Goal: Information Seeking & Learning: Learn about a topic

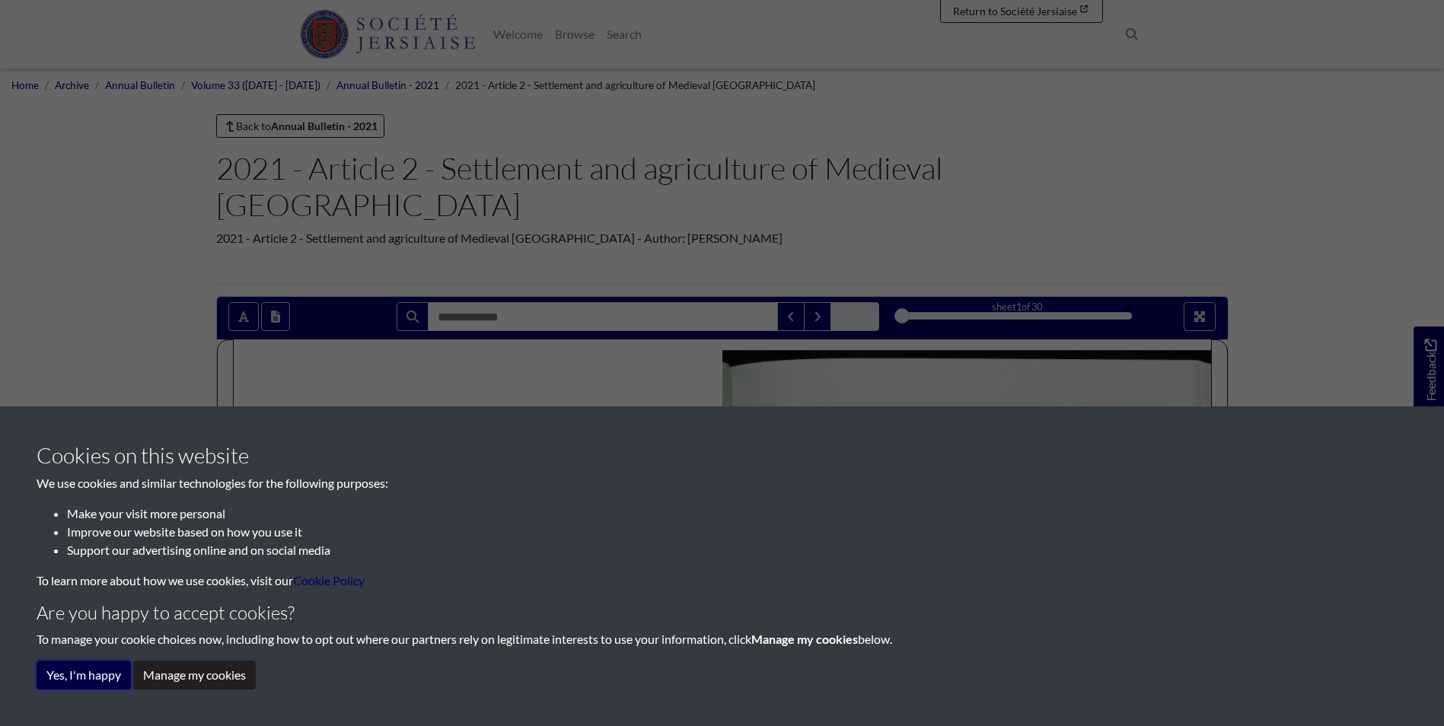
click at [81, 668] on button "Yes, I'm happy" at bounding box center [84, 675] width 94 height 29
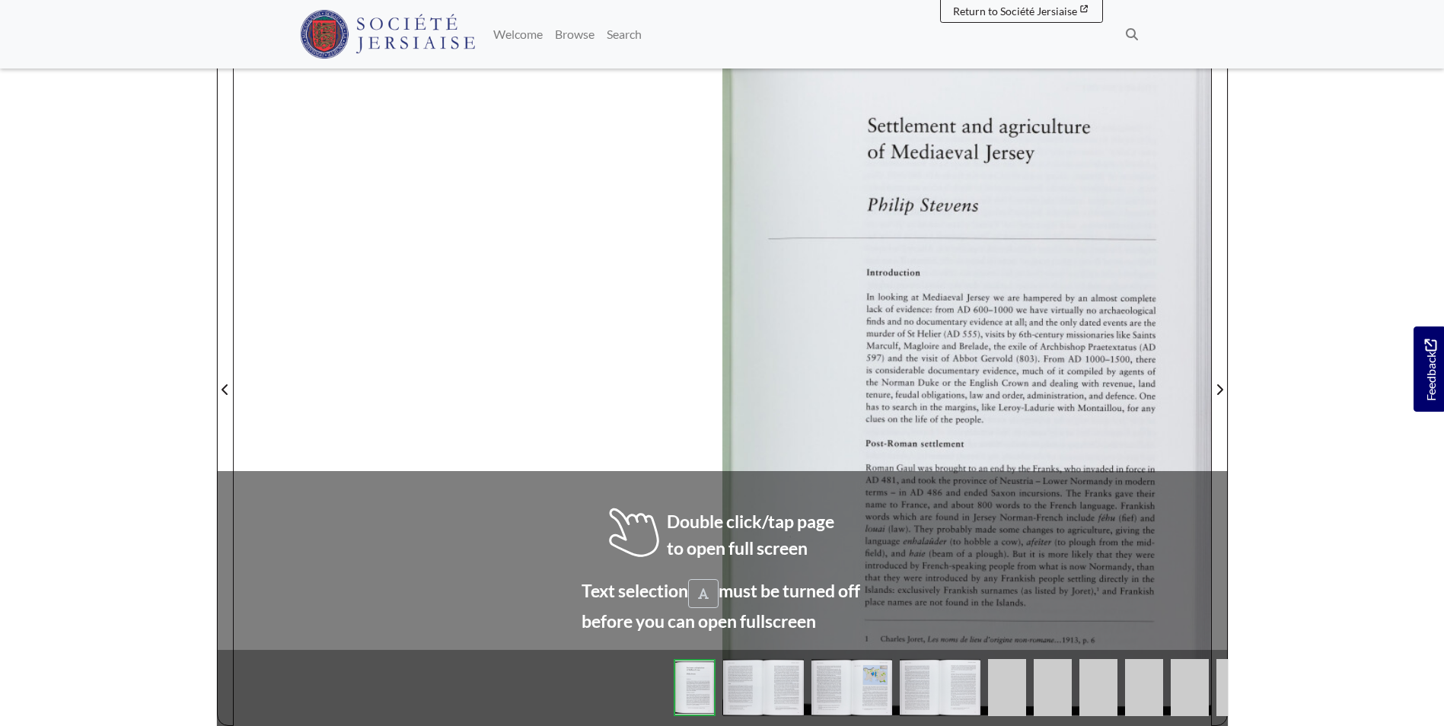
scroll to position [381, 0]
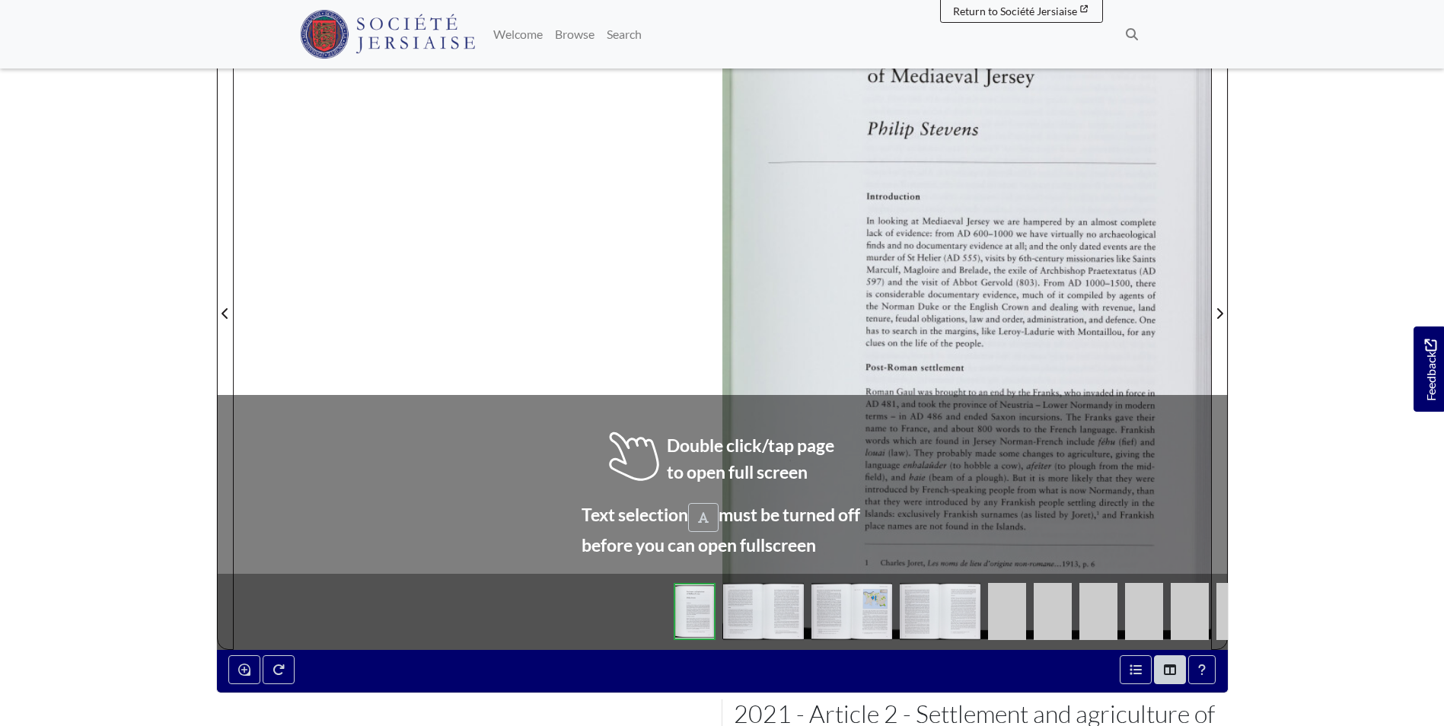
click at [802, 303] on div at bounding box center [966, 304] width 489 height 691
click at [802, 302] on div at bounding box center [966, 304] width 489 height 691
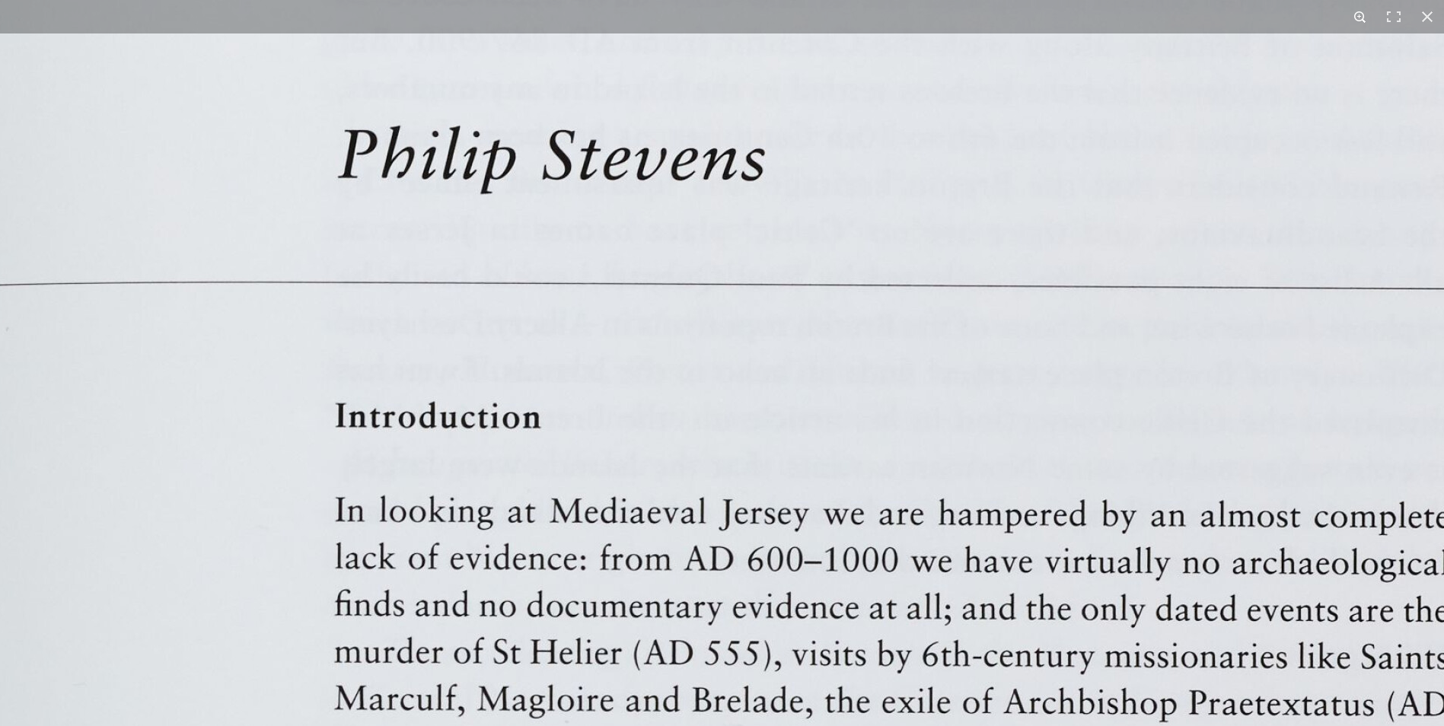
click at [1361, 18] on button at bounding box center [1359, 16] width 33 height 33
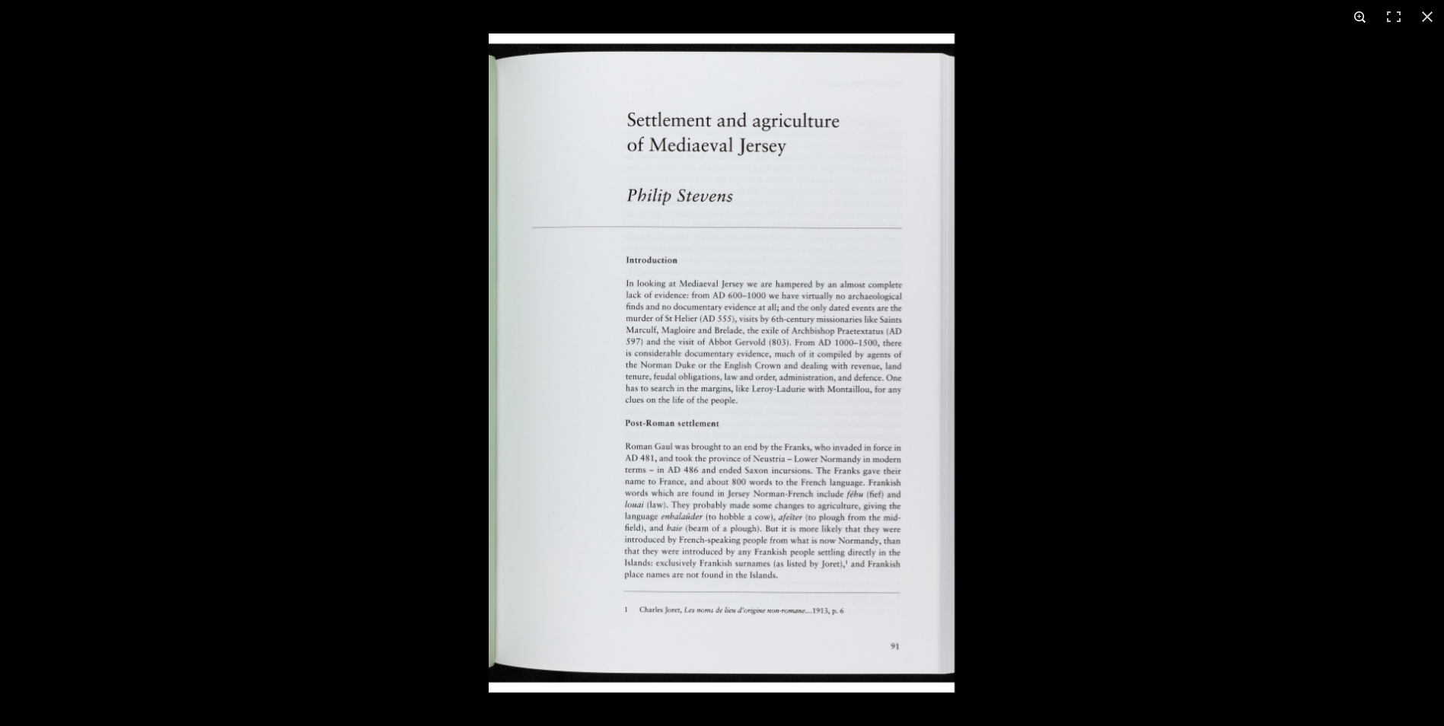
click at [1358, 14] on button at bounding box center [1359, 16] width 33 height 33
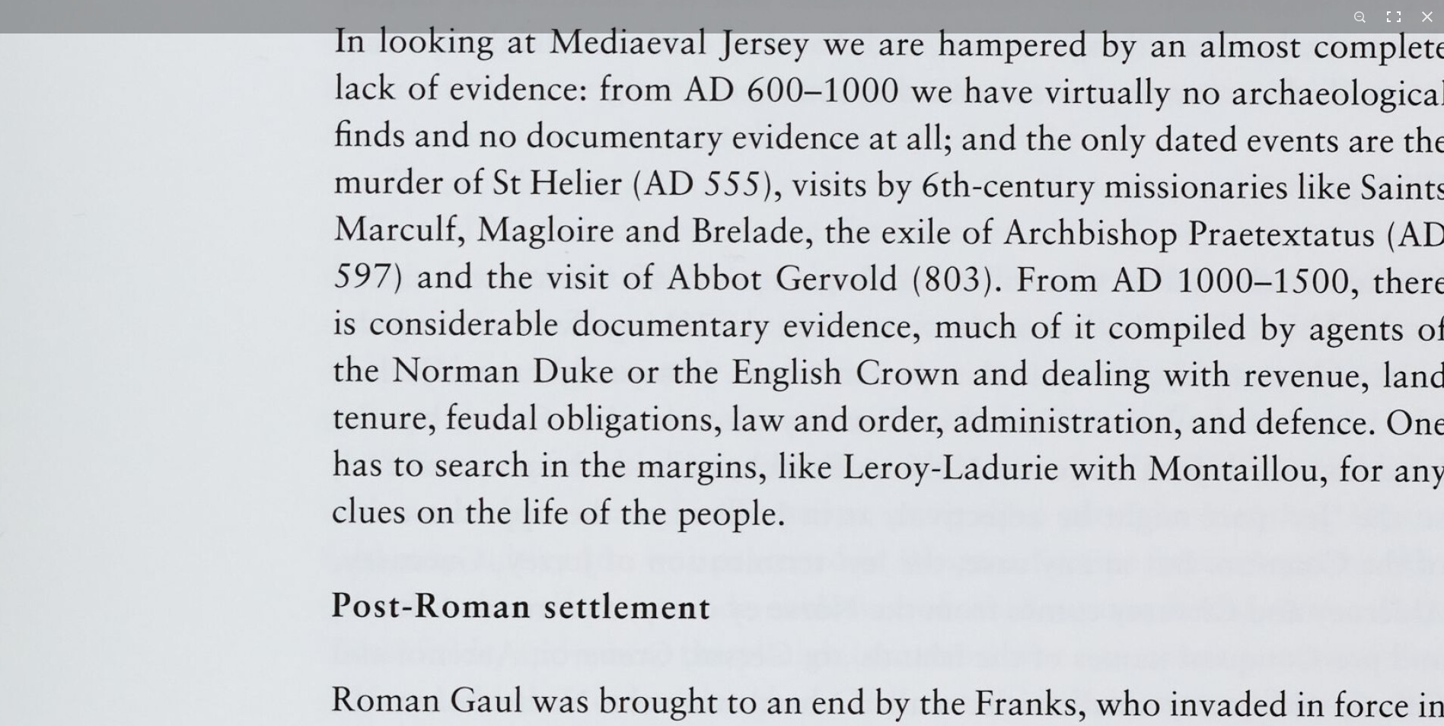
click at [1390, 20] on button at bounding box center [1393, 16] width 33 height 33
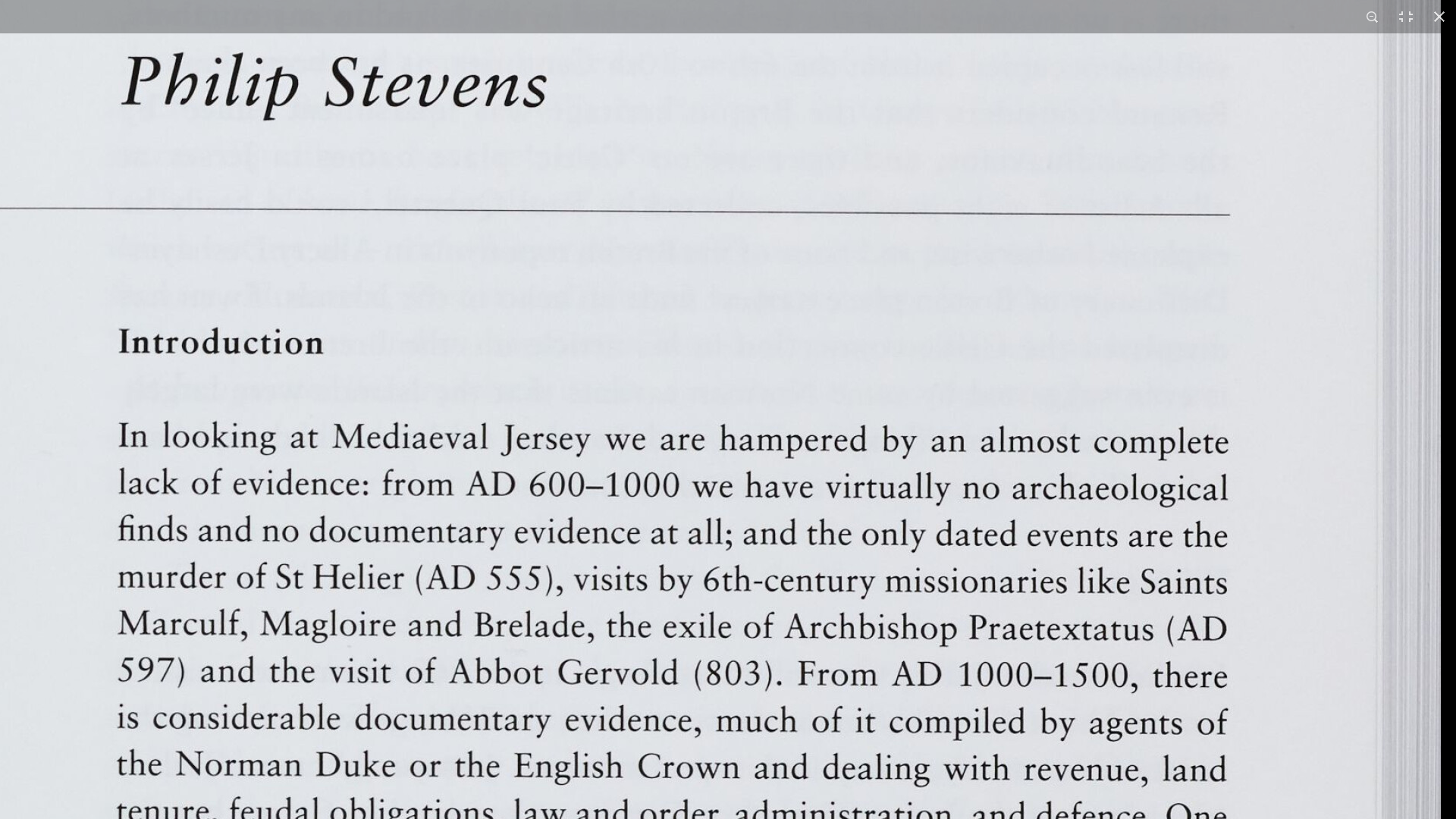
click at [744, 570] on img at bounding box center [502, 757] width 1877 height 2654
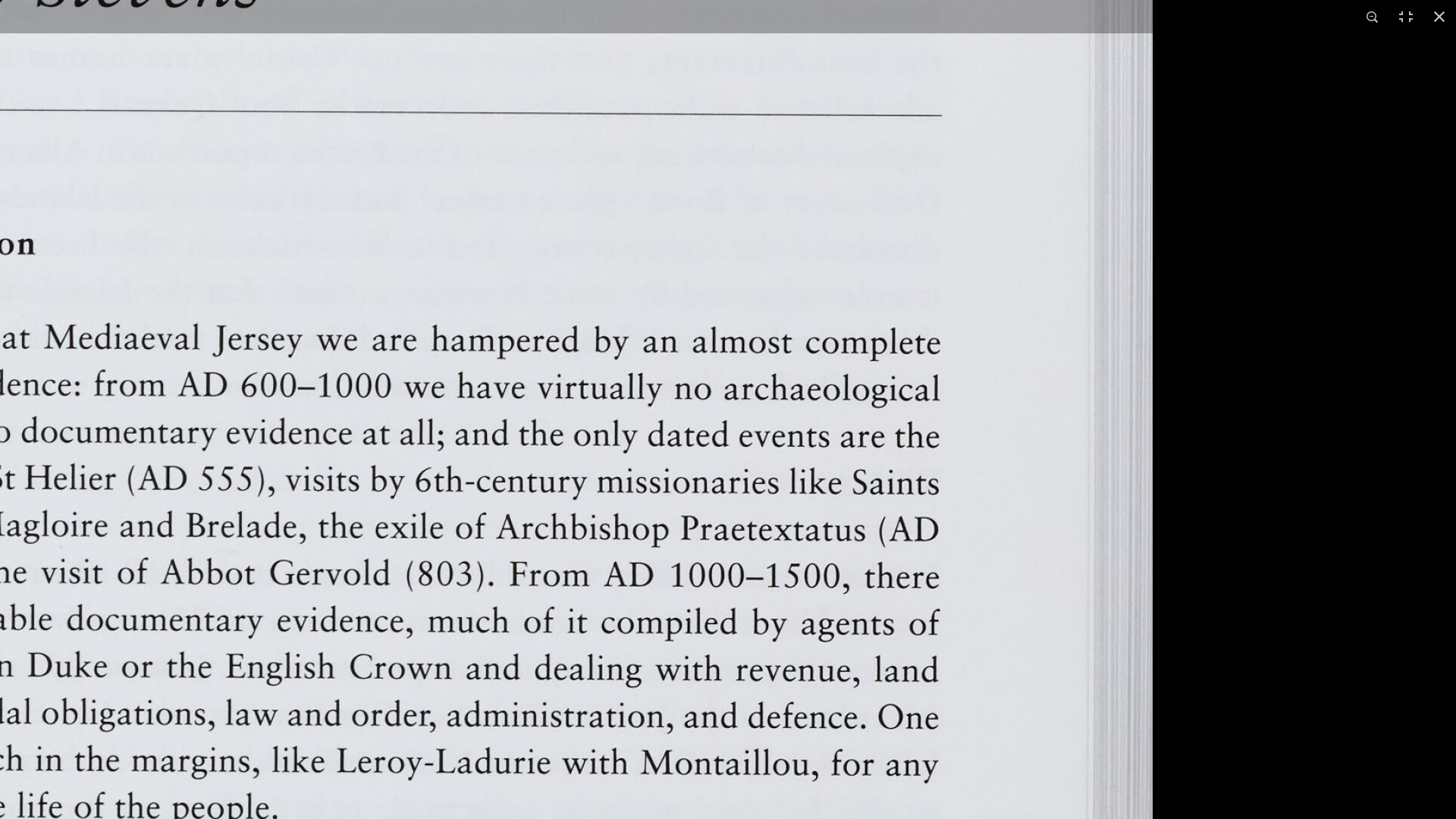
click at [0, 446] on img at bounding box center [214, 658] width 1877 height 2654
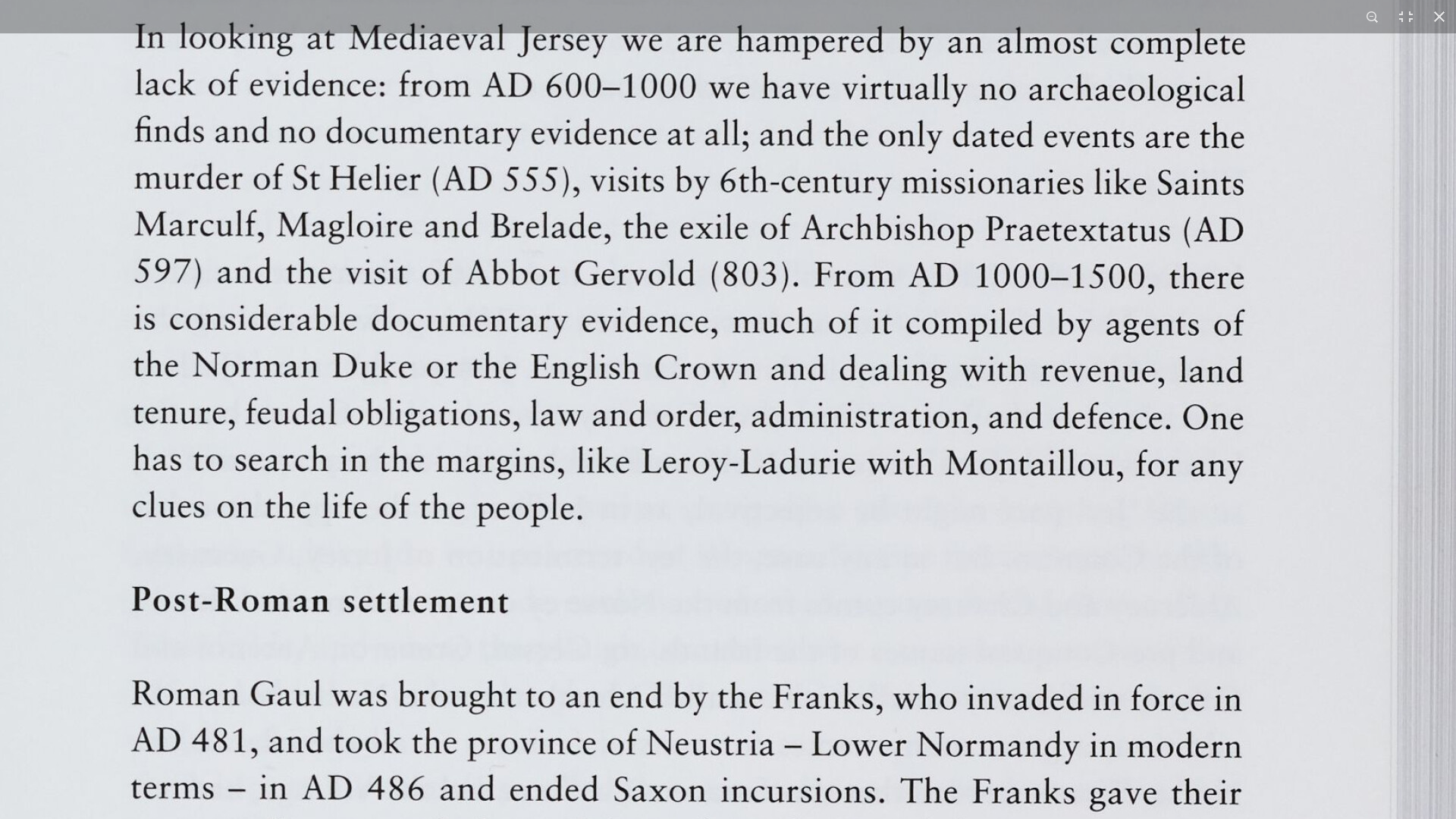
click at [581, 0] on div "1 / 1" at bounding box center [728, 410] width 1456 height 819
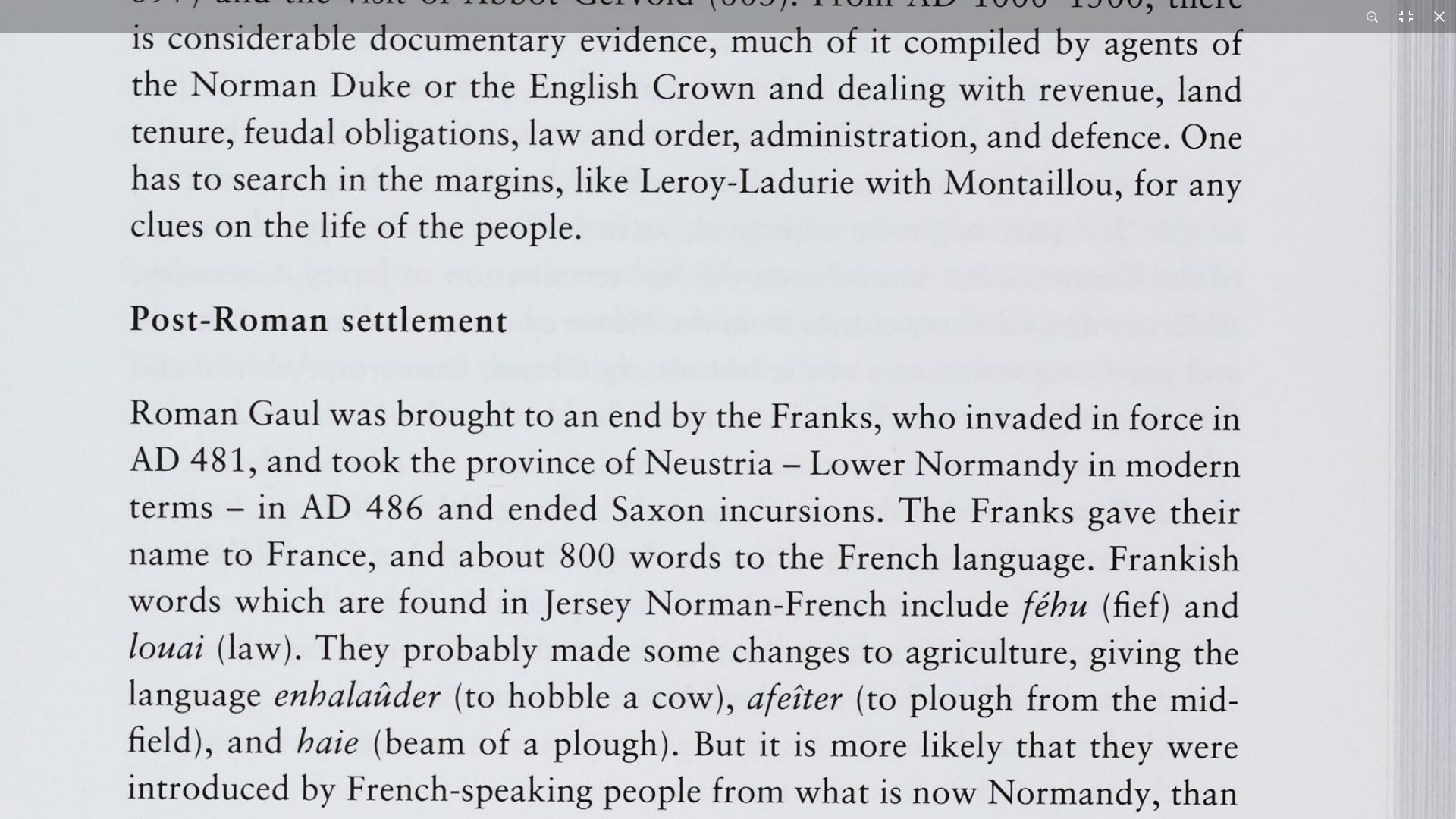
click at [1409, 15] on button at bounding box center [1405, 16] width 33 height 33
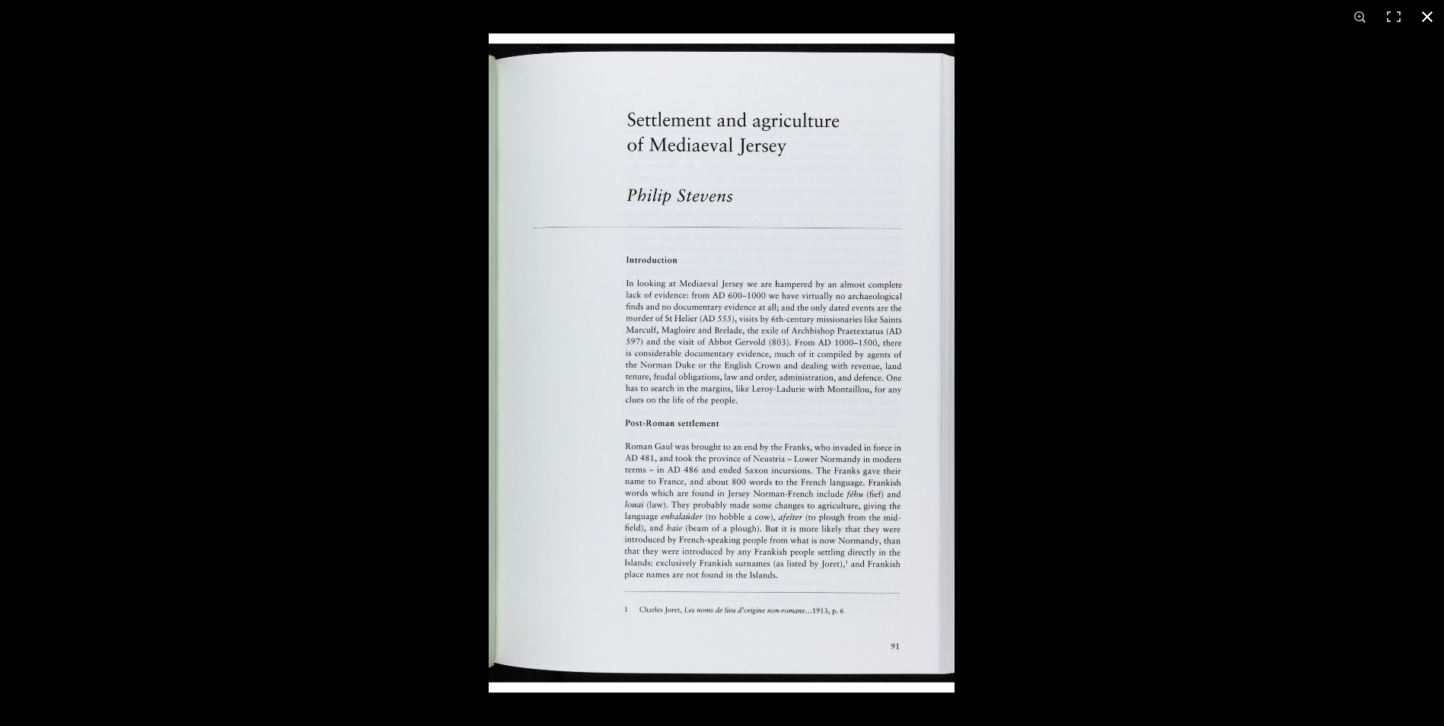
scroll to position [635, 0]
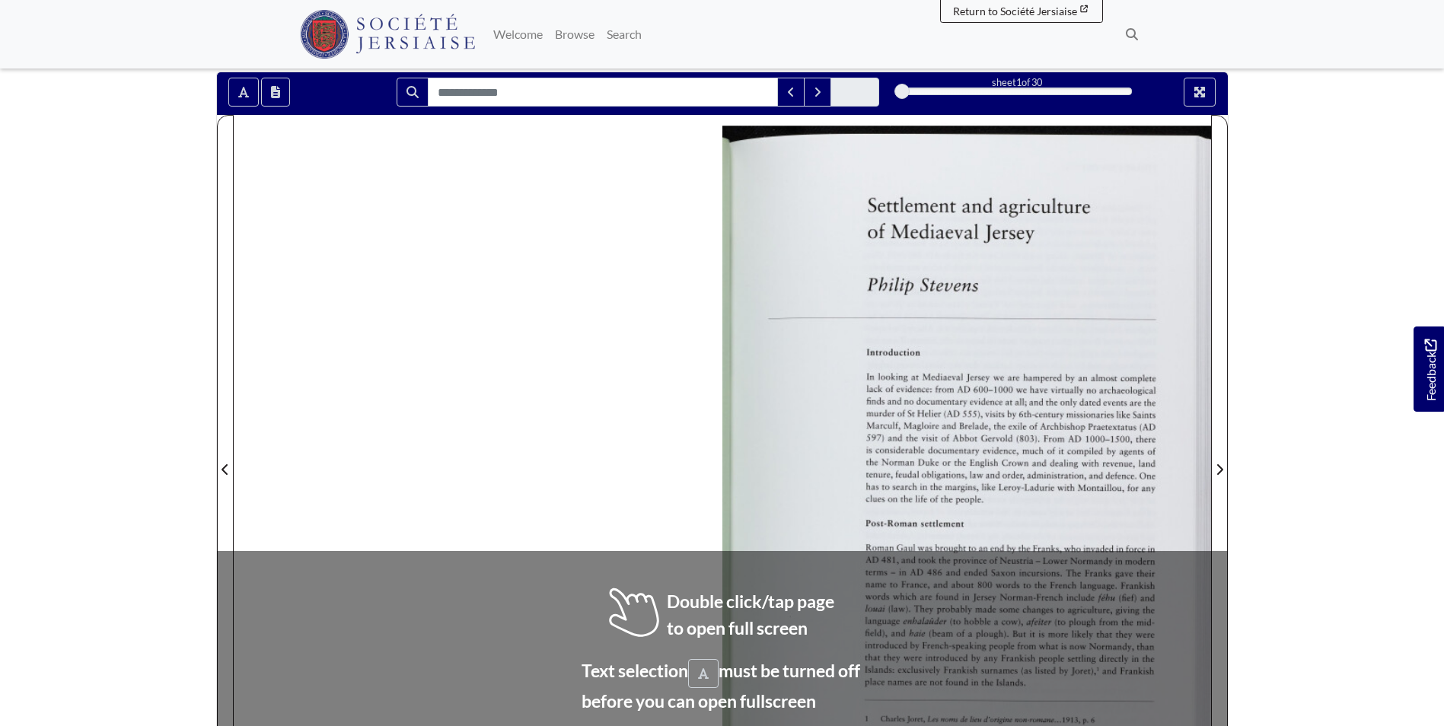
scroll to position [152, 0]
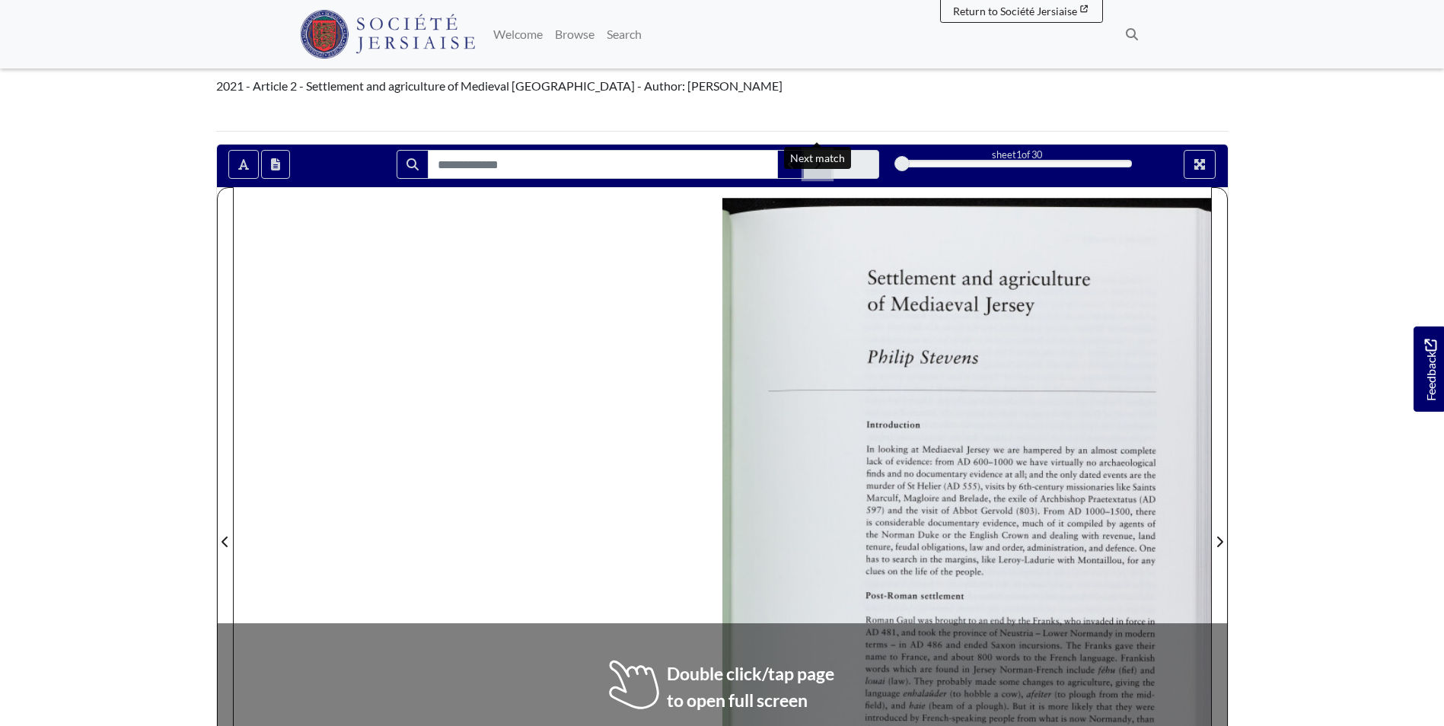
click at [818, 160] on icon "Next Match" at bounding box center [817, 164] width 5 height 9
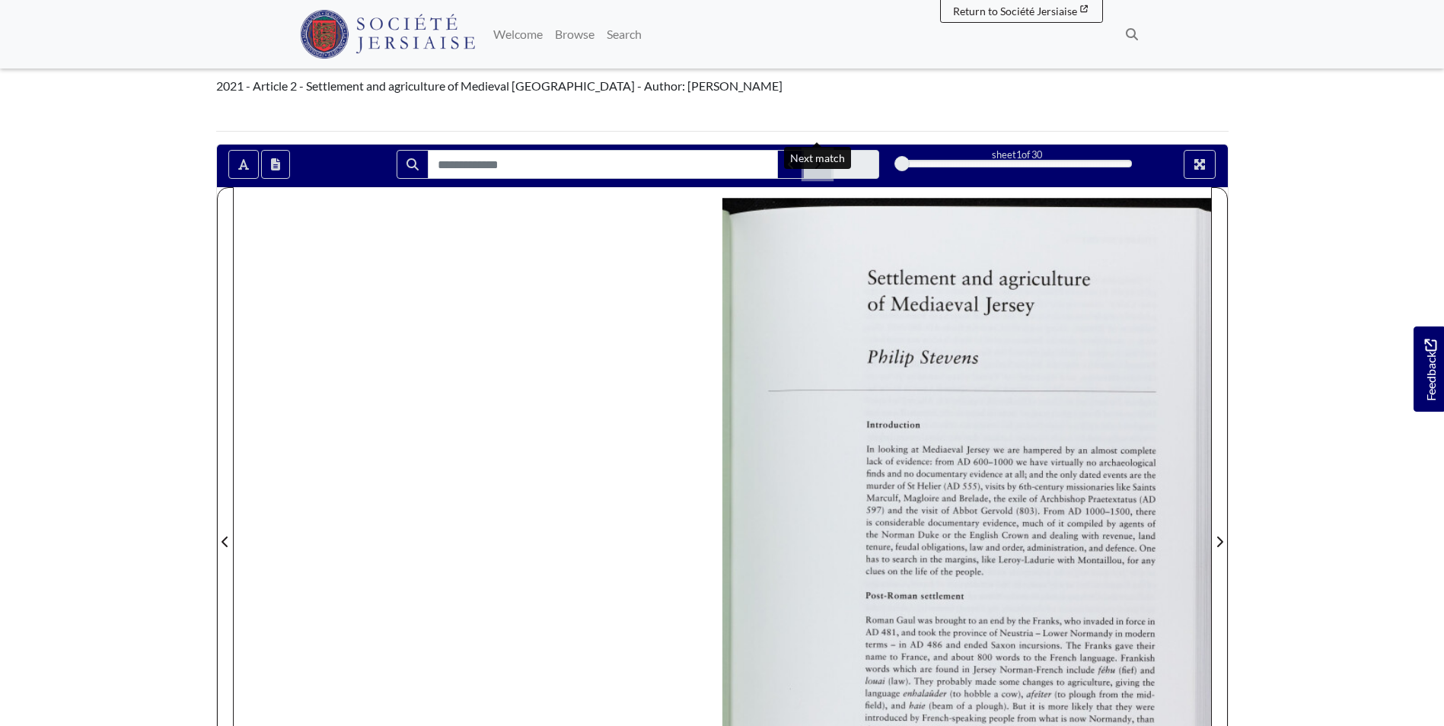
click at [814, 158] on icon "Next Match" at bounding box center [818, 164] width 8 height 12
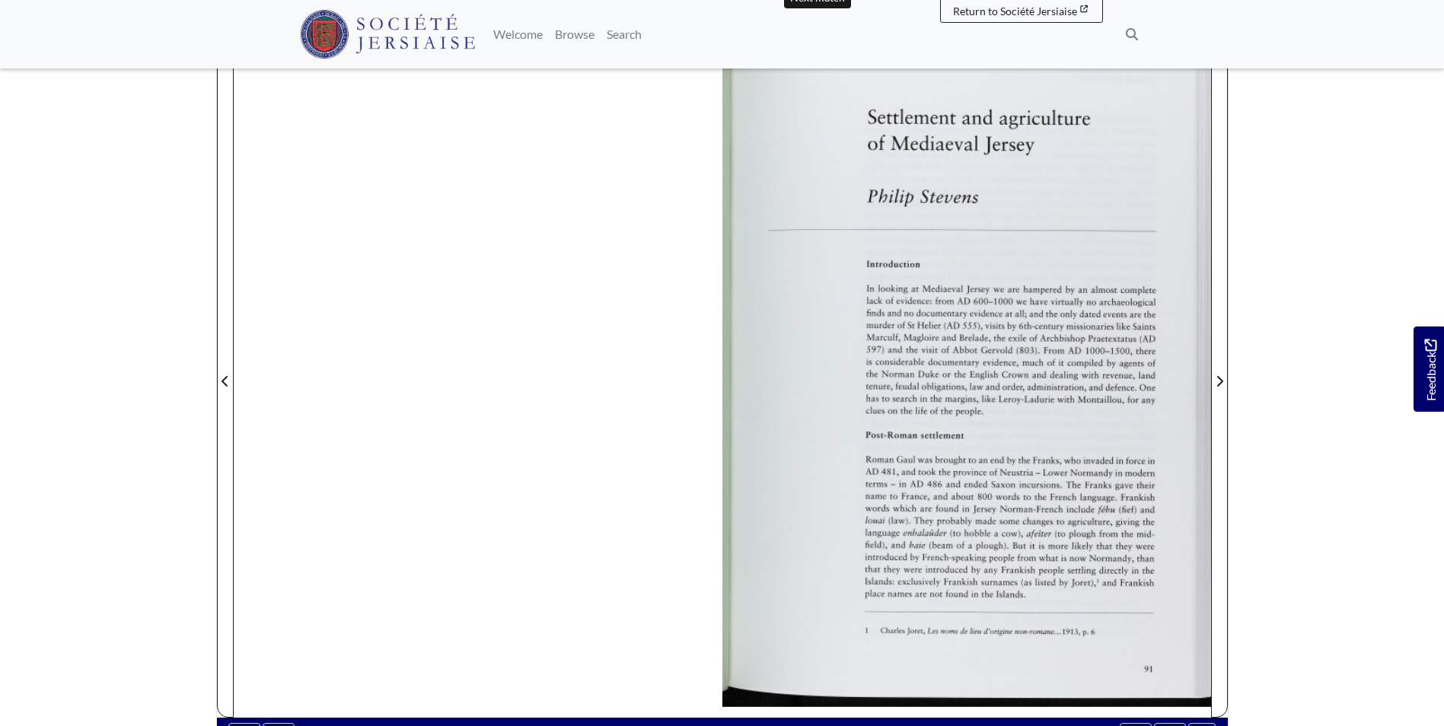
scroll to position [304, 0]
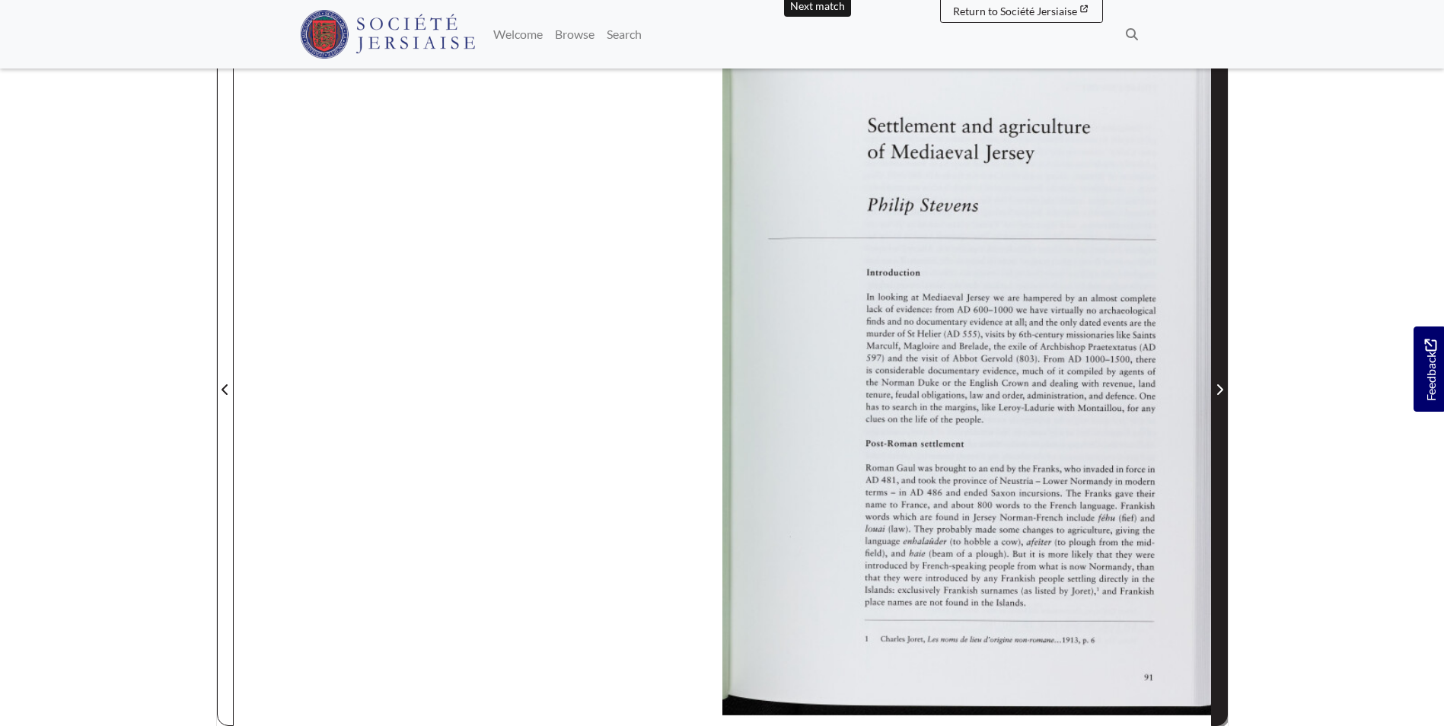
click at [1217, 384] on icon "Next Page" at bounding box center [1219, 390] width 8 height 12
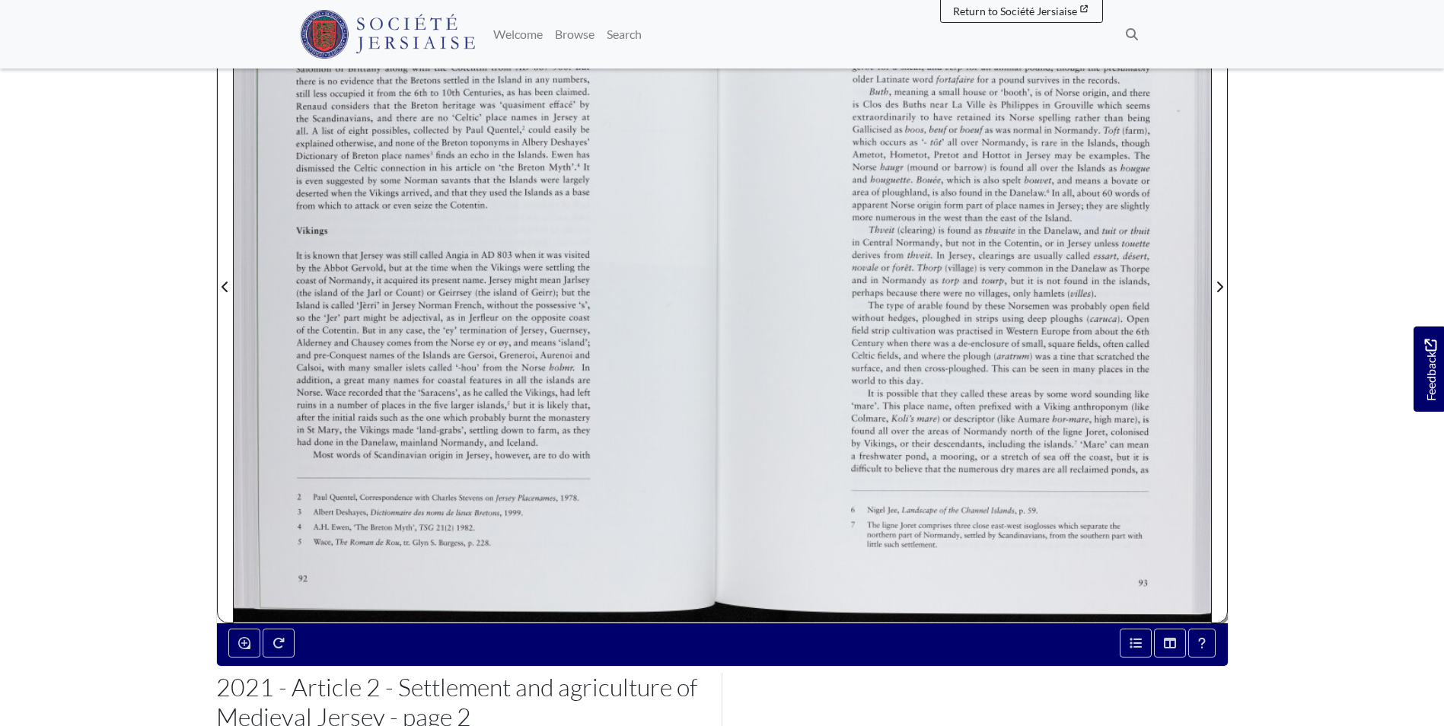
scroll to position [381, 0]
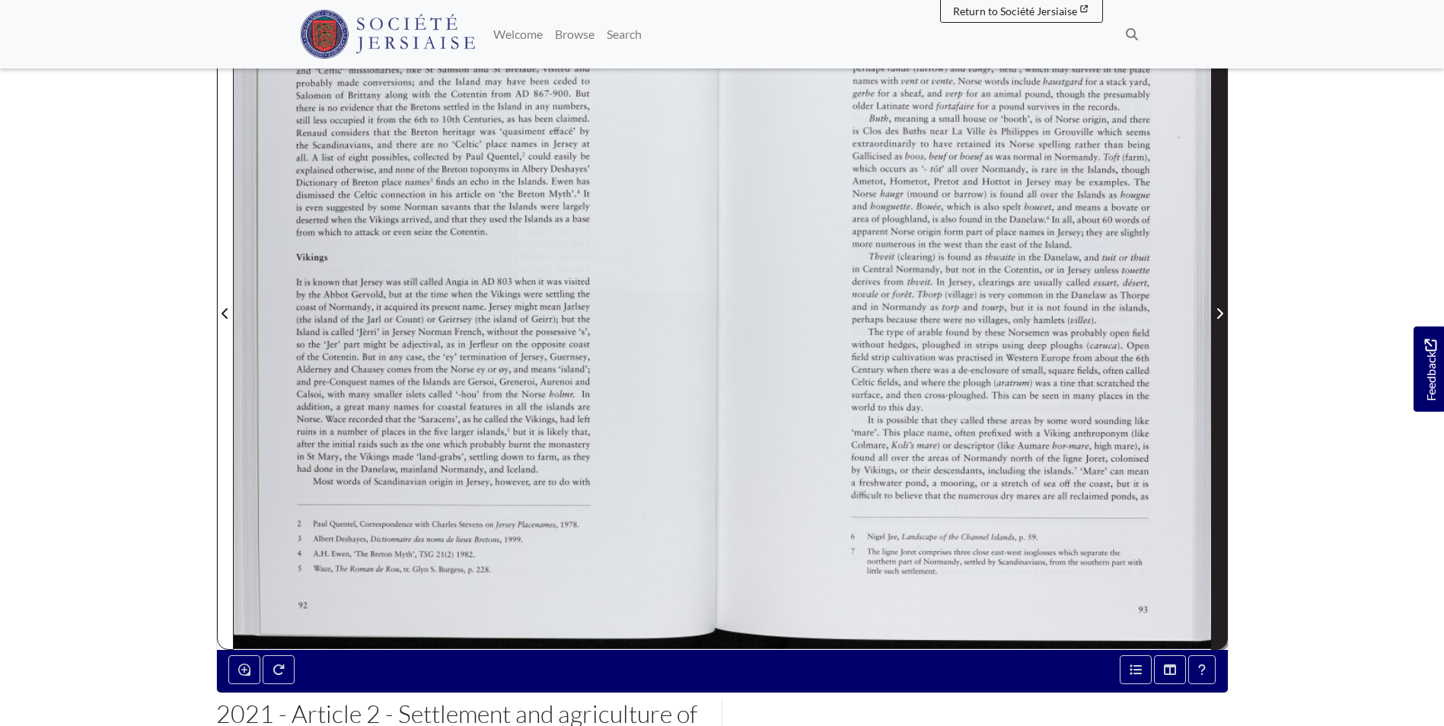
click at [1220, 307] on icon "Next Page" at bounding box center [1219, 313] width 8 height 12
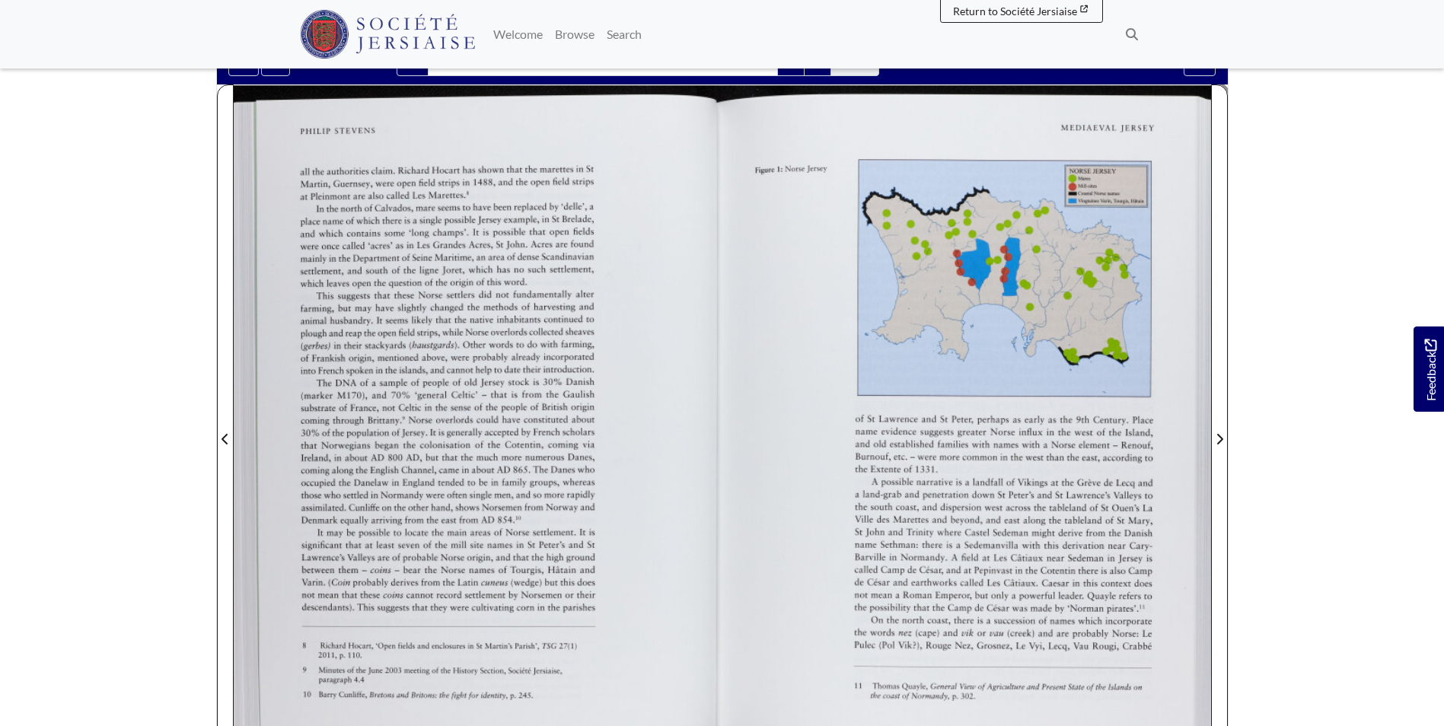
scroll to position [152, 0]
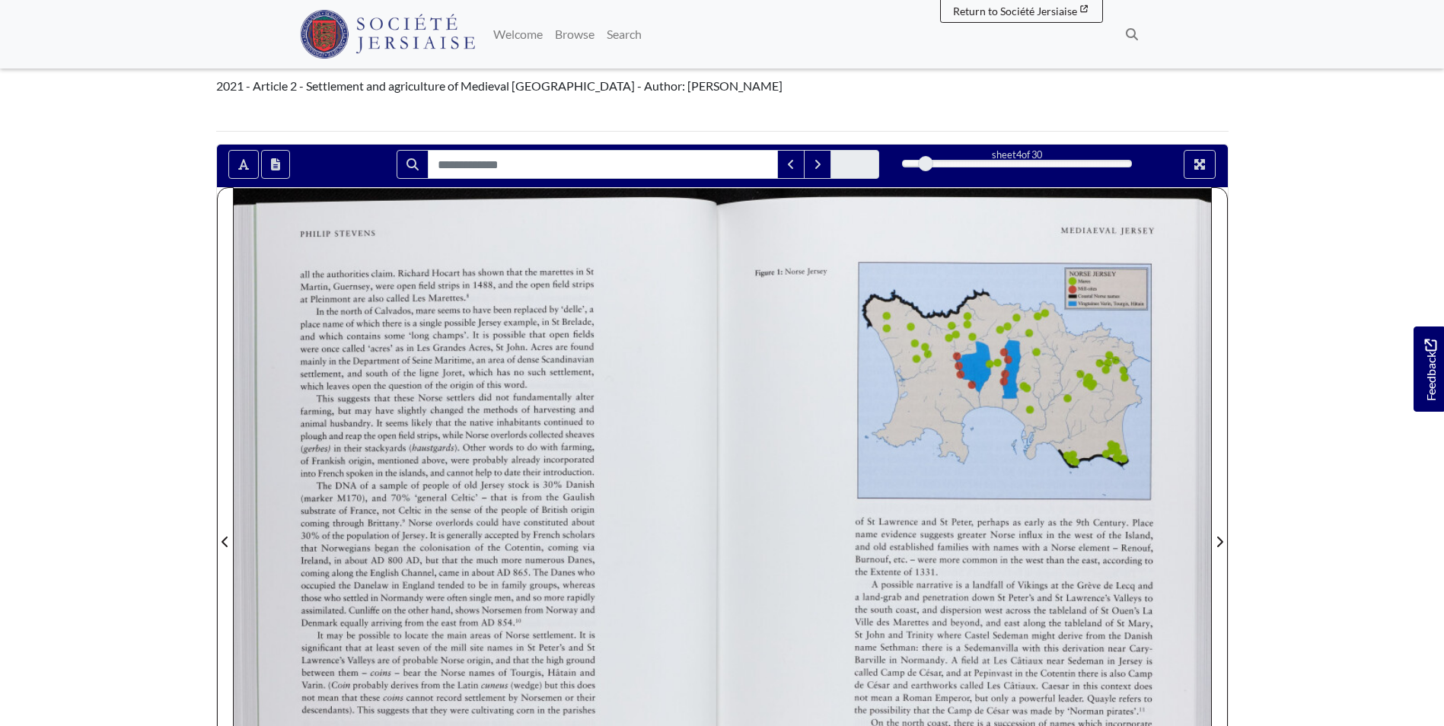
click at [444, 318] on div at bounding box center [478, 532] width 489 height 691
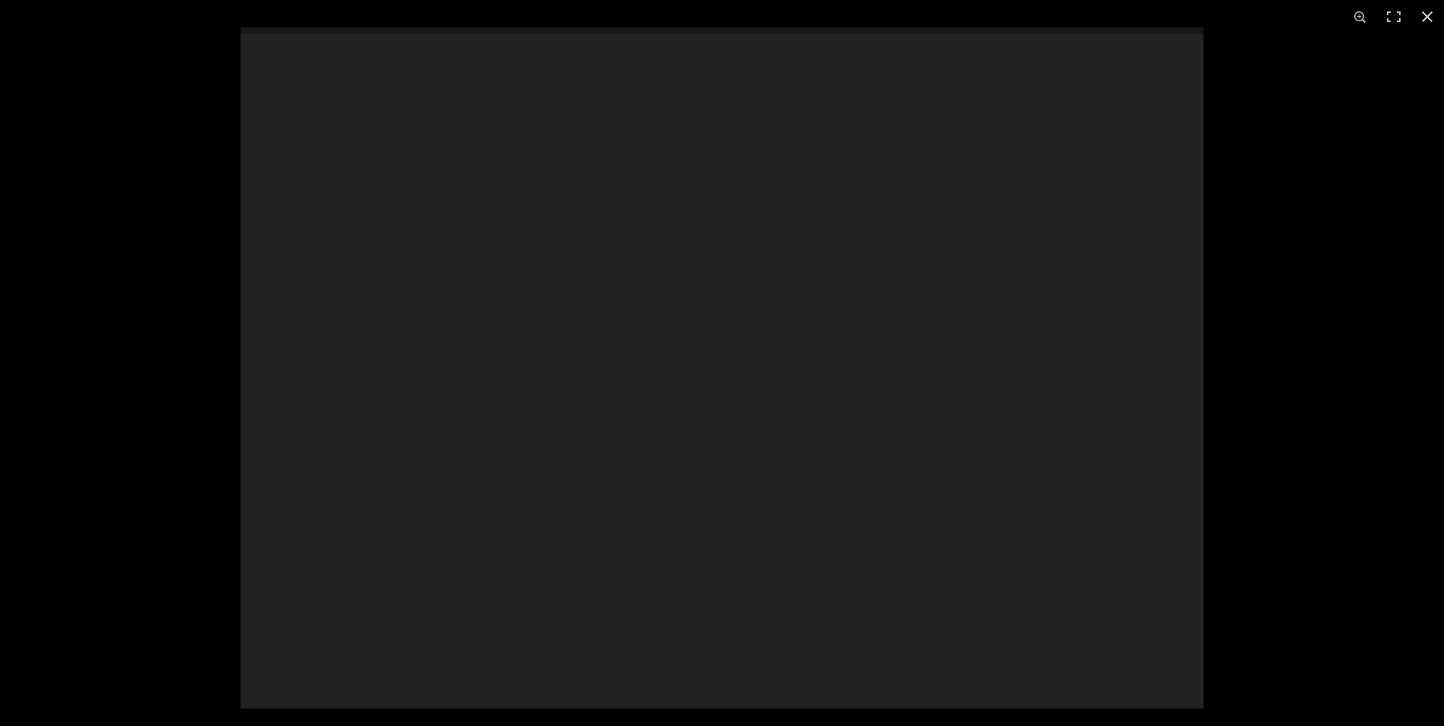
click at [444, 318] on div at bounding box center [722, 367] width 964 height 681
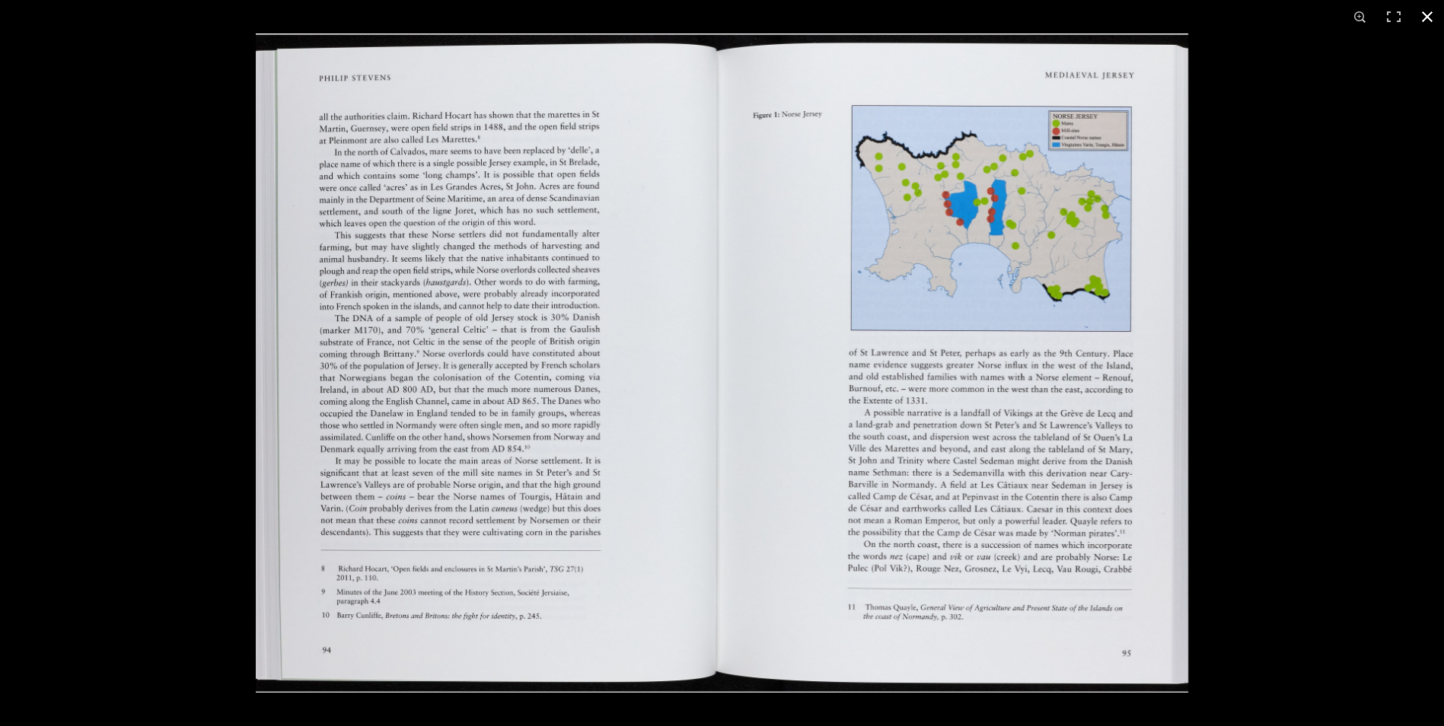
click at [1410, 358] on div at bounding box center [978, 396] width 1444 height 726
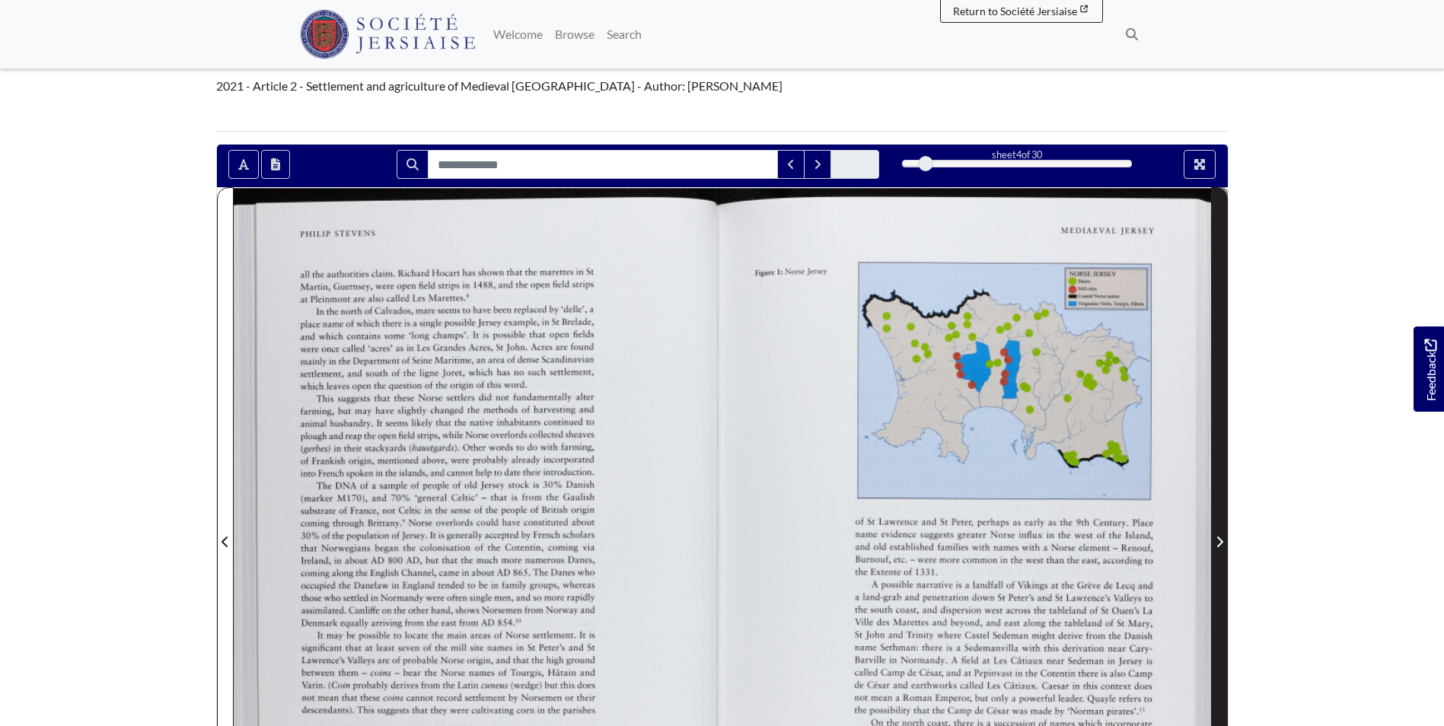
click at [1221, 536] on icon "Next Page" at bounding box center [1219, 542] width 8 height 12
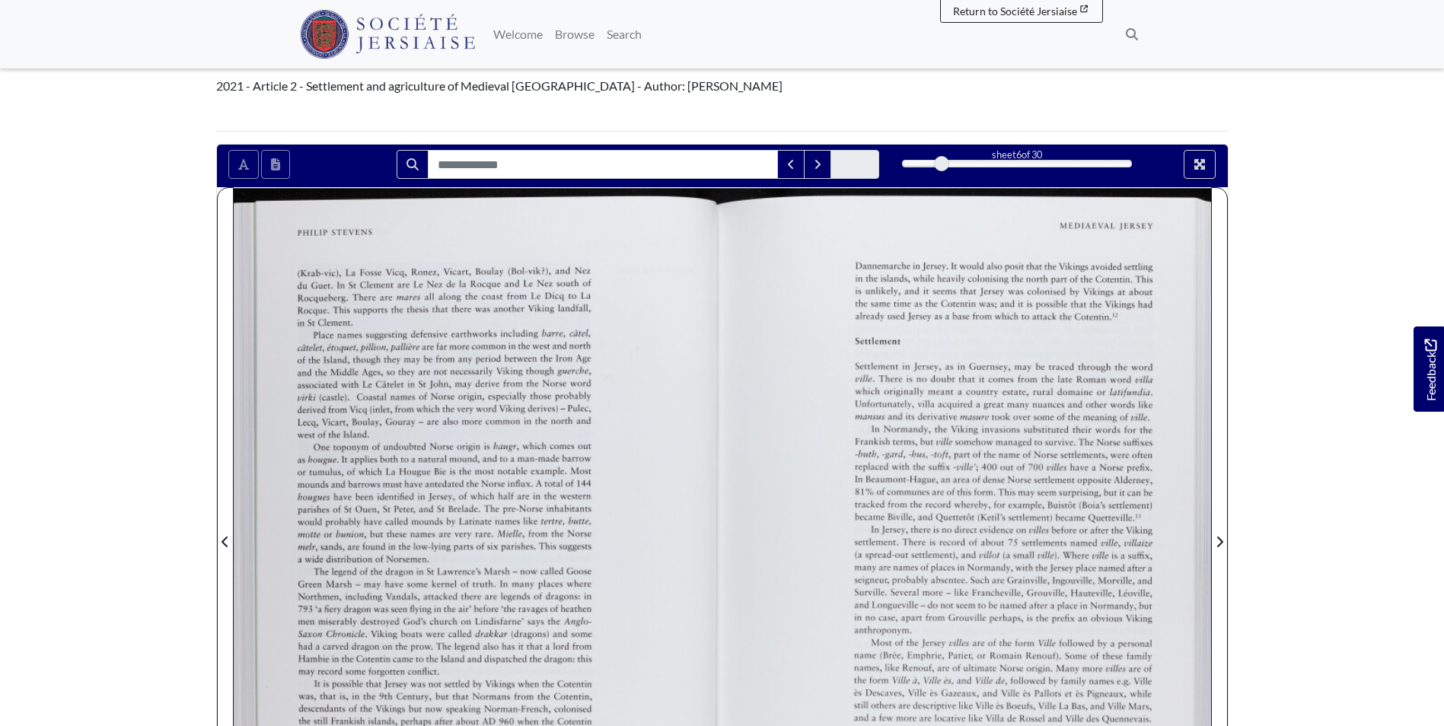
click at [439, 381] on div at bounding box center [478, 532] width 489 height 691
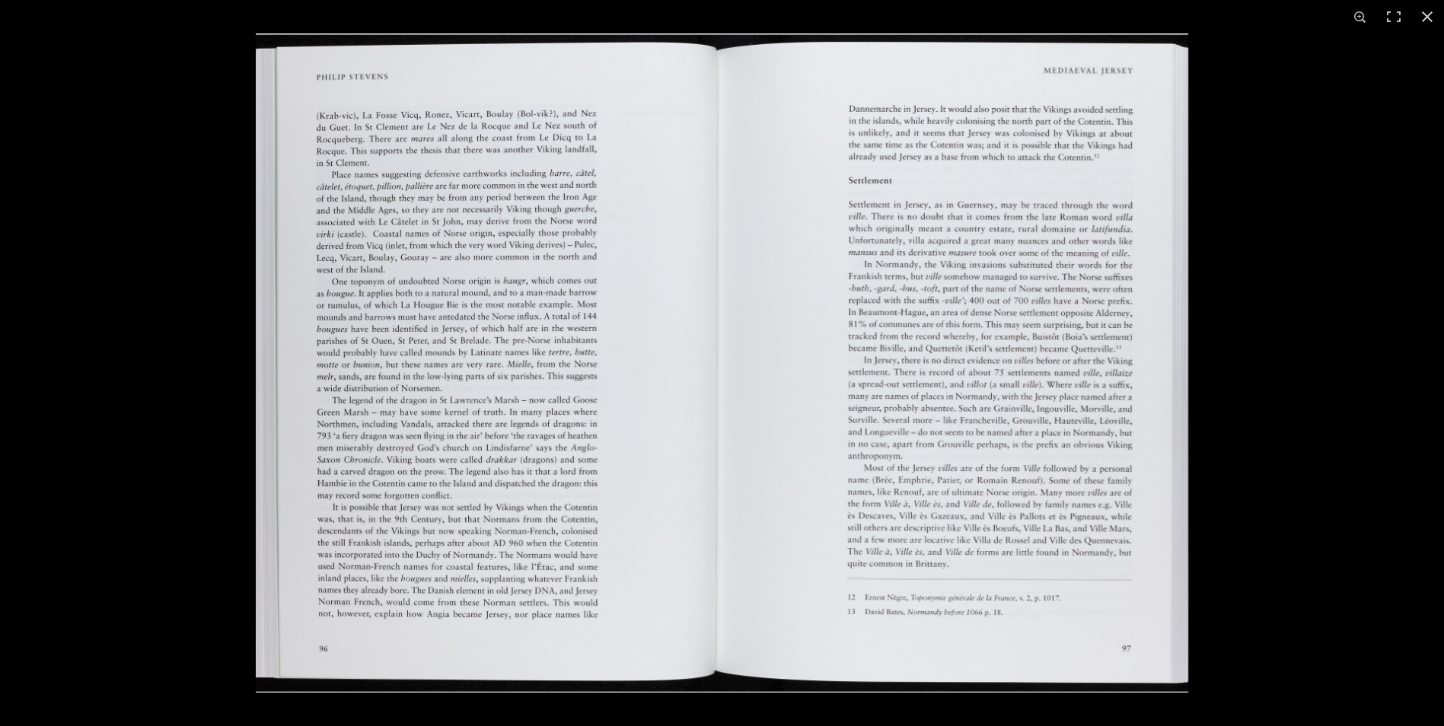
click at [618, 353] on img at bounding box center [722, 362] width 932 height 659
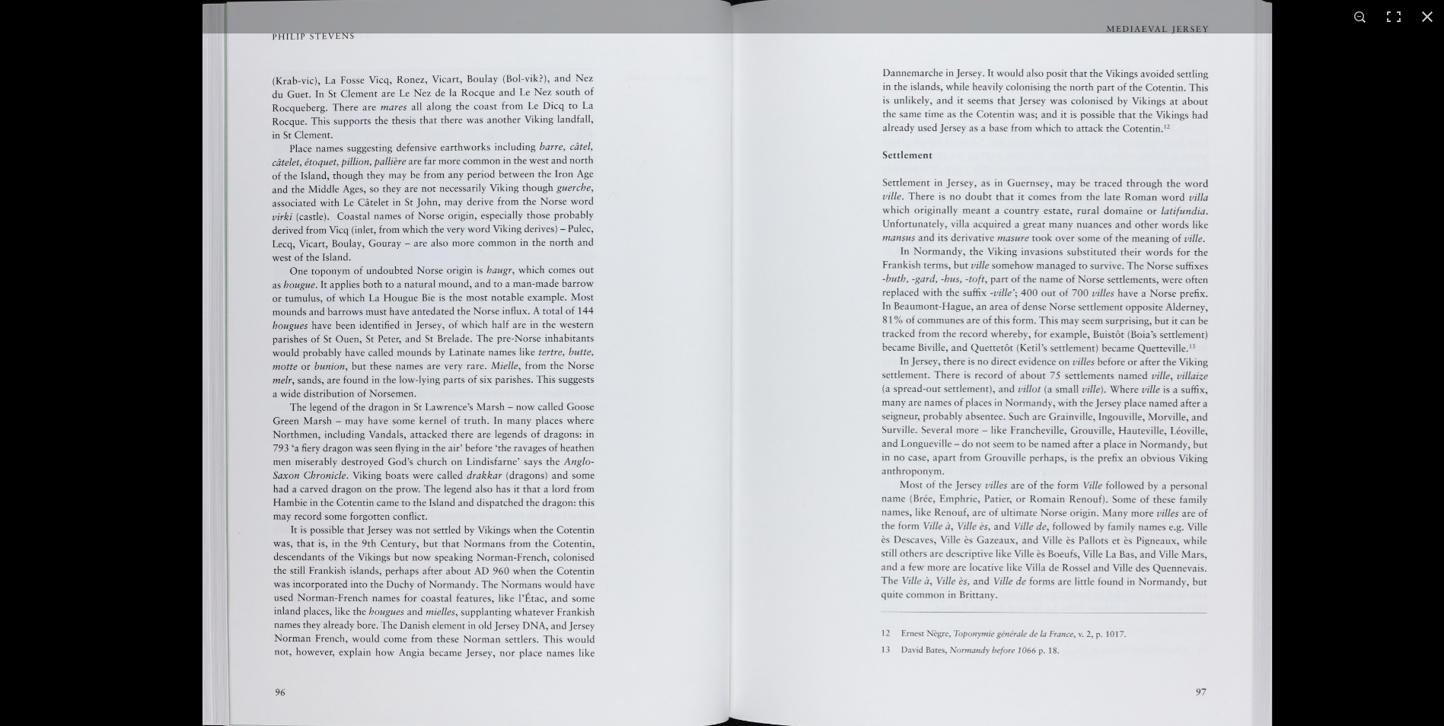
click at [618, 353] on img at bounding box center [736, 364] width 1069 height 756
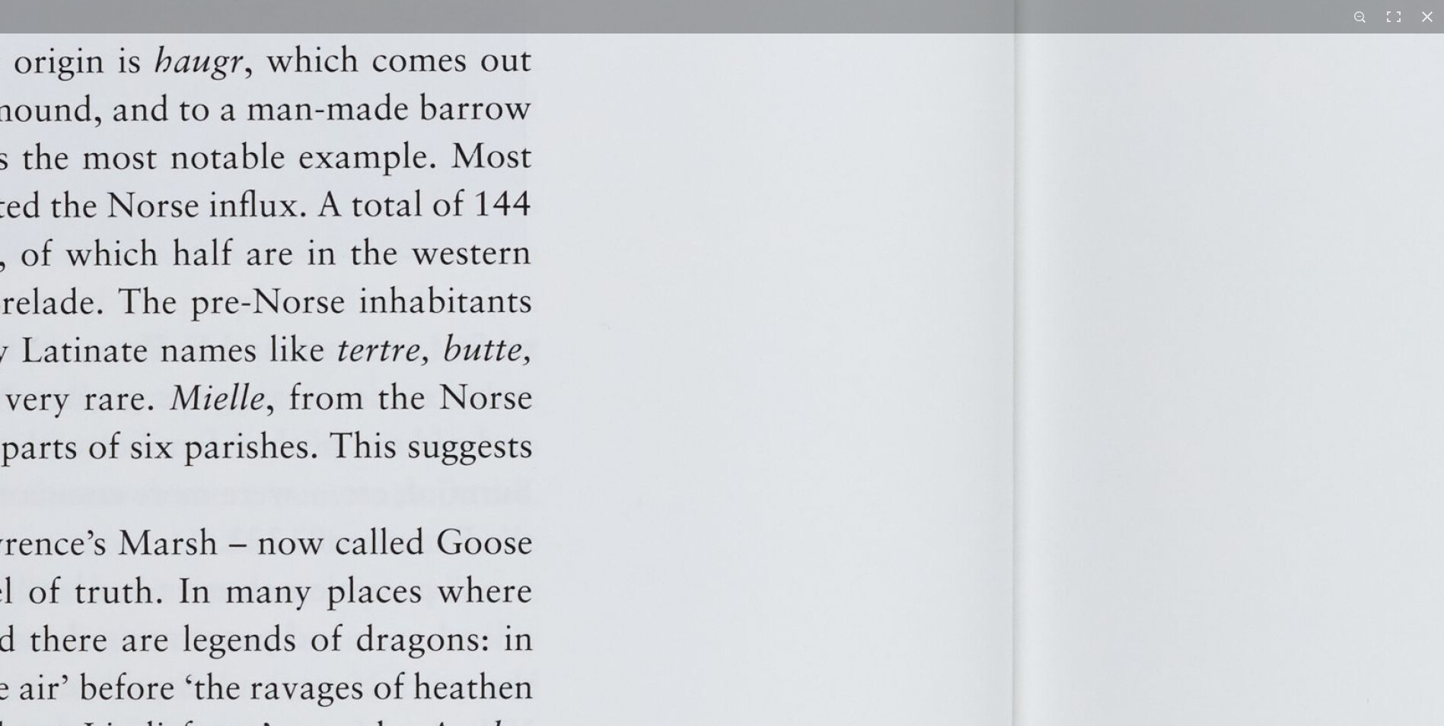
click at [618, 353] on img at bounding box center [1037, 394] width 3767 height 2664
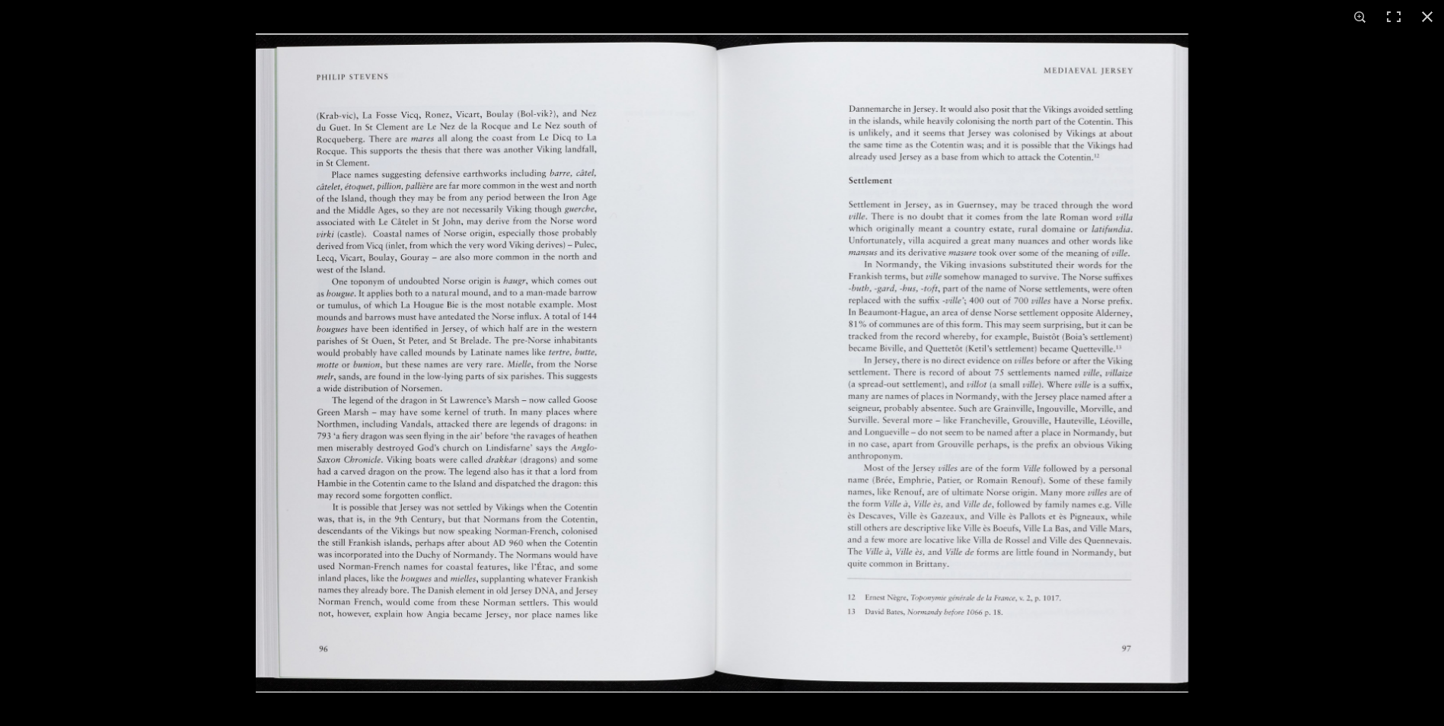
click at [668, 54] on img at bounding box center [722, 362] width 932 height 659
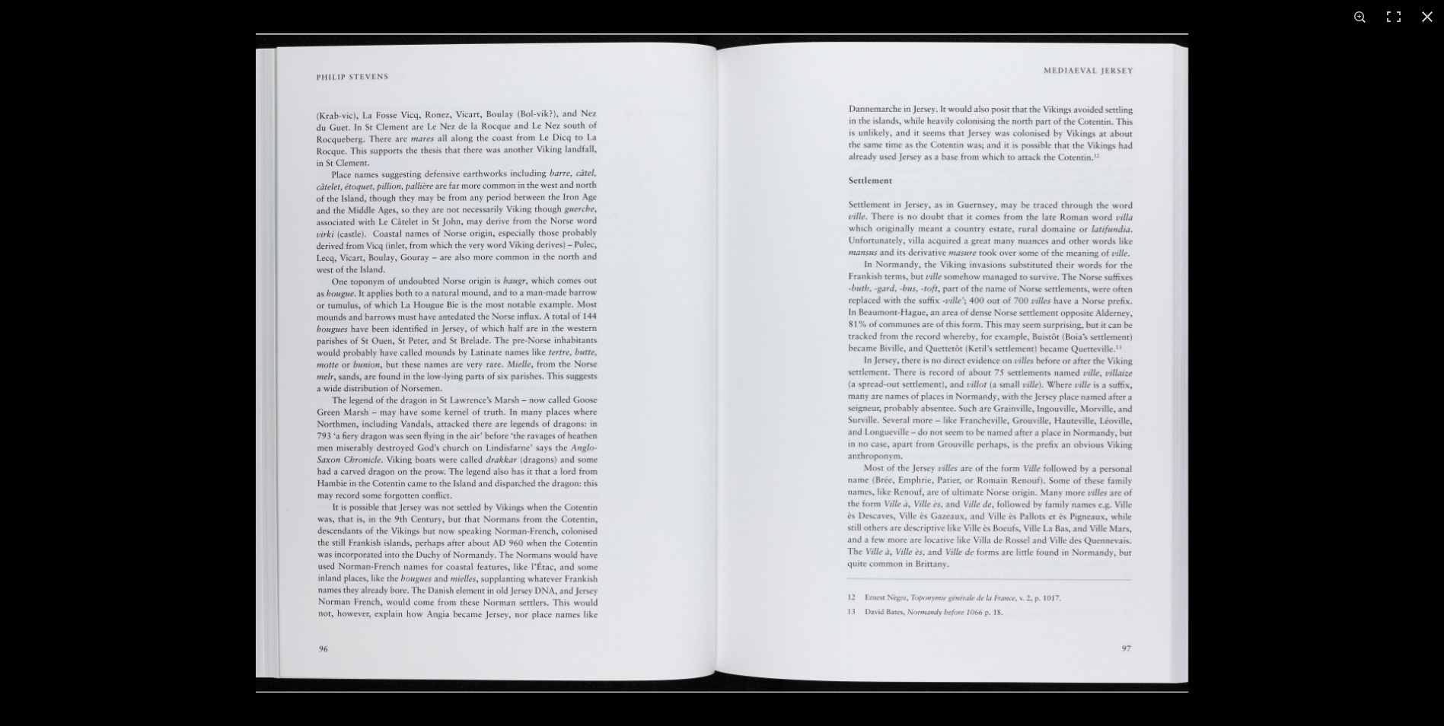
click at [877, 409] on img at bounding box center [722, 362] width 932 height 659
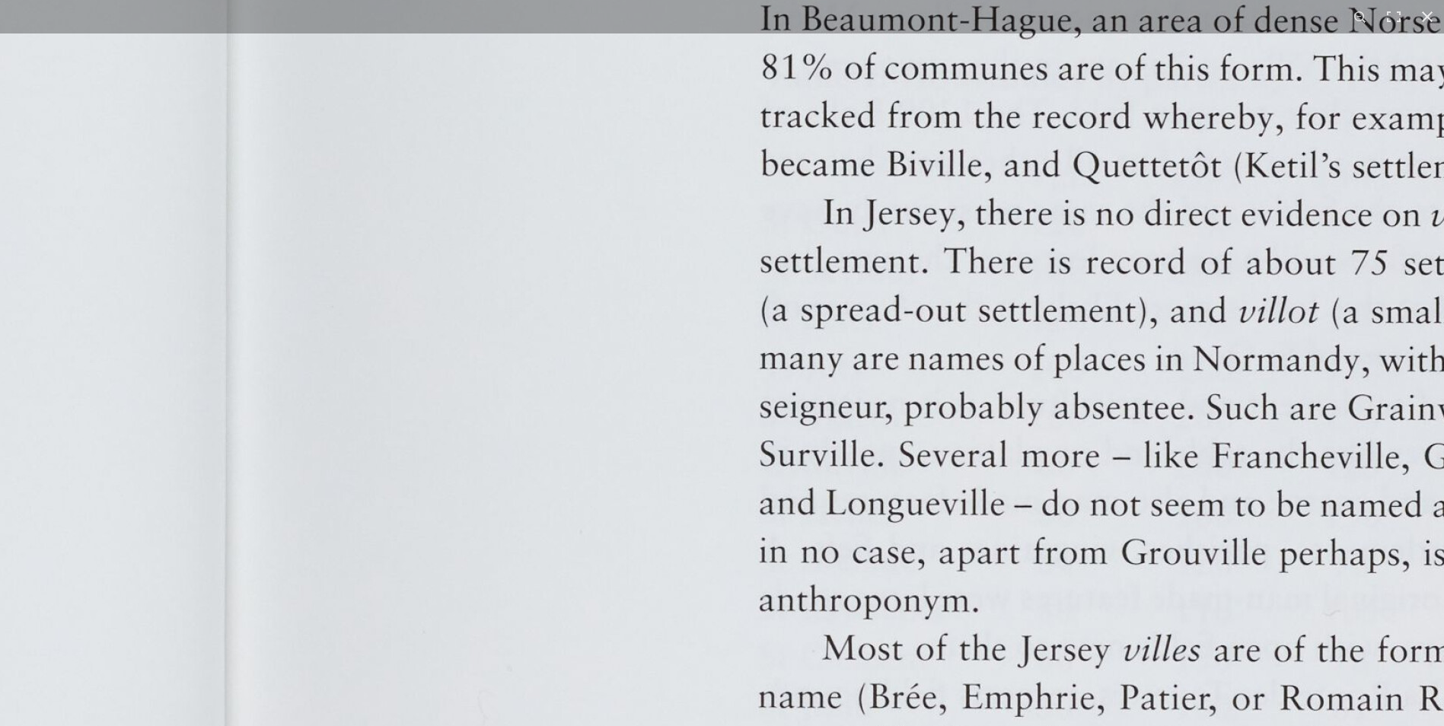
click at [877, 409] on img at bounding box center [250, 225] width 3767 height 2664
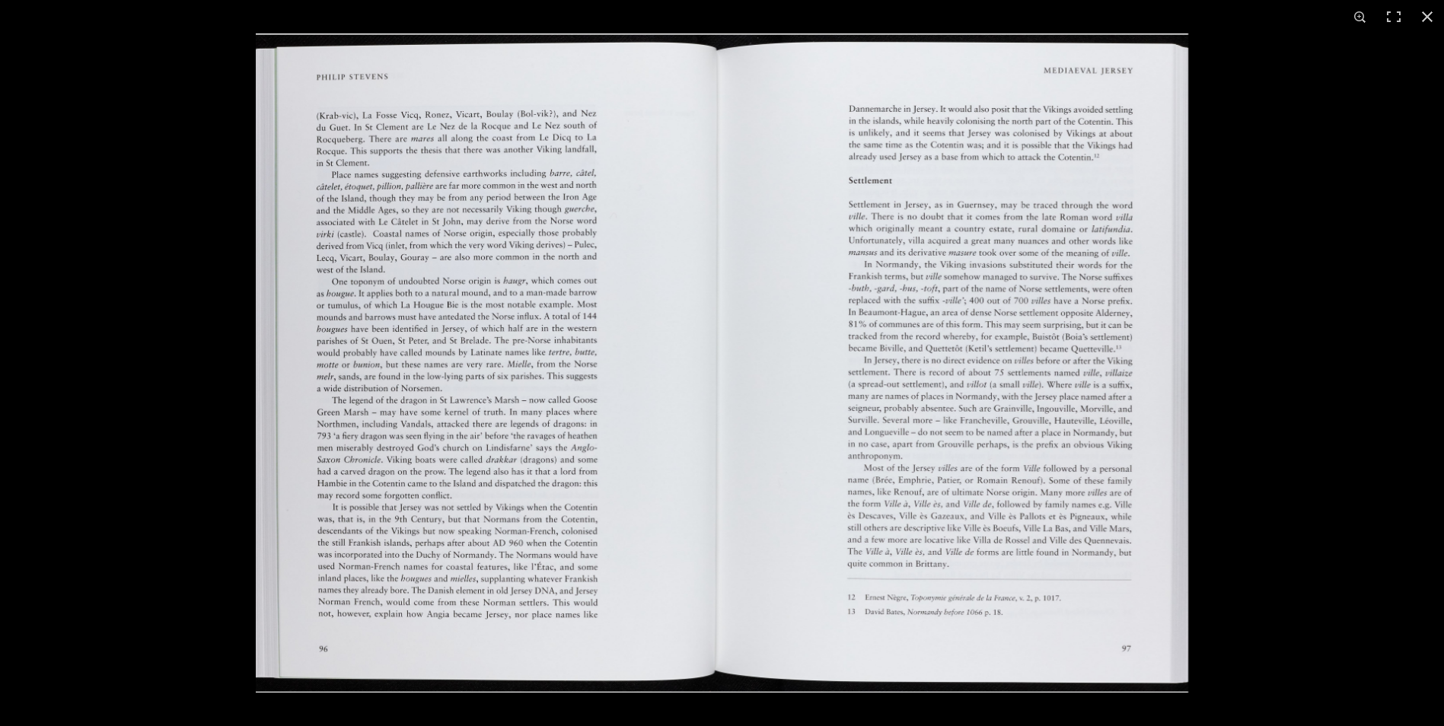
click at [877, 409] on img at bounding box center [722, 362] width 932 height 659
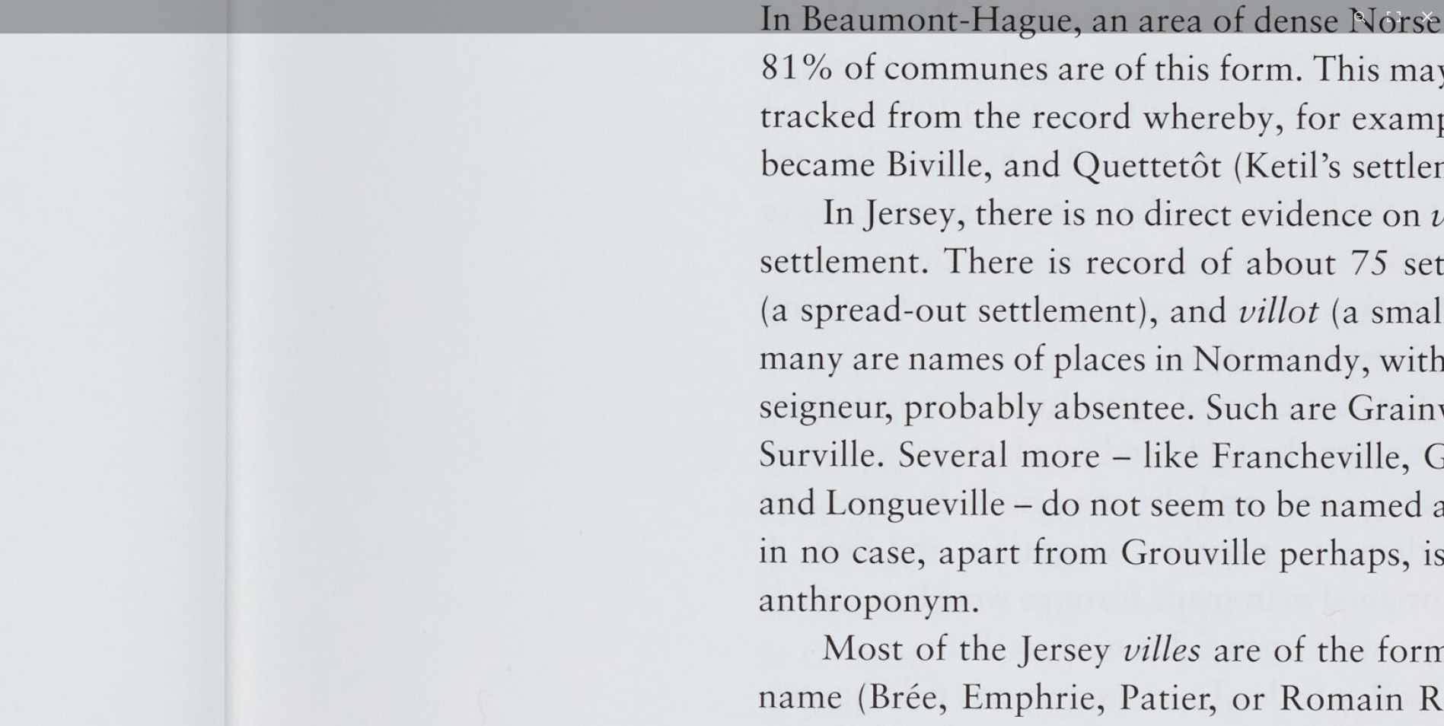
click at [877, 409] on img at bounding box center [250, 225] width 3767 height 2664
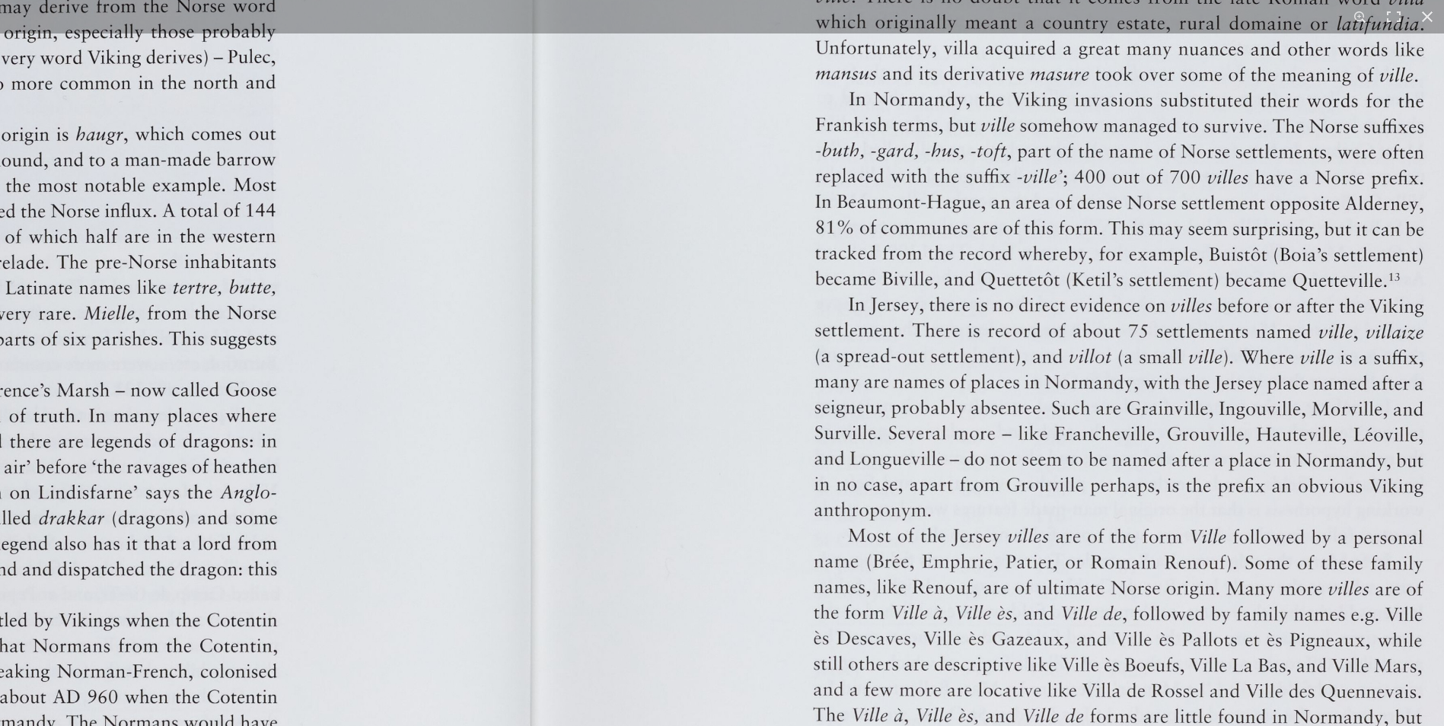
click at [877, 409] on img at bounding box center [544, 310] width 1999 height 1413
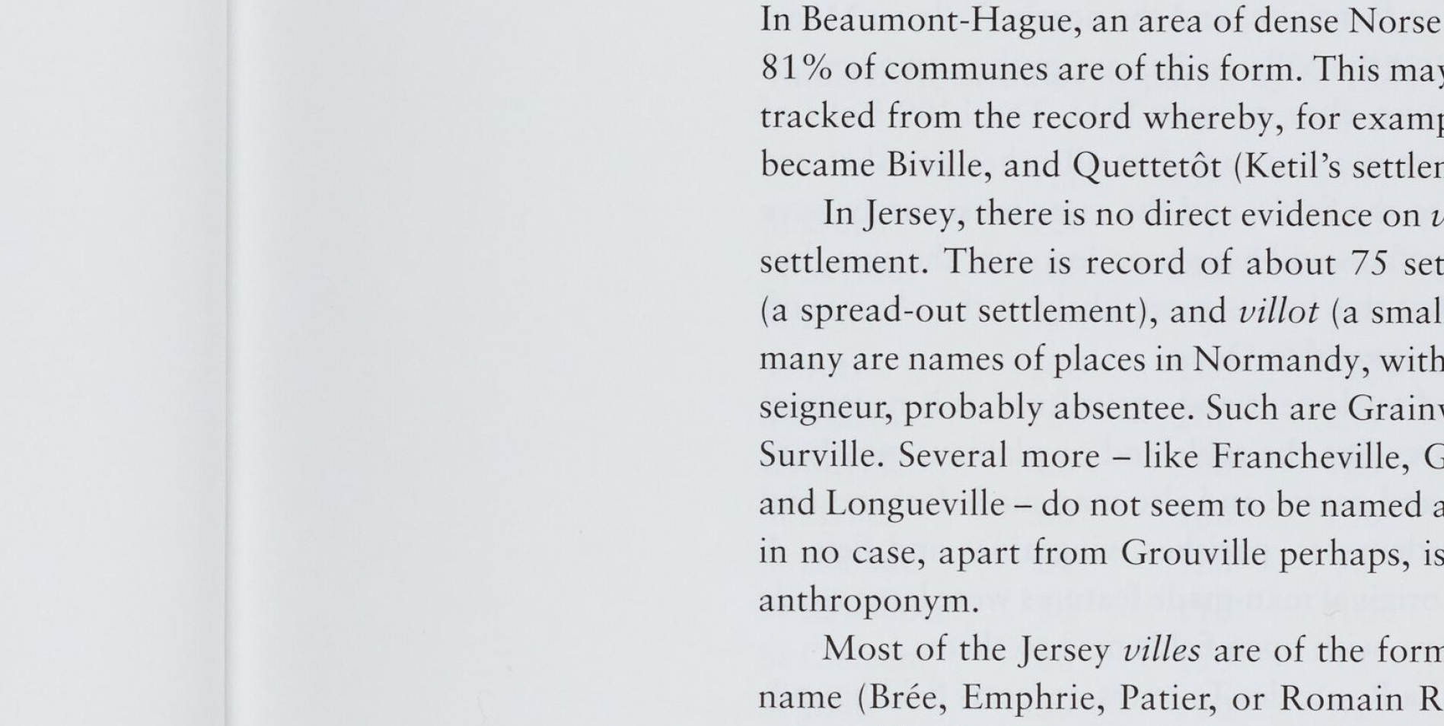
click at [877, 409] on img at bounding box center [250, 225] width 3767 height 2664
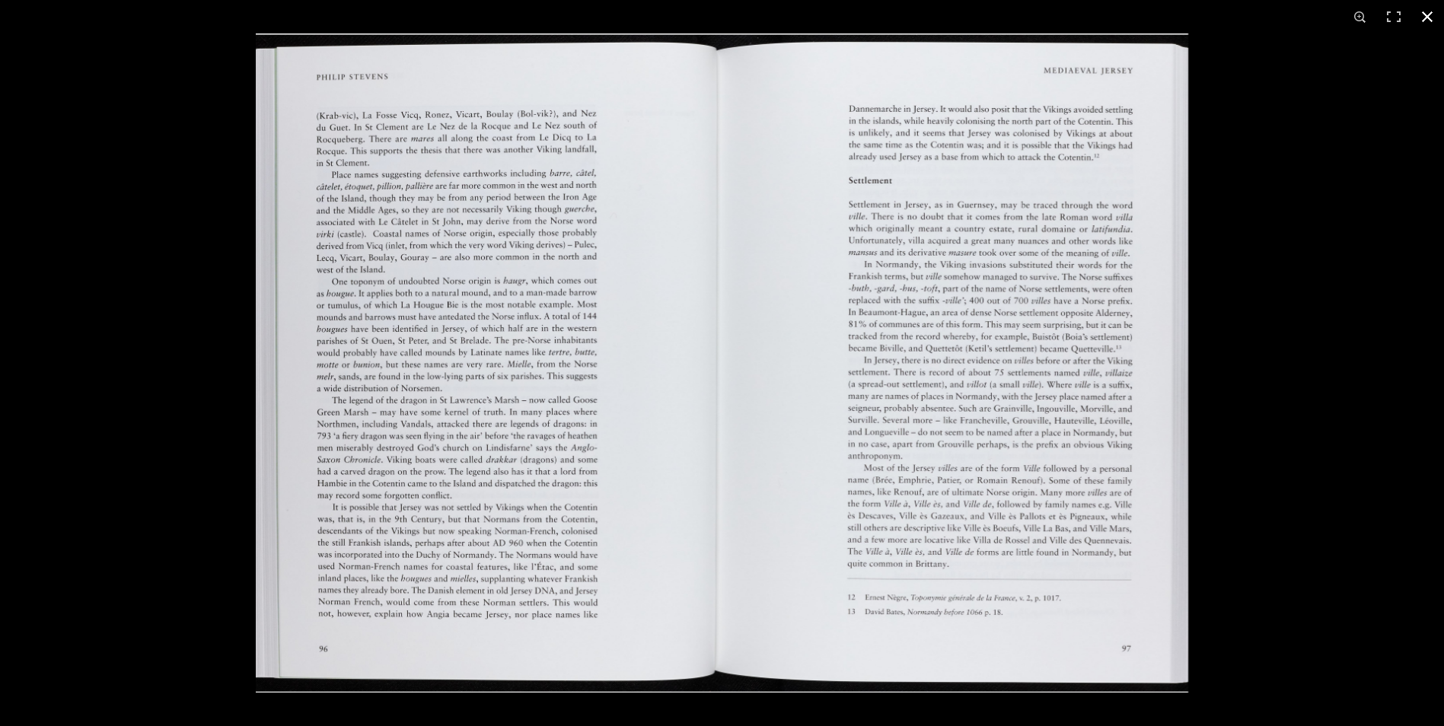
click at [1427, 15] on button at bounding box center [1426, 16] width 33 height 33
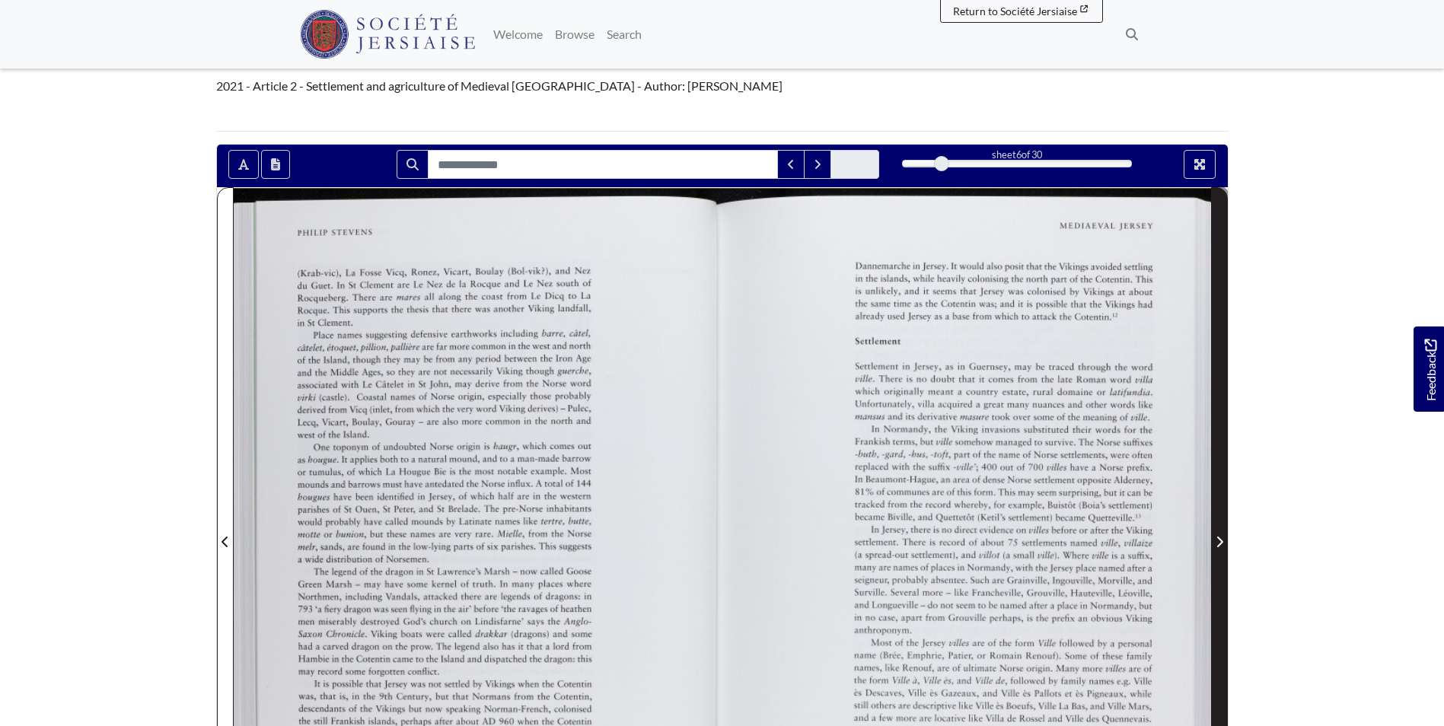
click at [1221, 537] on icon "Next Page" at bounding box center [1219, 542] width 6 height 11
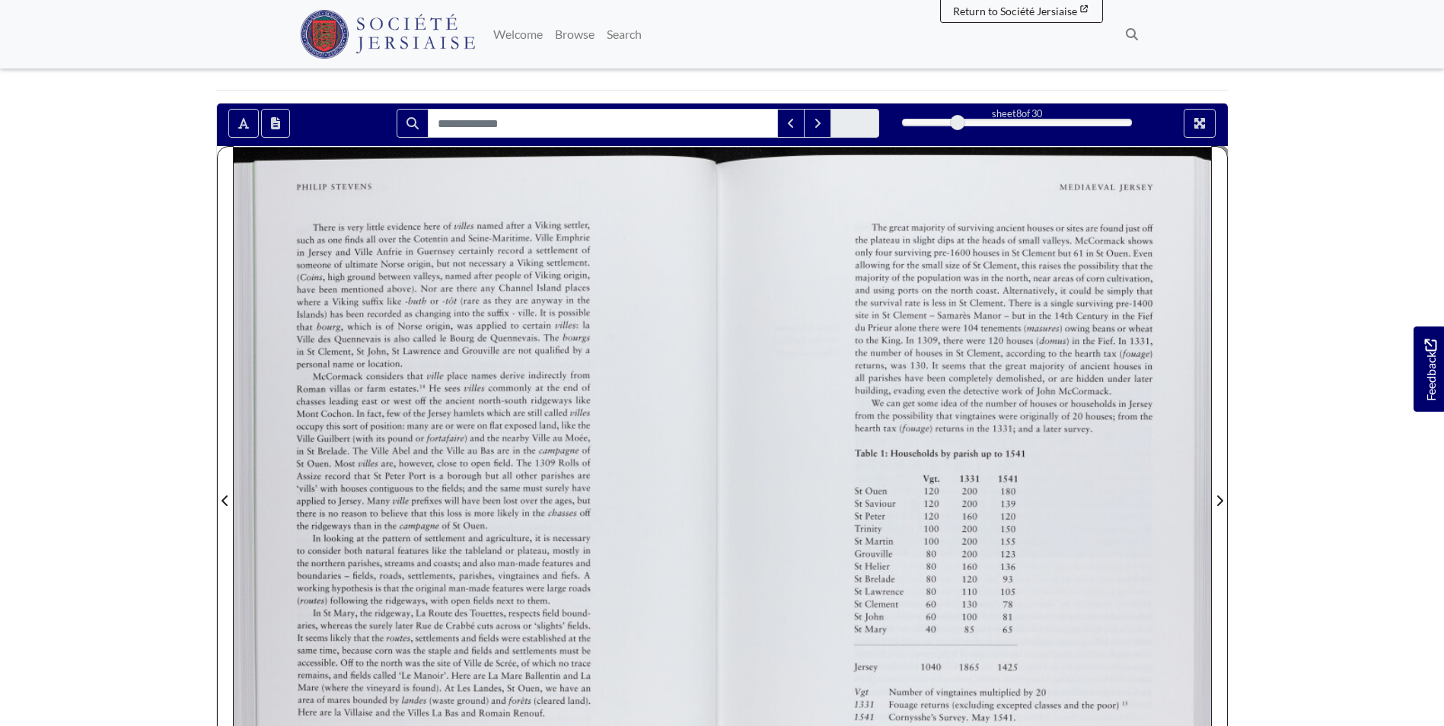
scroll to position [228, 0]
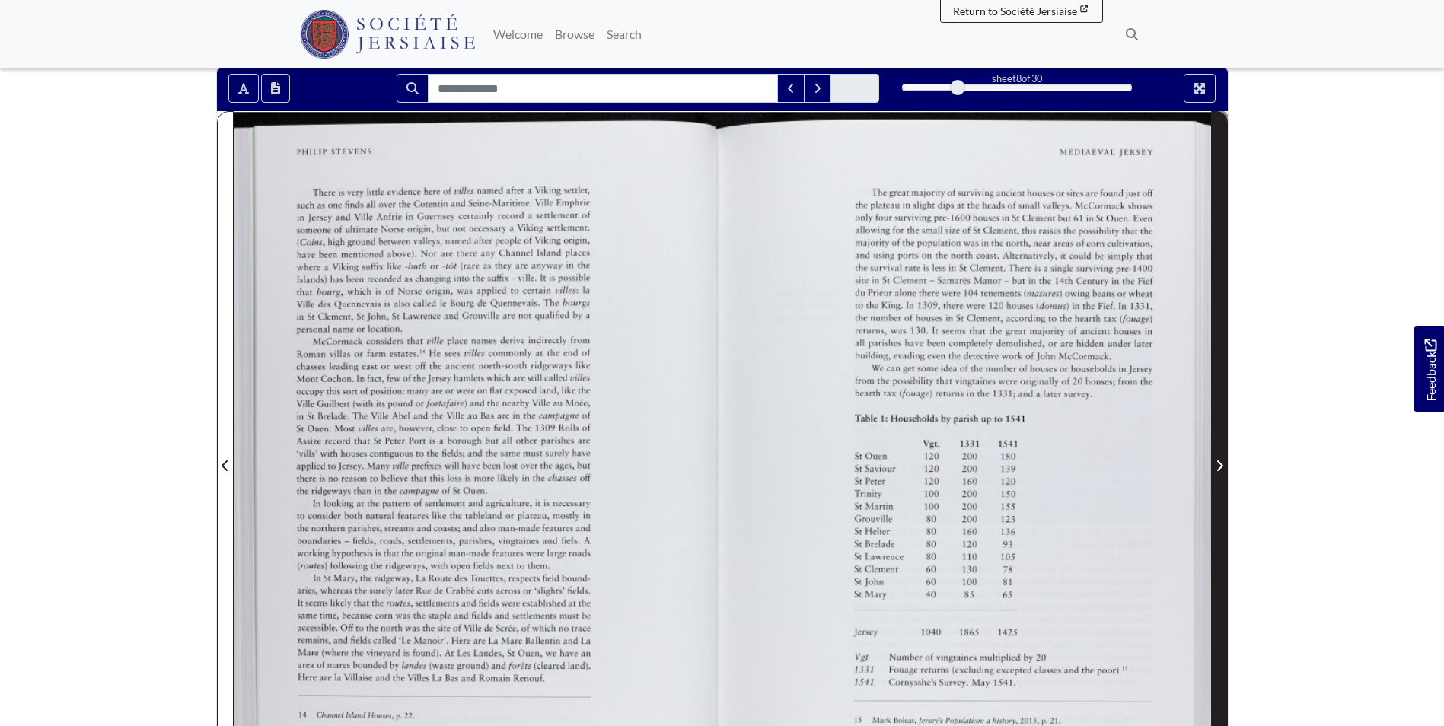
click at [1216, 460] on icon "Next Page" at bounding box center [1219, 466] width 8 height 12
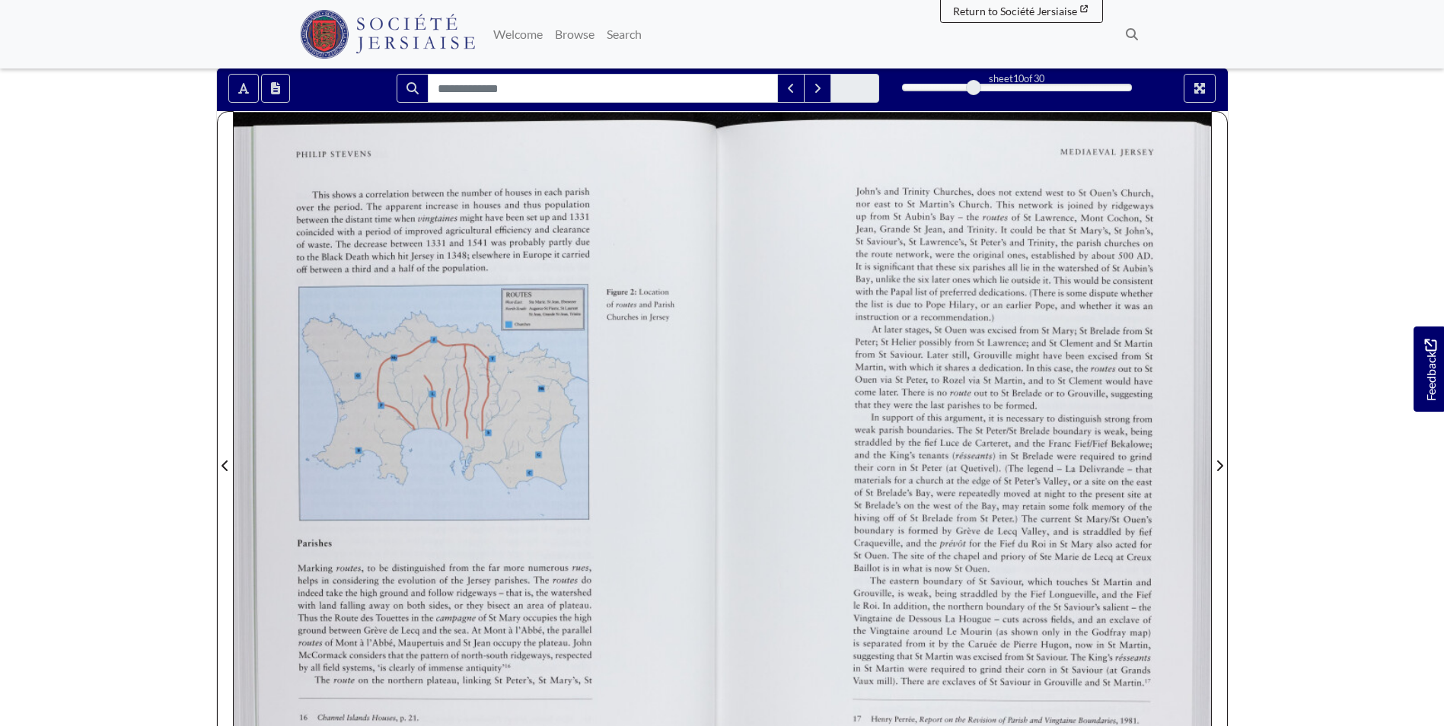
click at [520, 421] on div at bounding box center [478, 456] width 489 height 691
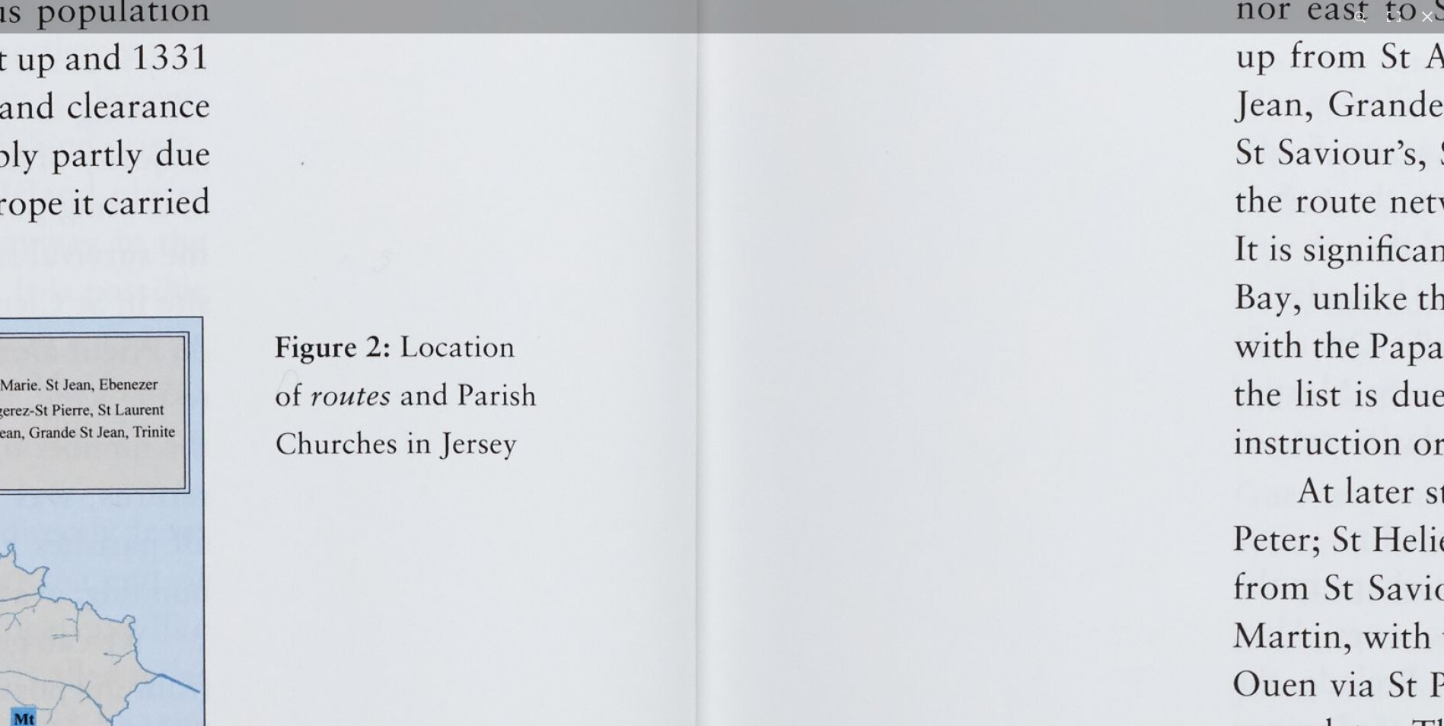
scroll to position [661, 0]
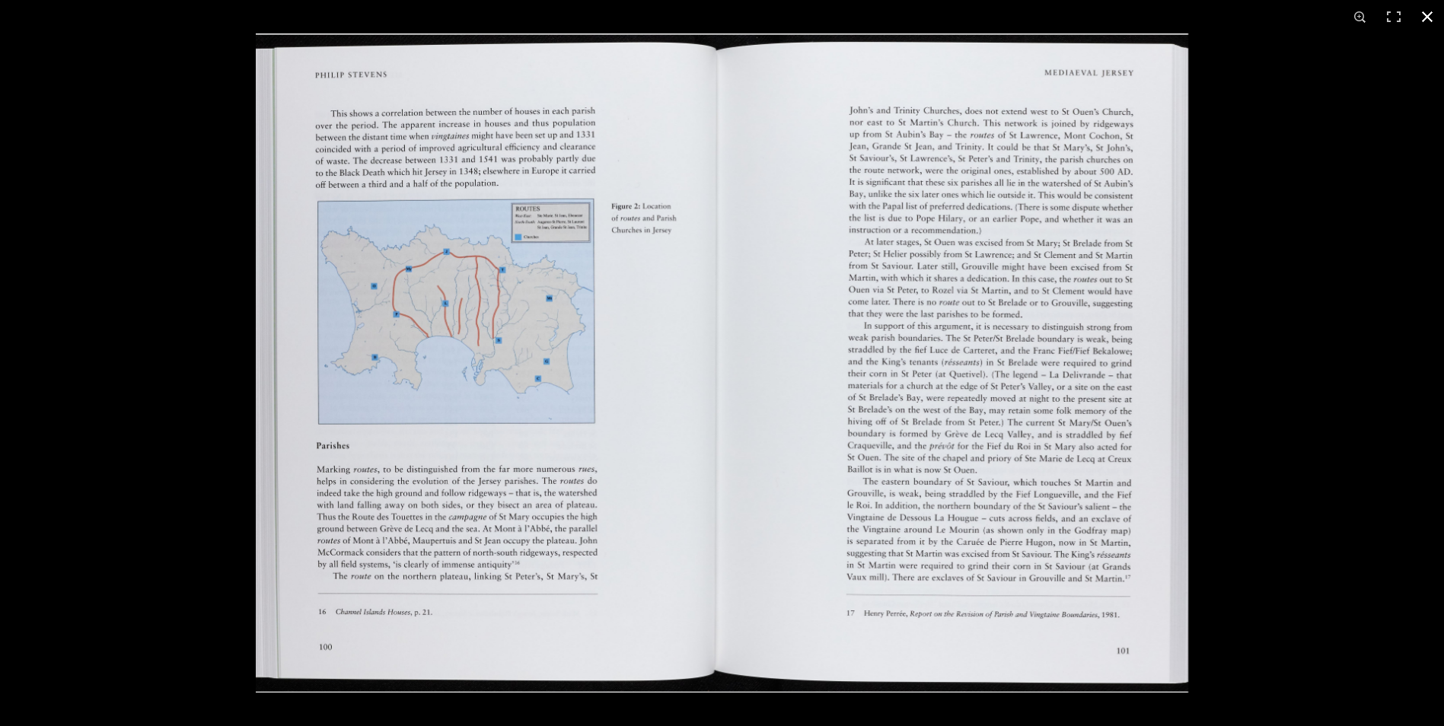
click at [1428, 21] on button at bounding box center [1426, 16] width 33 height 33
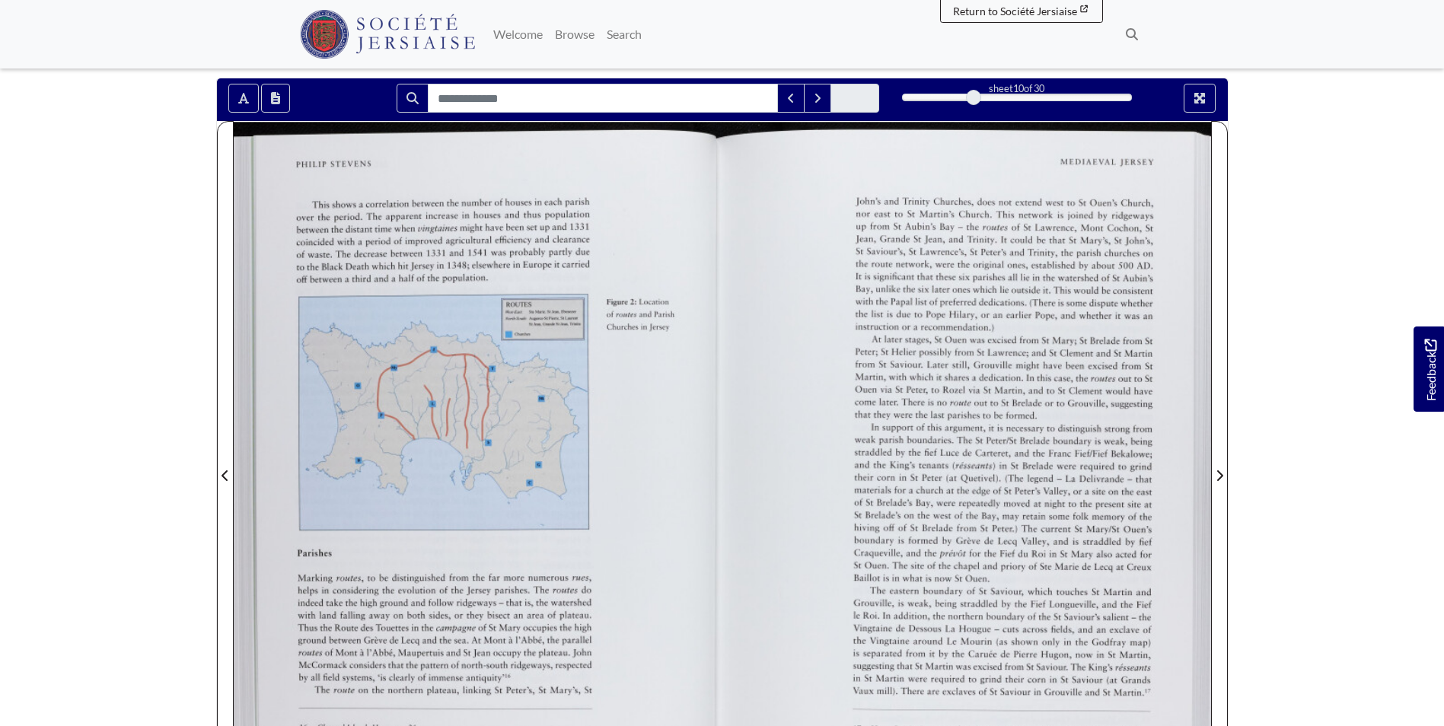
scroll to position [204, 0]
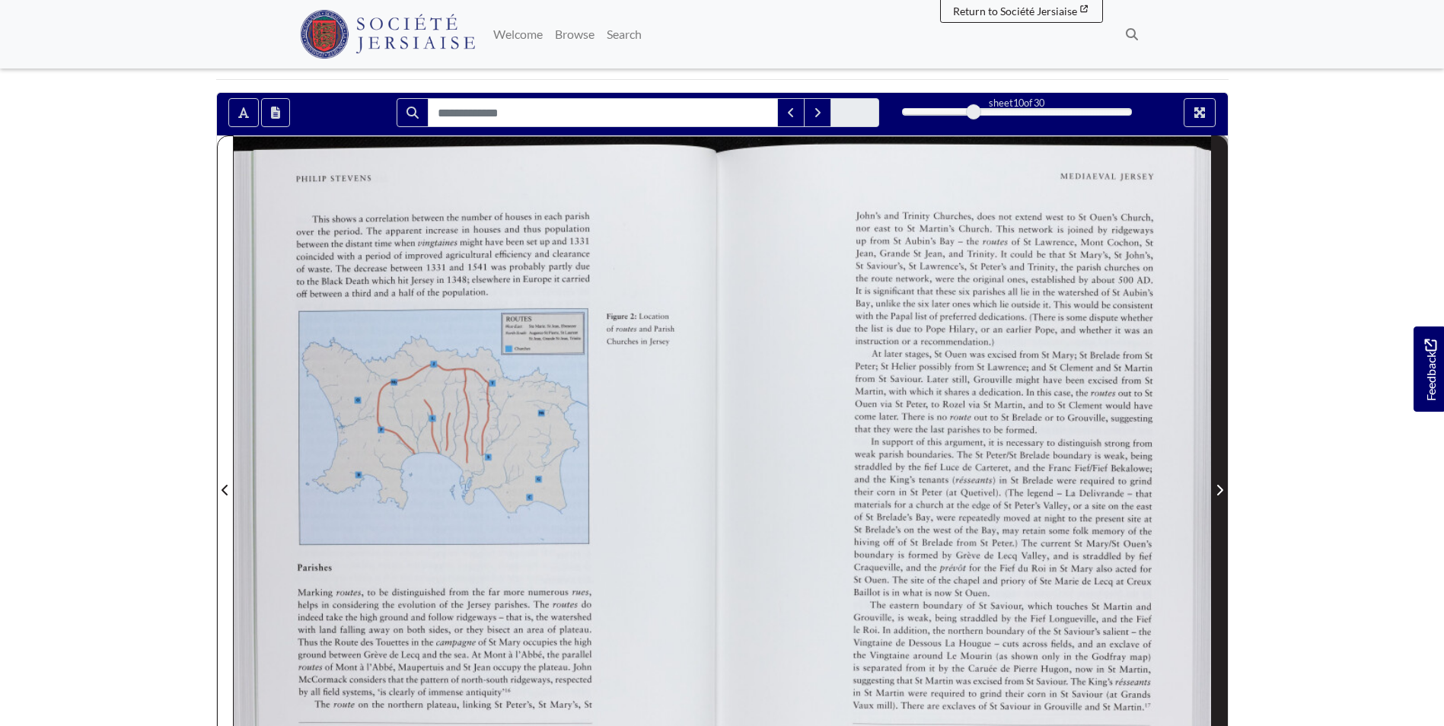
click at [1221, 485] on icon "Next Page" at bounding box center [1219, 490] width 6 height 11
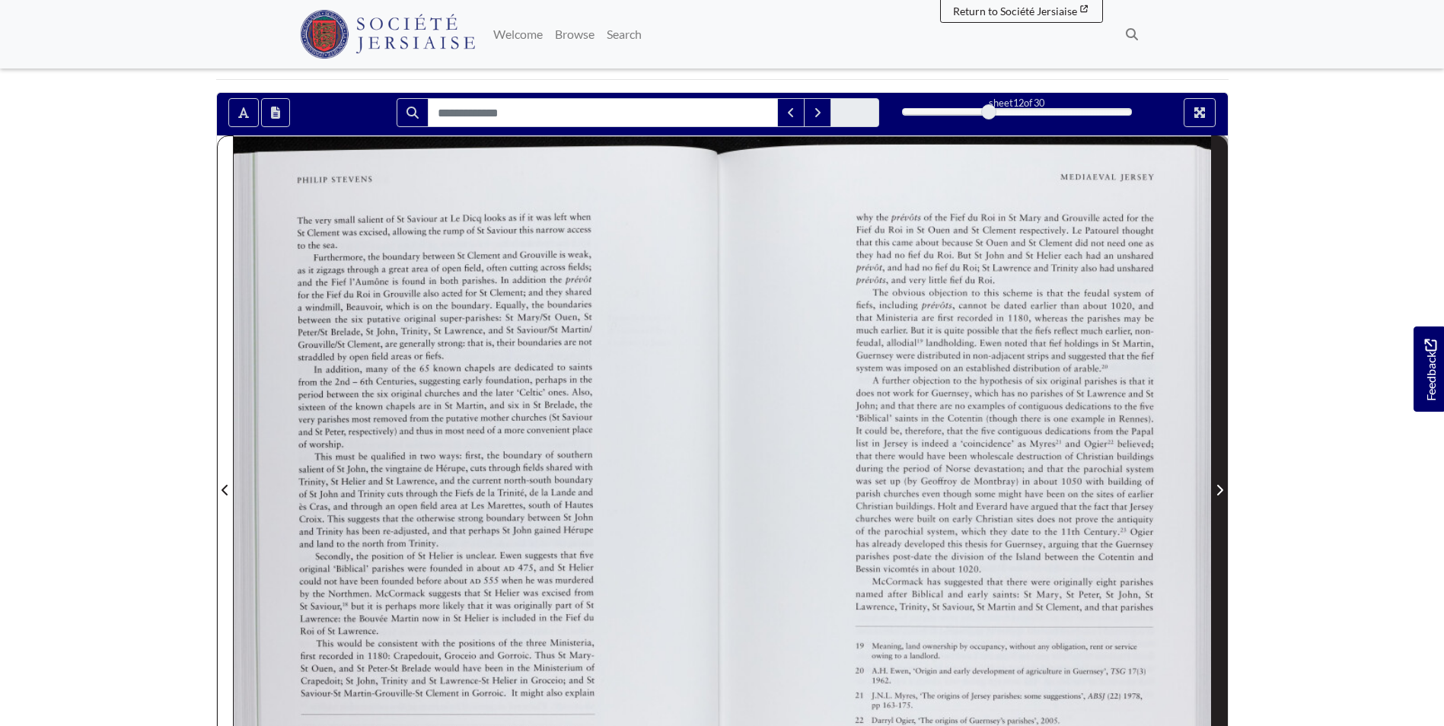
click at [1217, 484] on icon "Next Page" at bounding box center [1219, 490] width 8 height 12
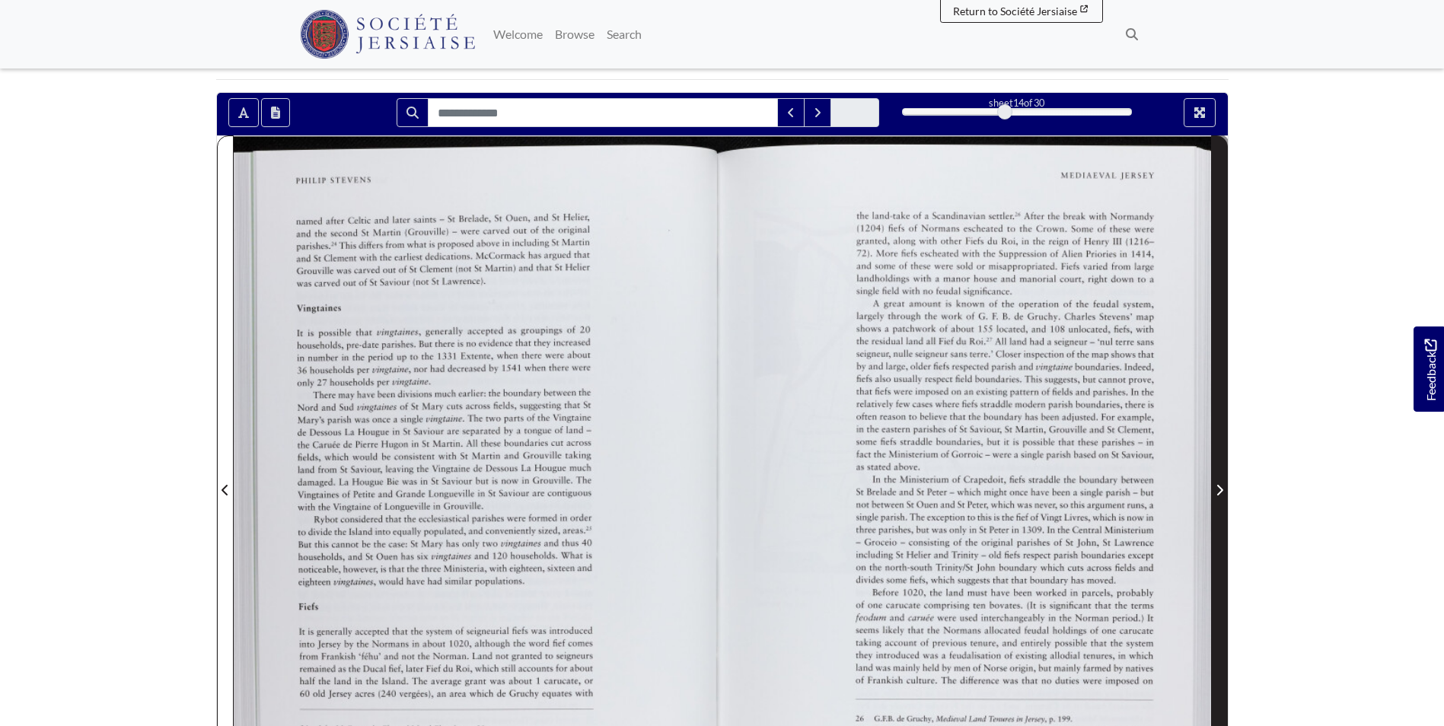
click at [1217, 484] on icon "Next Page" at bounding box center [1219, 490] width 8 height 12
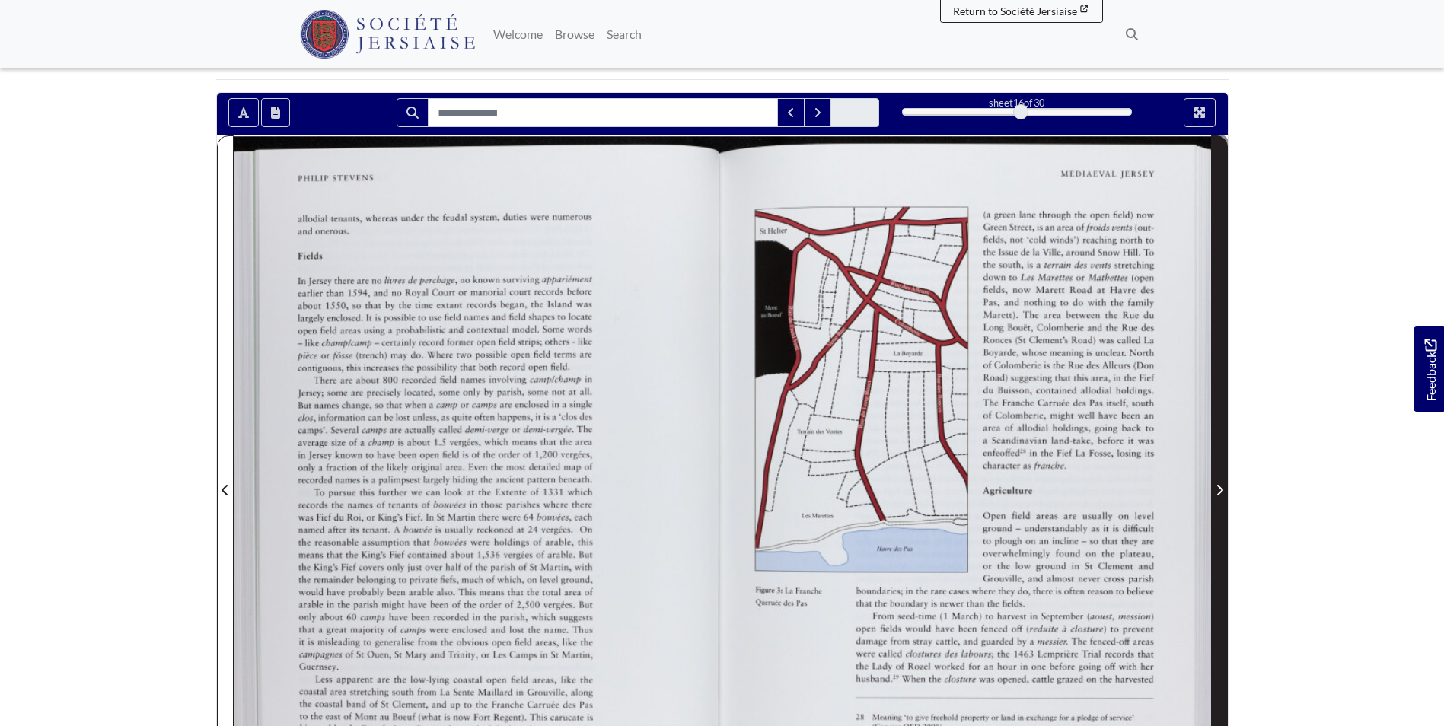
click at [1222, 485] on icon "Next Page" at bounding box center [1219, 490] width 6 height 11
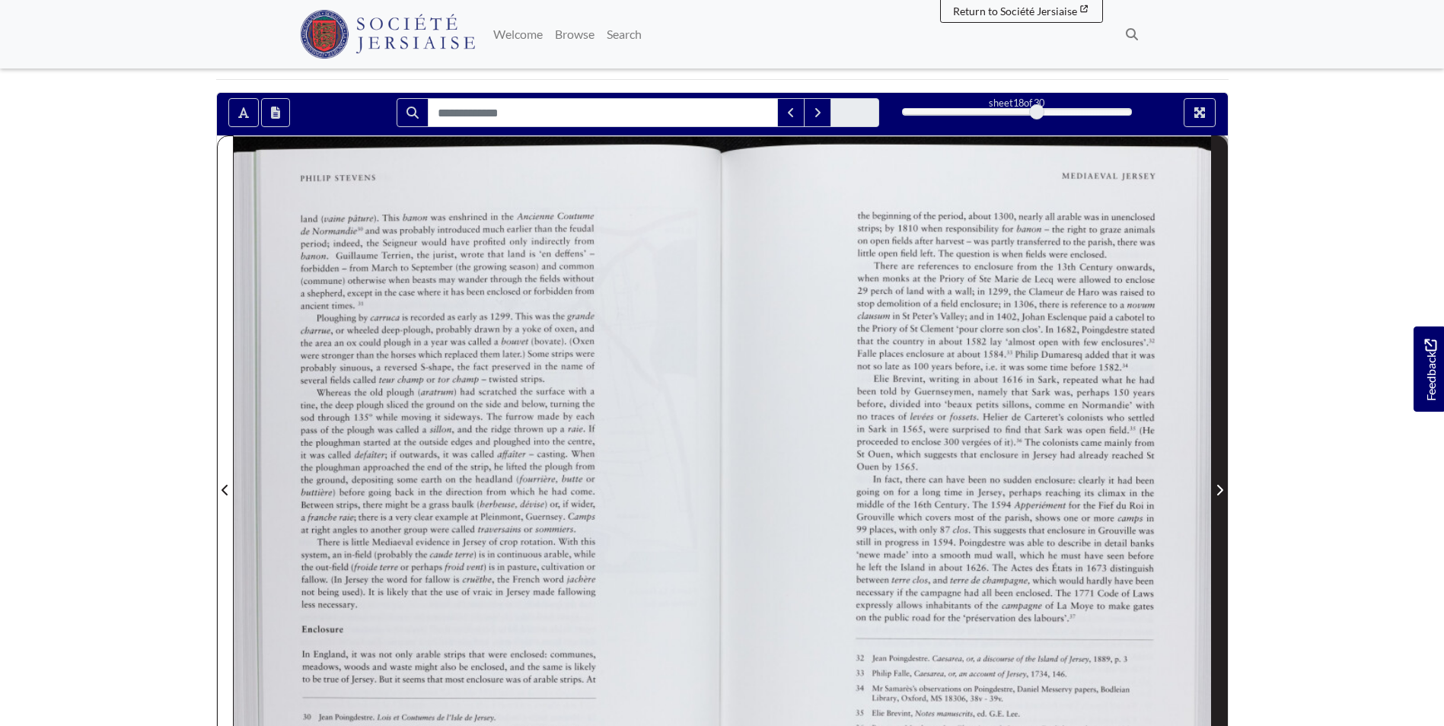
click at [1219, 484] on icon "Next Page" at bounding box center [1219, 490] width 8 height 12
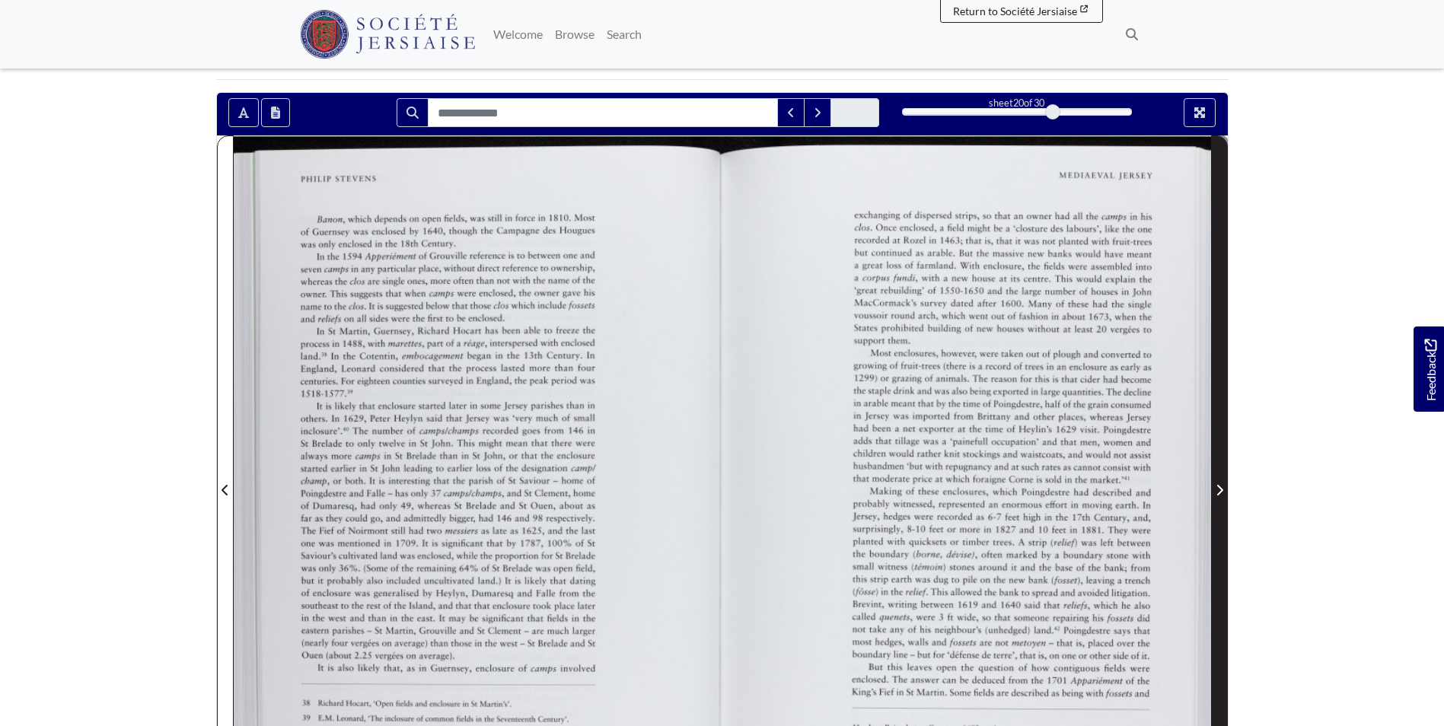
click at [1219, 484] on icon "Next Page" at bounding box center [1219, 490] width 8 height 12
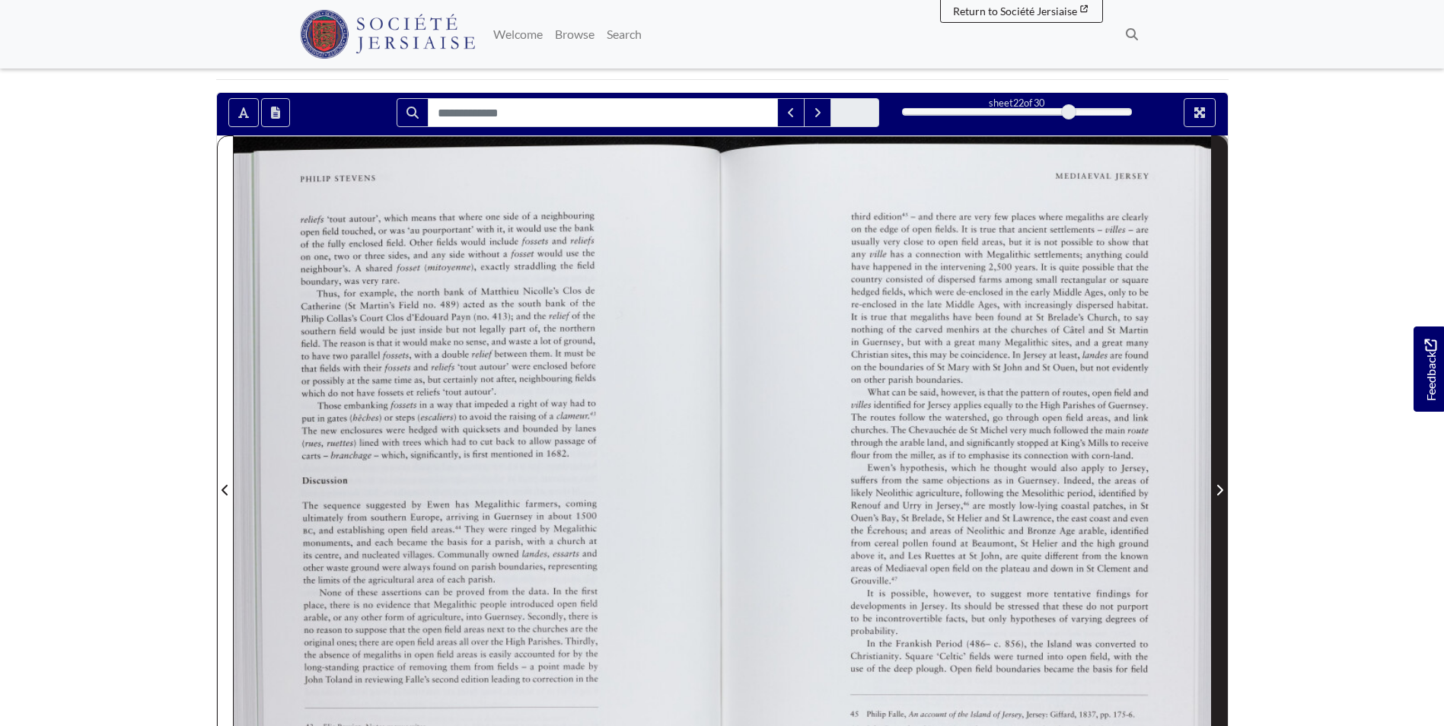
click at [1219, 484] on icon "Next Page" at bounding box center [1219, 490] width 8 height 12
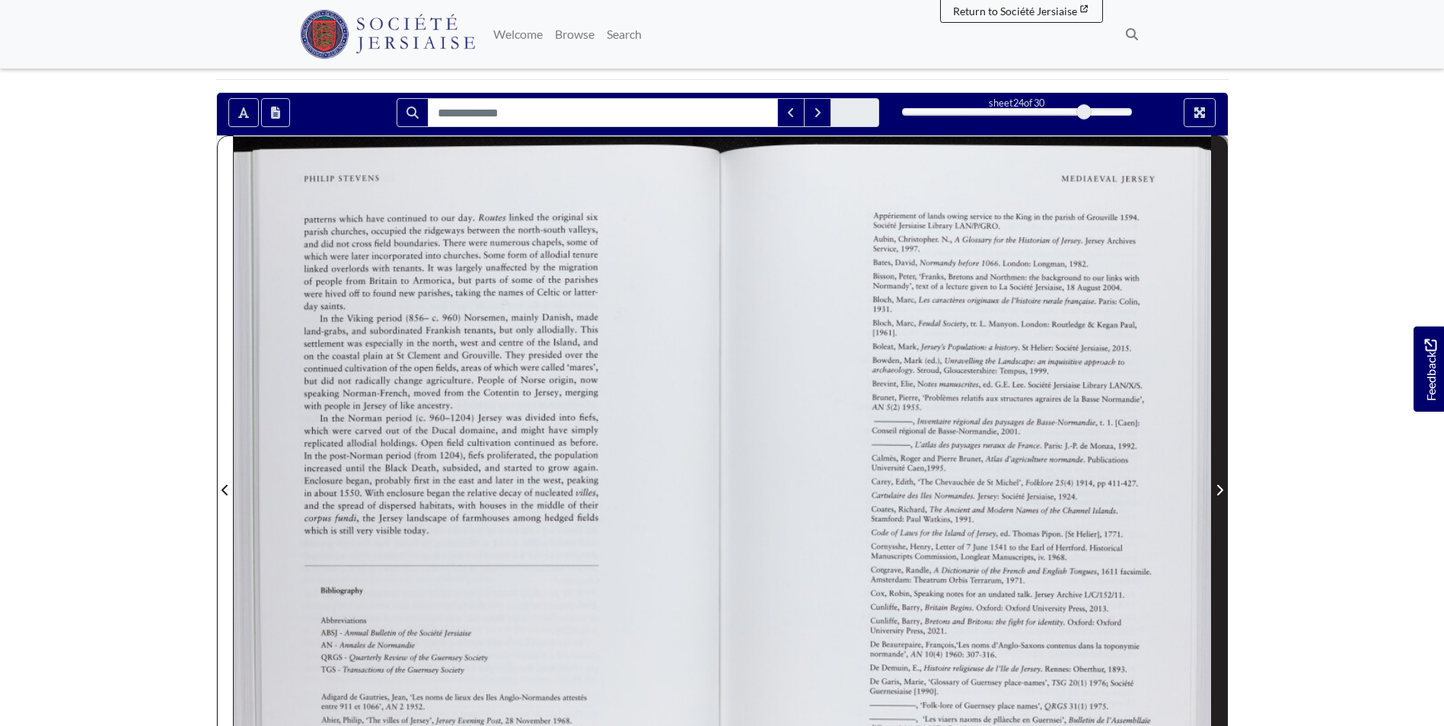
click at [1219, 484] on icon "Next Page" at bounding box center [1219, 490] width 8 height 12
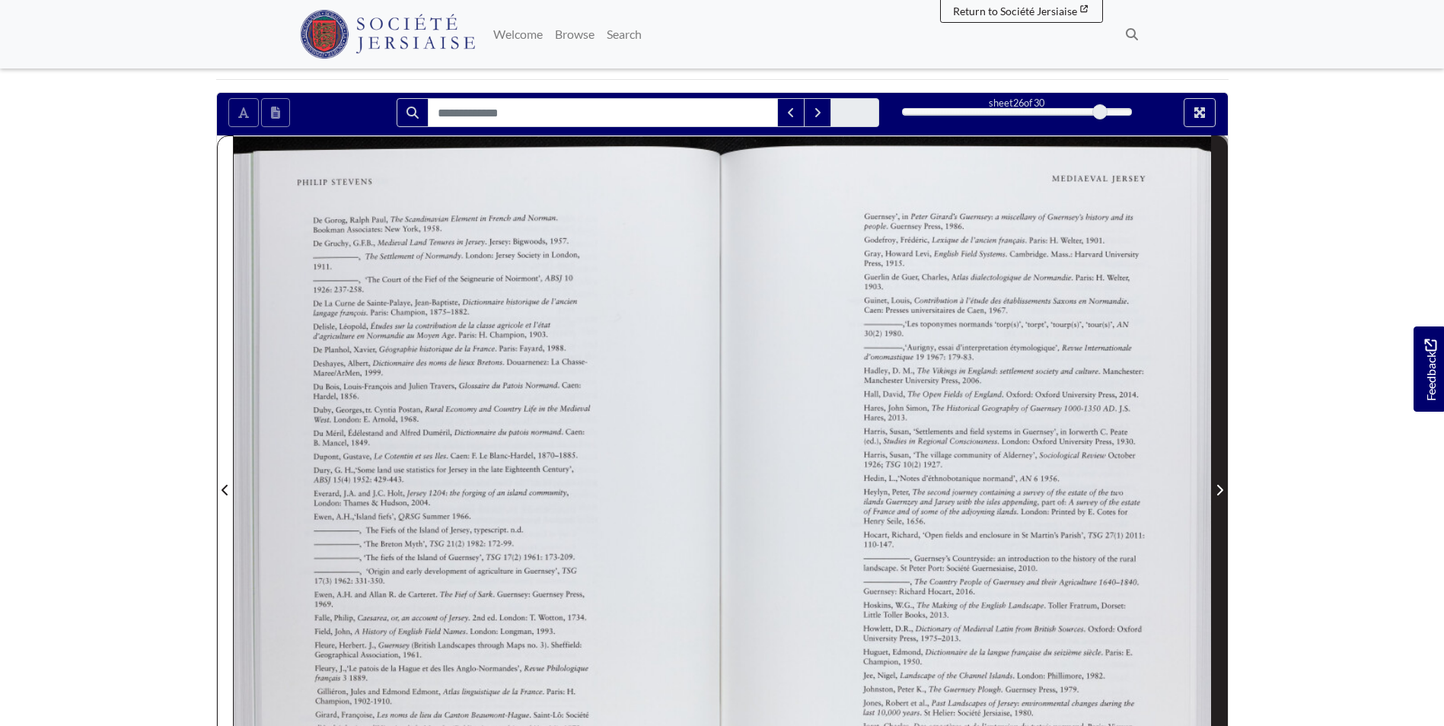
click at [1219, 484] on icon "Next Page" at bounding box center [1219, 490] width 8 height 12
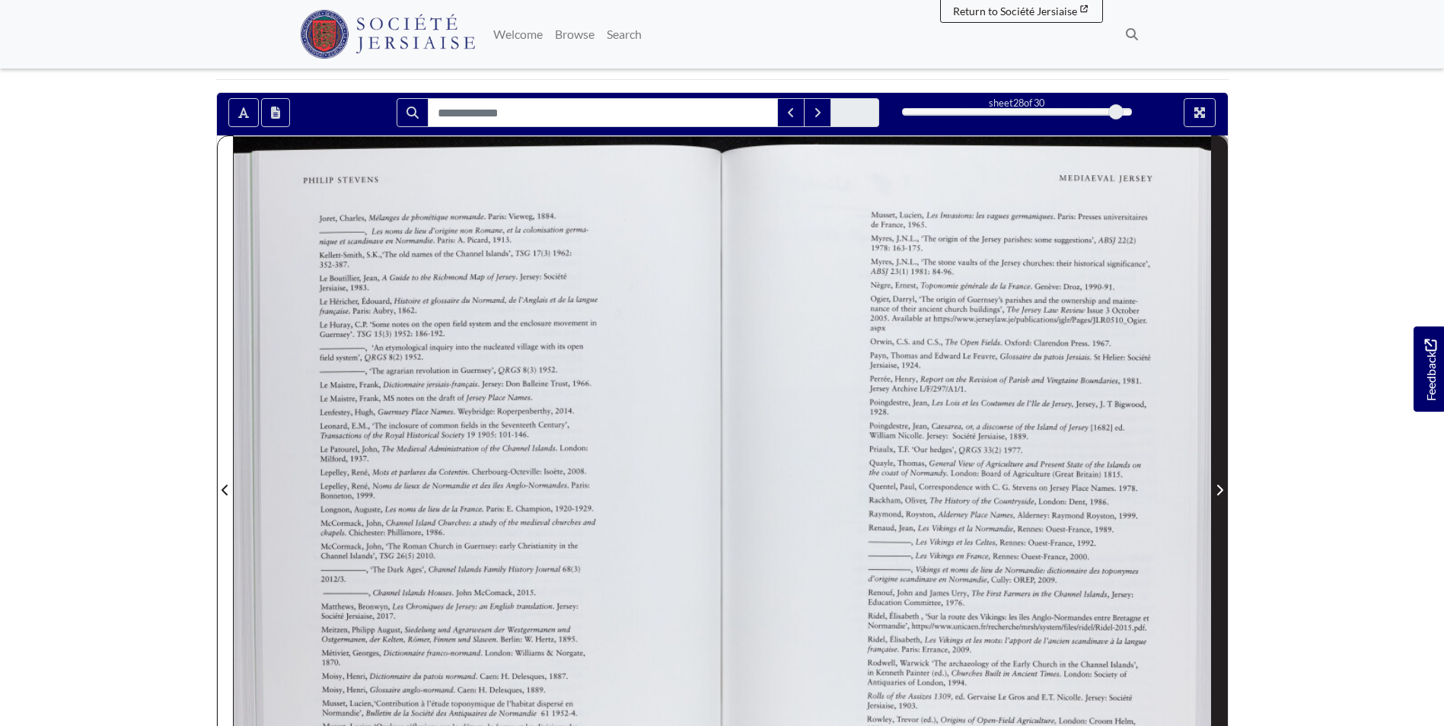
click at [1219, 484] on icon "Next Page" at bounding box center [1219, 490] width 8 height 12
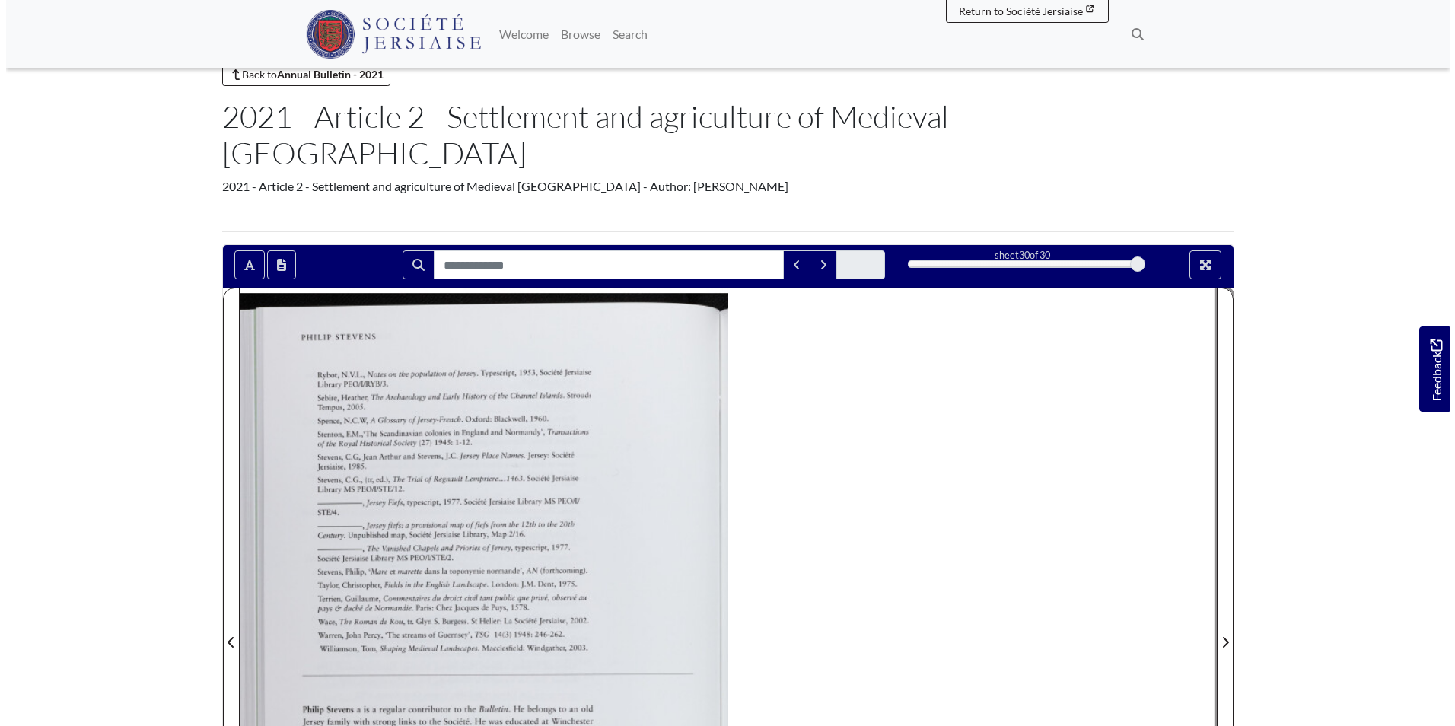
scroll to position [76, 0]
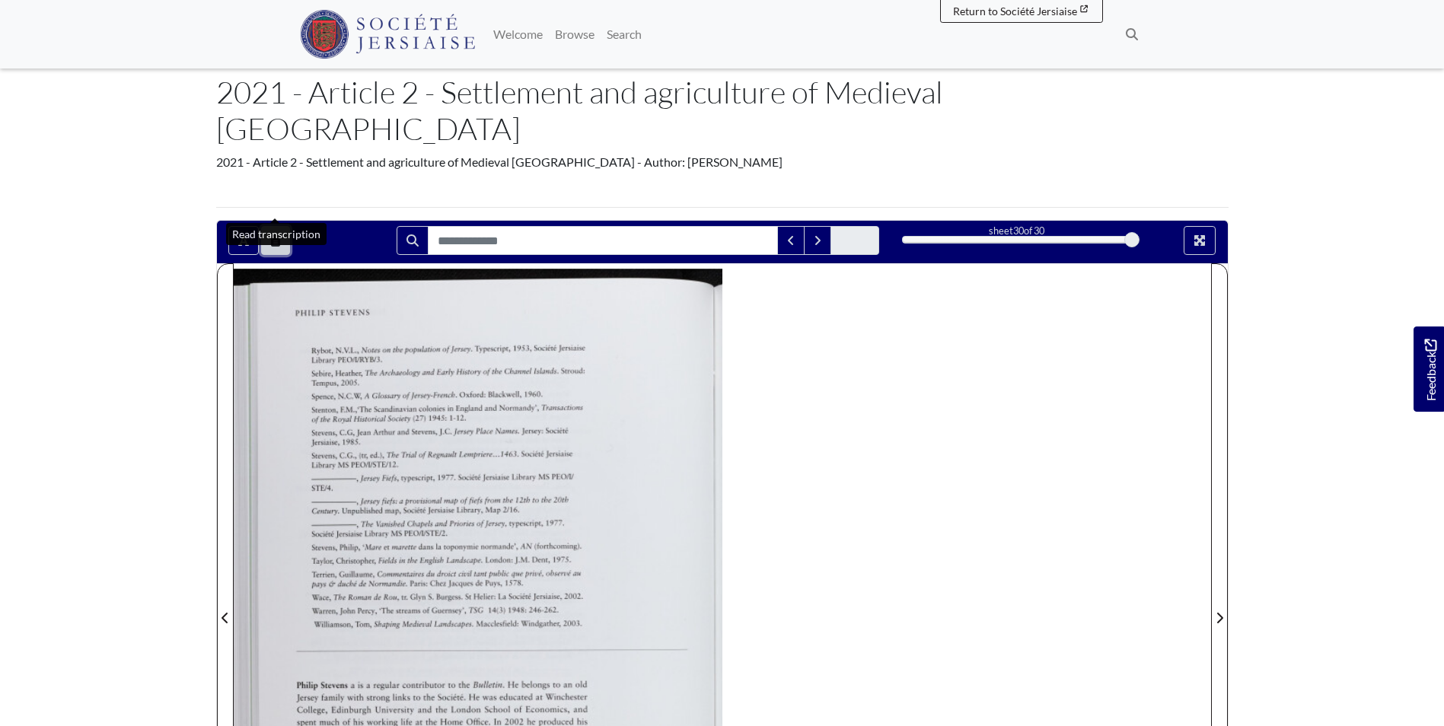
click at [273, 234] on icon "Open transcription window" at bounding box center [275, 240] width 9 height 12
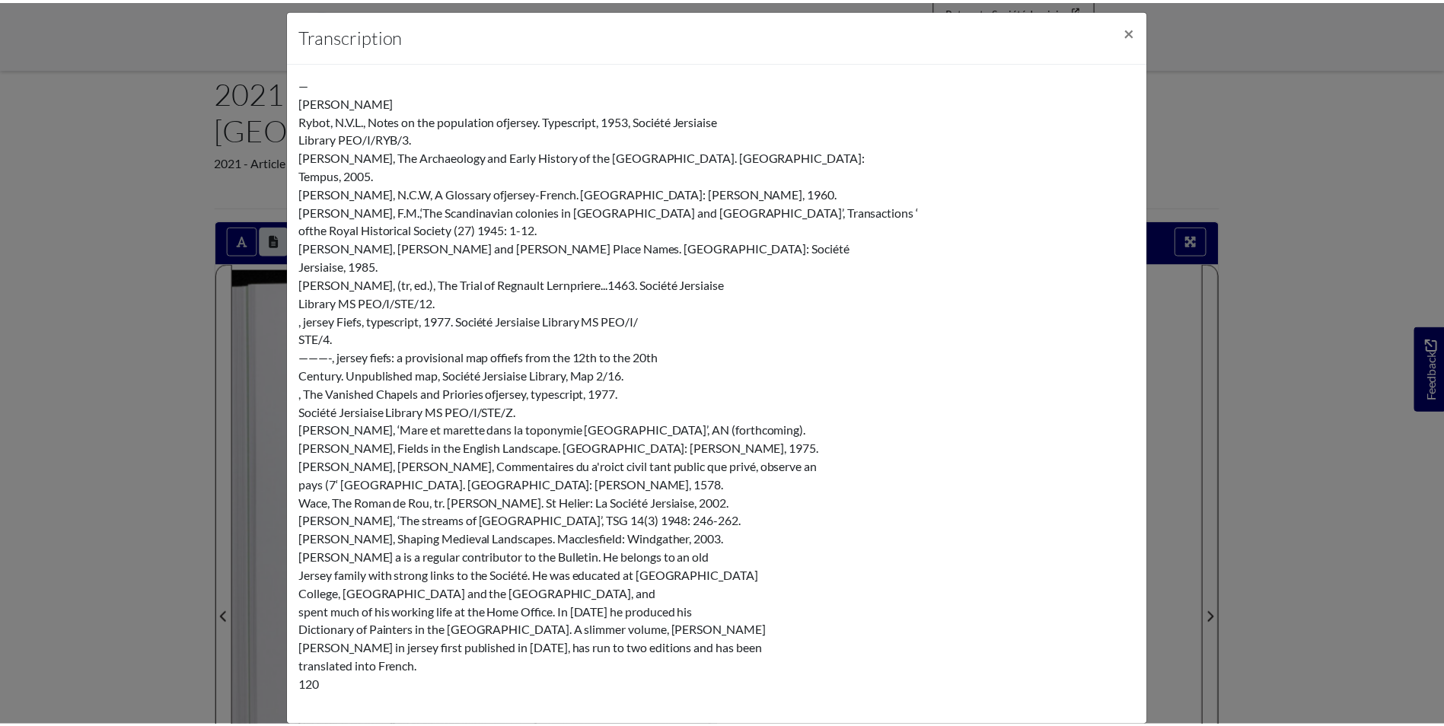
scroll to position [0, 0]
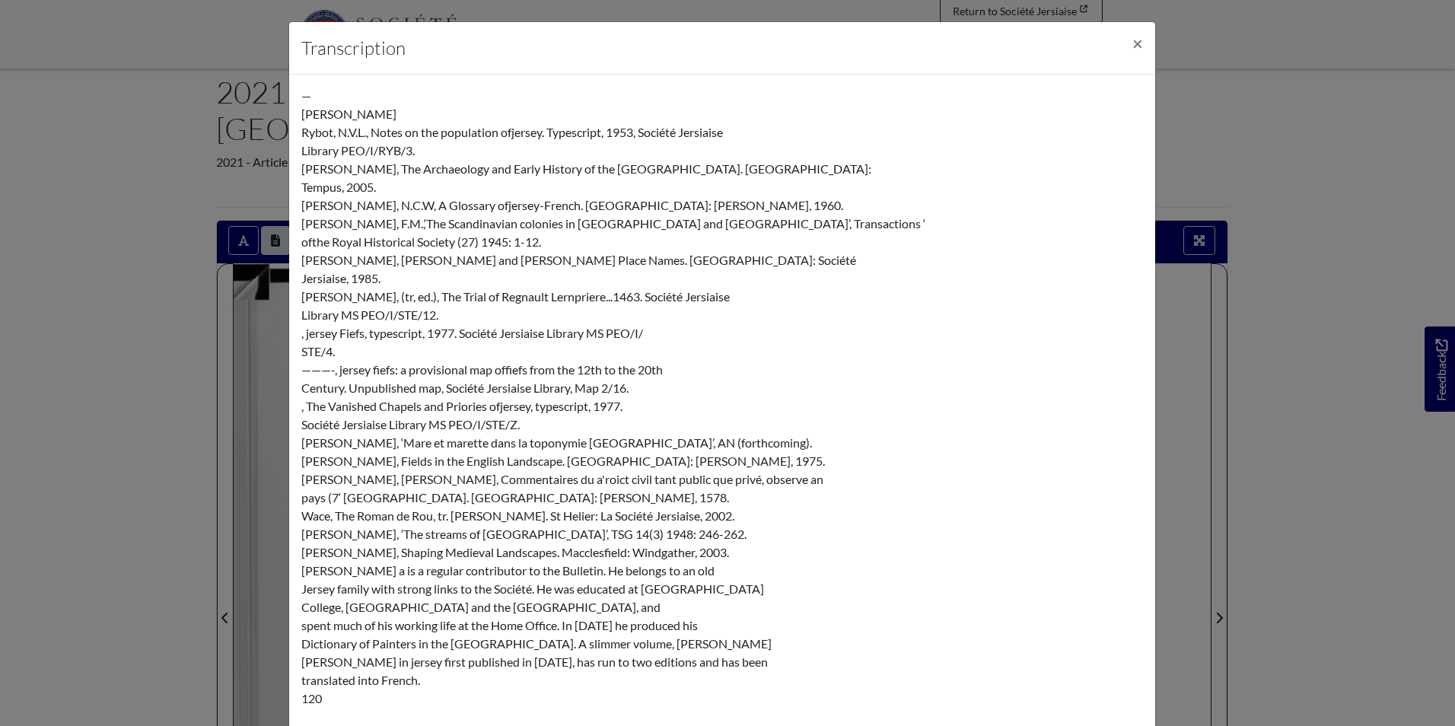
click at [176, 273] on div "Transcription × — [PERSON_NAME], N.V.L., Notes on the population ofjersey. Type…" at bounding box center [727, 363] width 1455 height 726
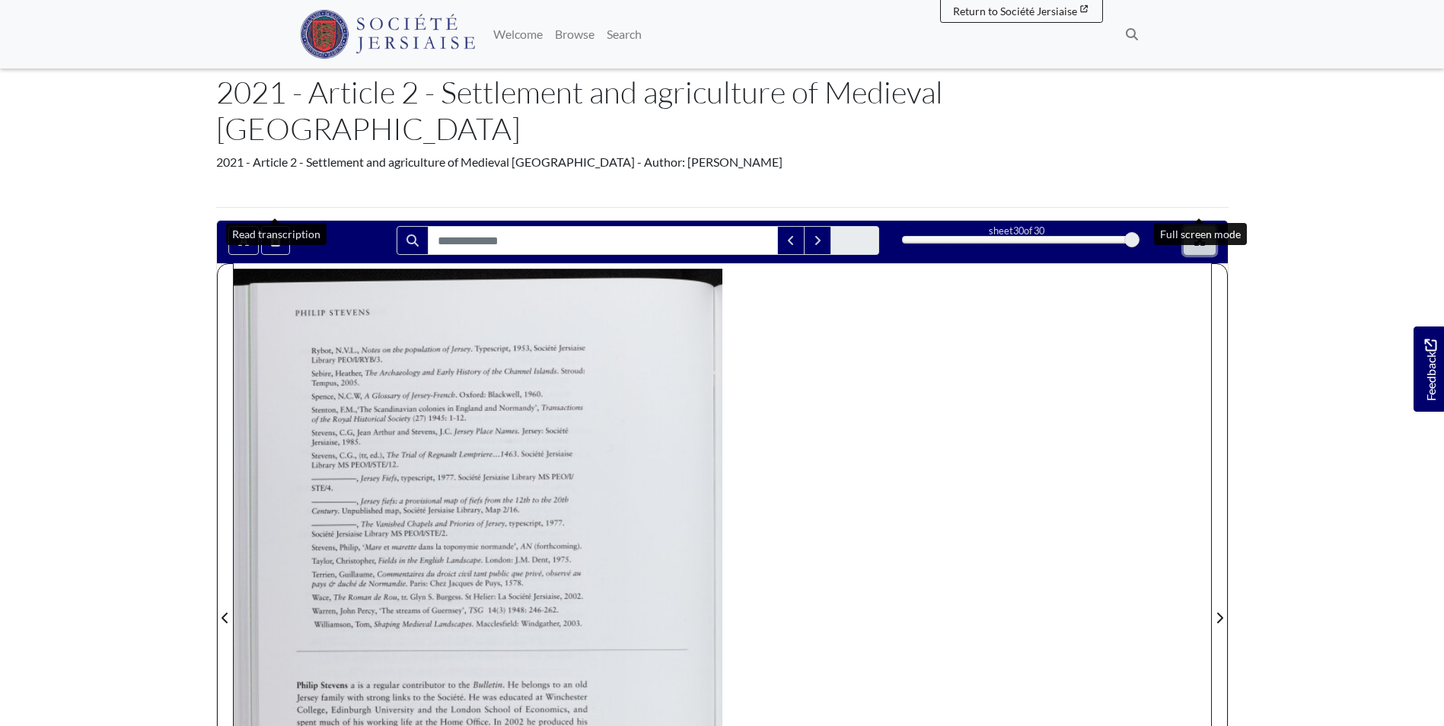
click at [1199, 235] on icon "Full screen mode" at bounding box center [1199, 240] width 11 height 11
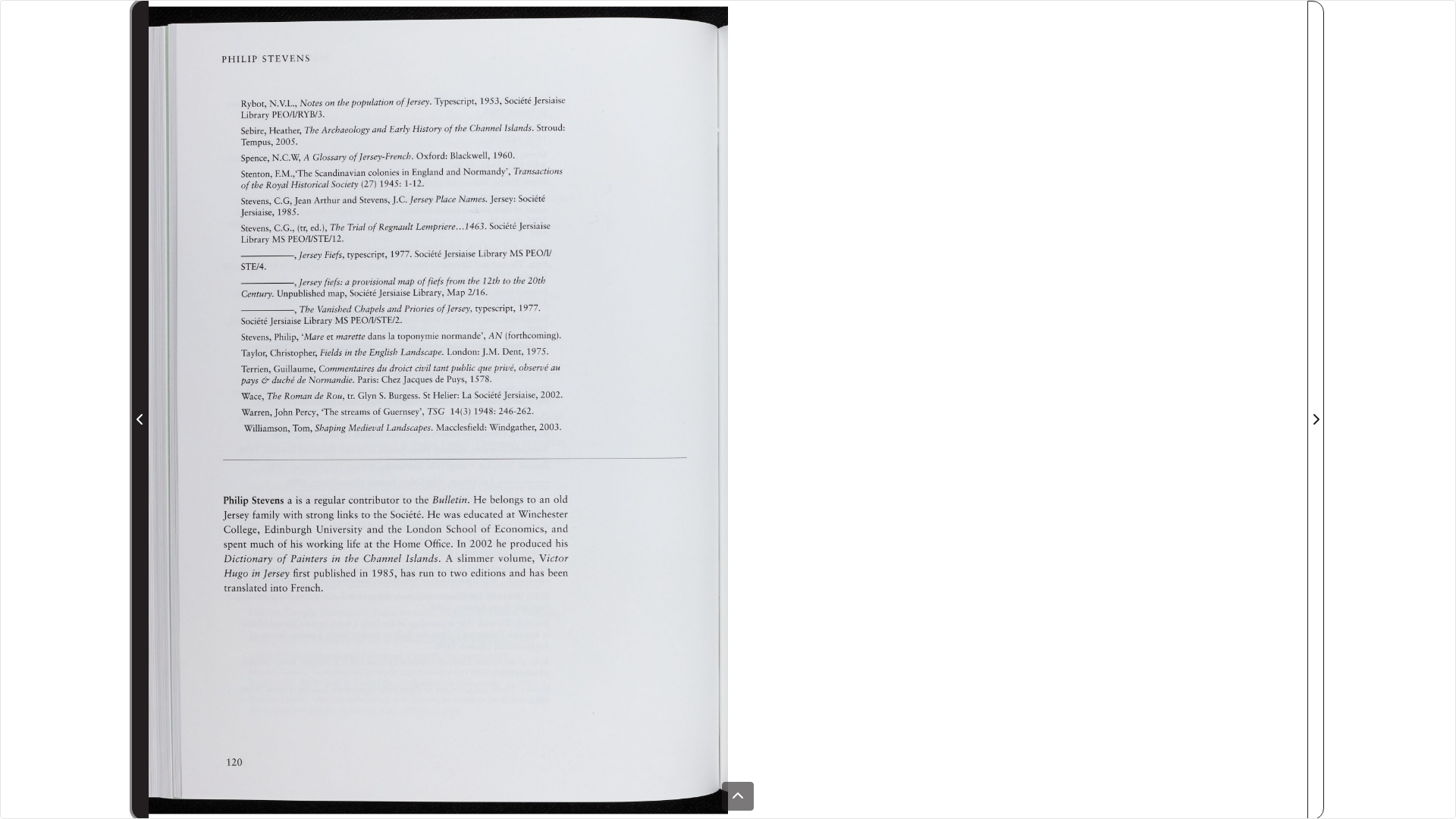
click at [139, 421] on icon "Previous Page" at bounding box center [141, 419] width 8 height 12
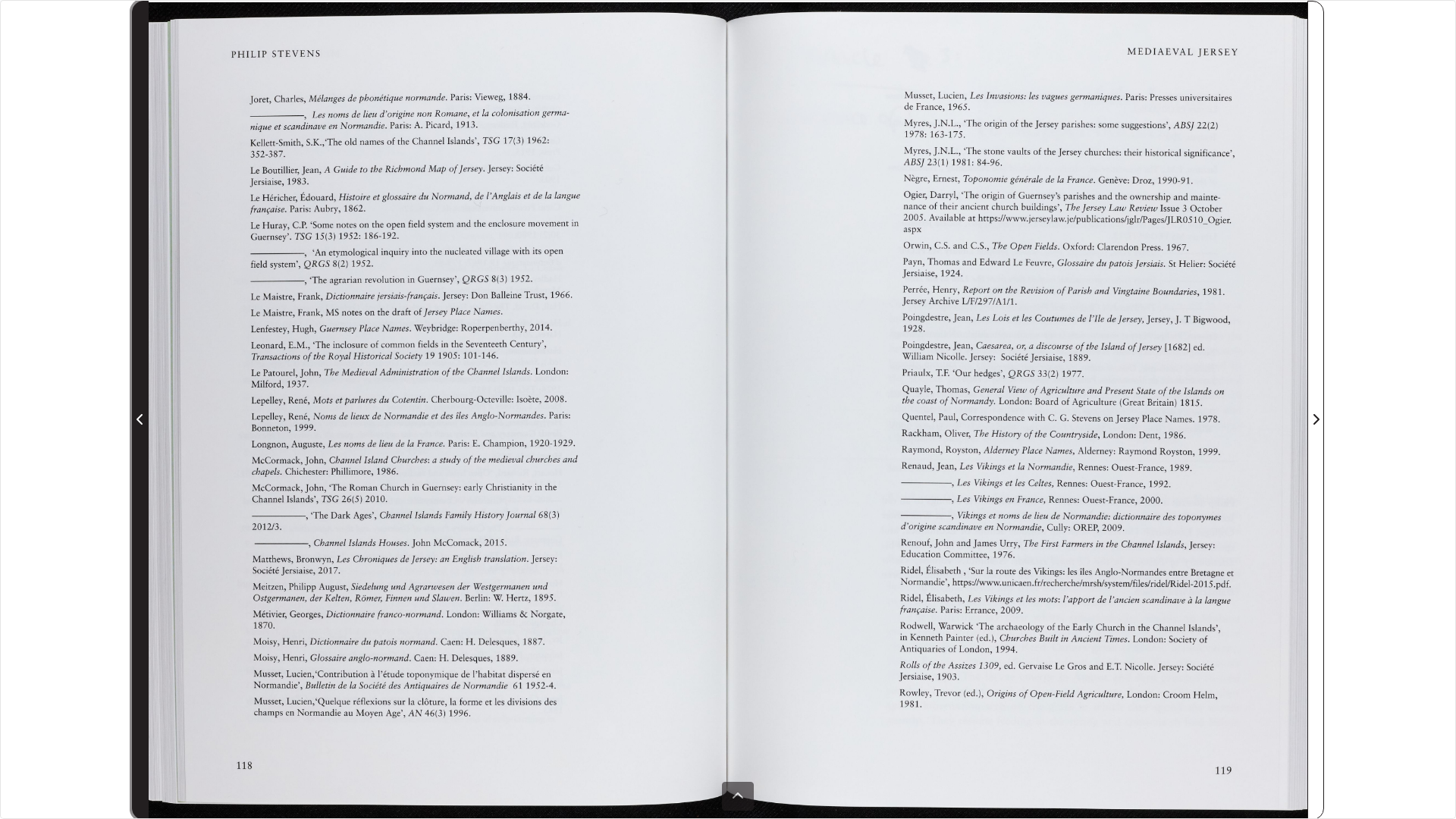
click at [139, 421] on icon "Previous Page" at bounding box center [140, 419] width 6 height 11
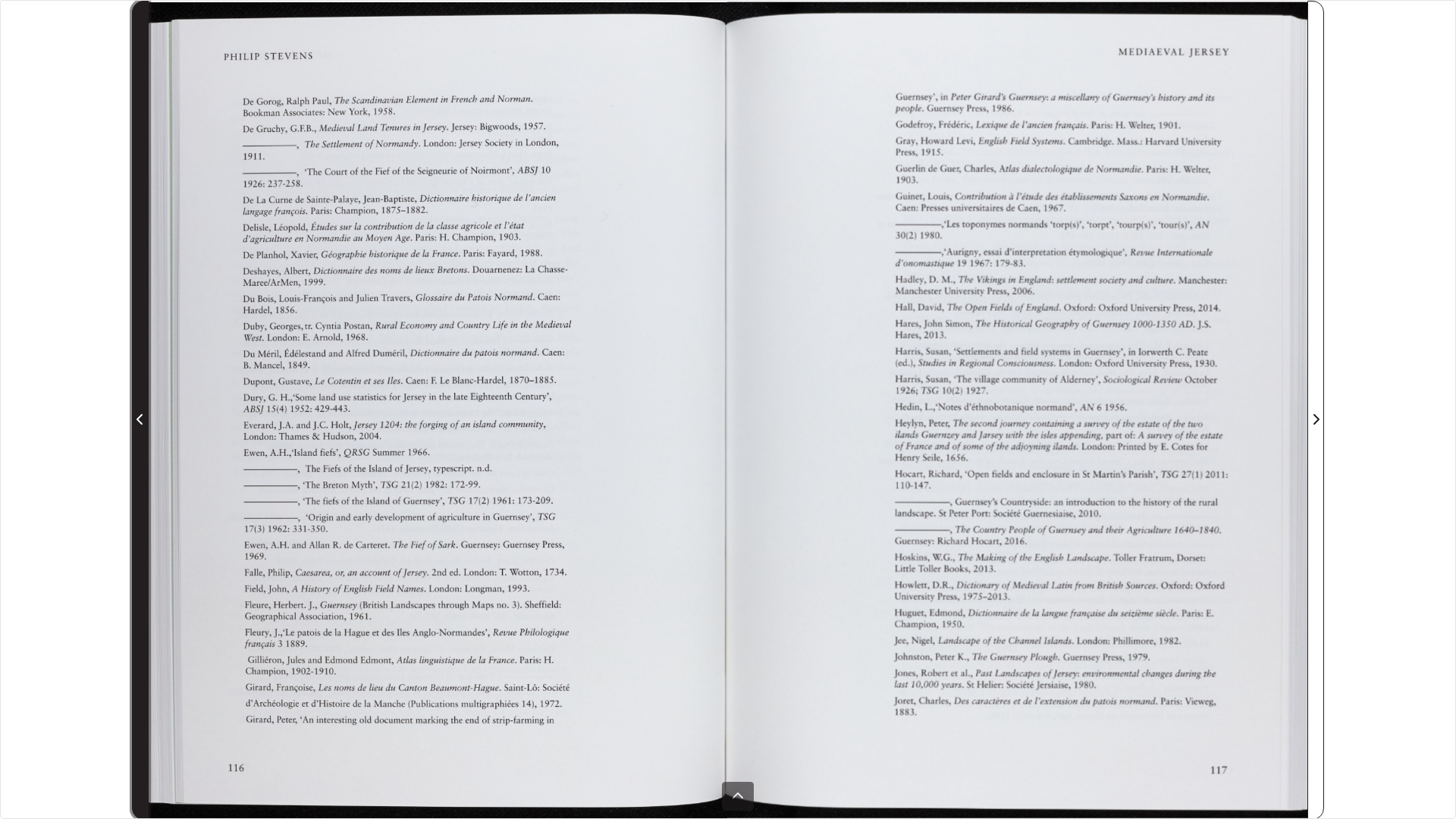
click at [139, 421] on icon "Previous Page" at bounding box center [140, 419] width 6 height 11
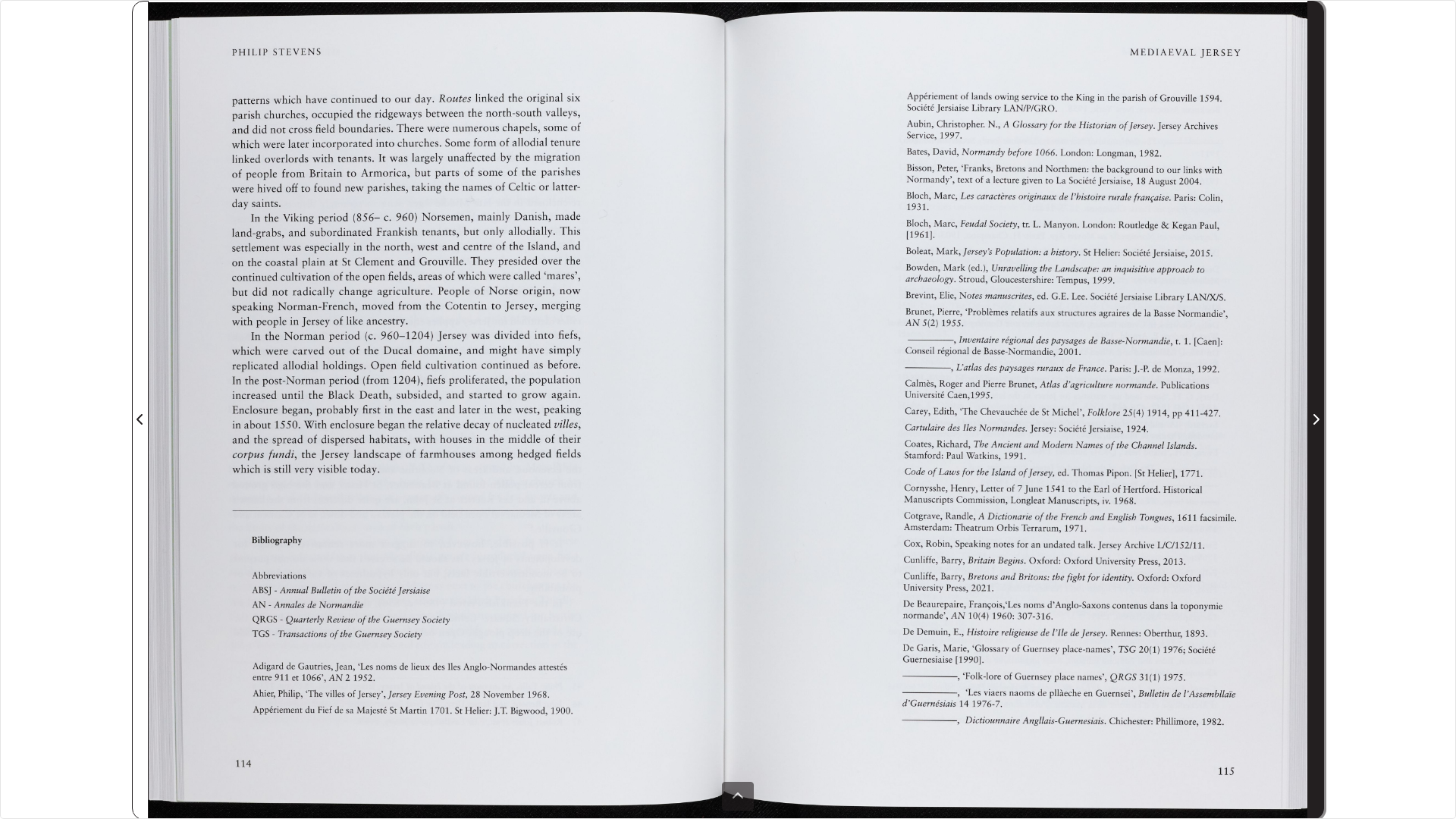
click at [1315, 420] on icon "Next Page" at bounding box center [1316, 419] width 8 height 12
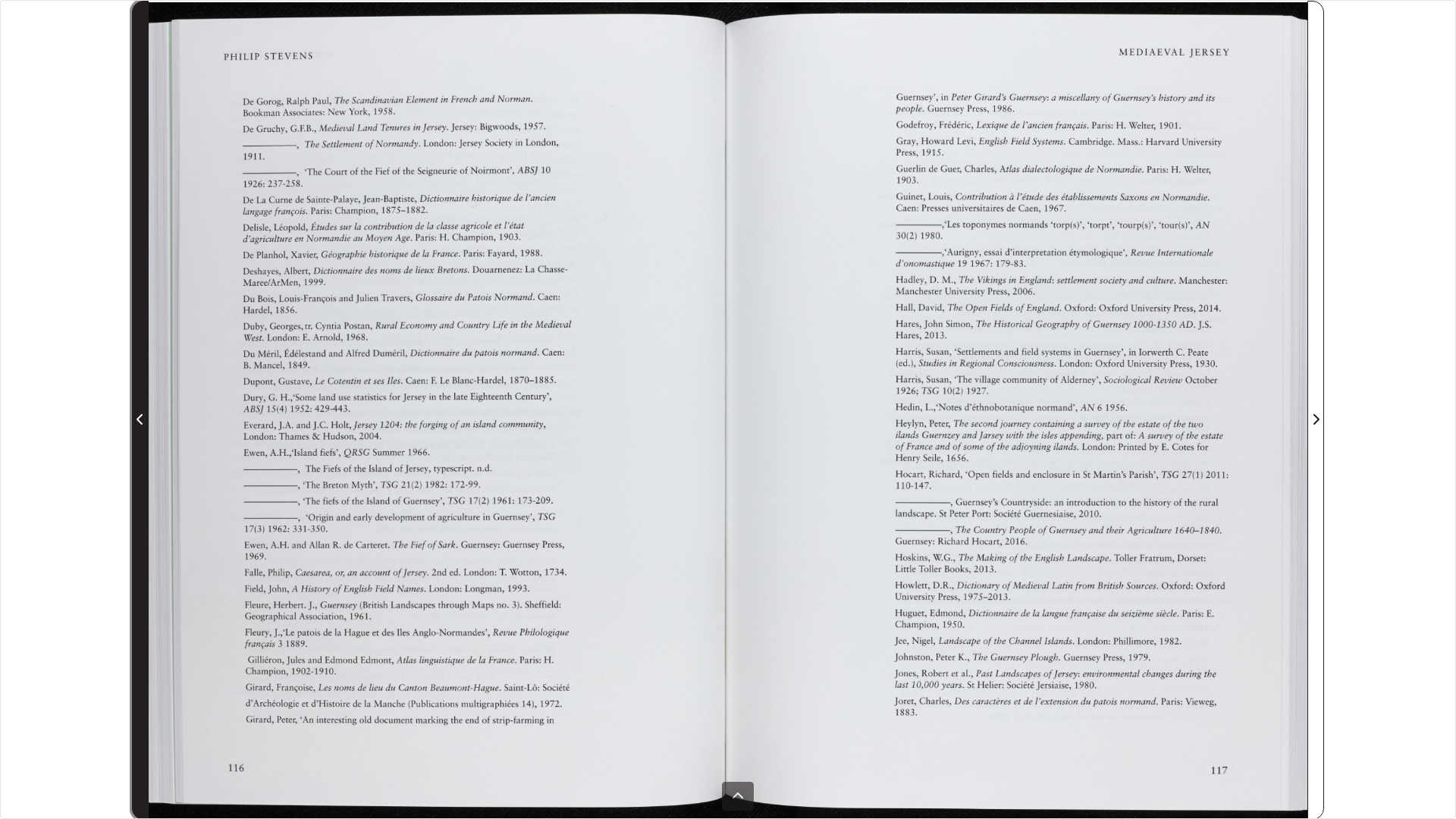
click at [142, 419] on icon "Previous Page" at bounding box center [141, 419] width 8 height 12
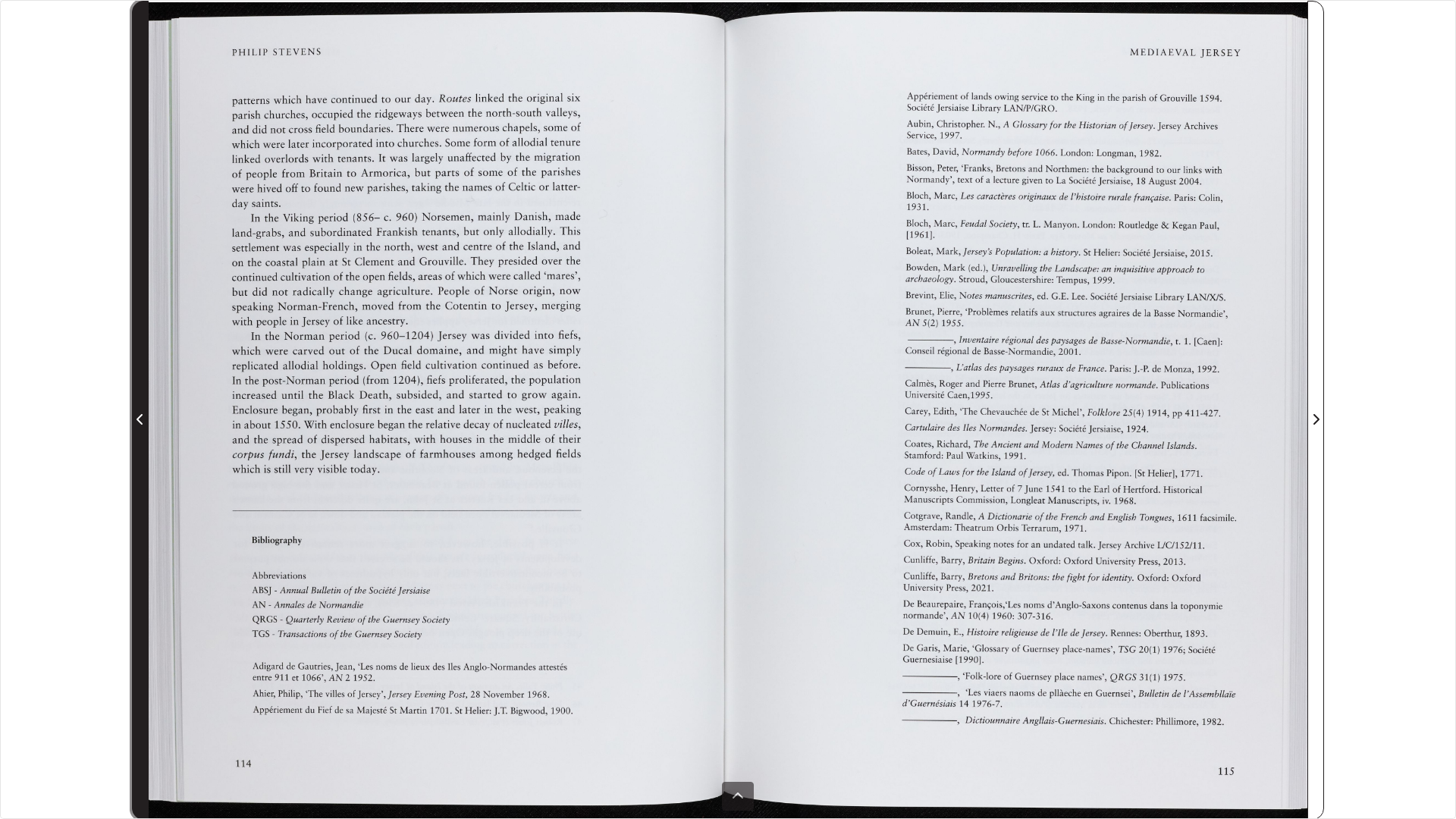
click at [142, 419] on icon "Previous Page" at bounding box center [141, 419] width 8 height 12
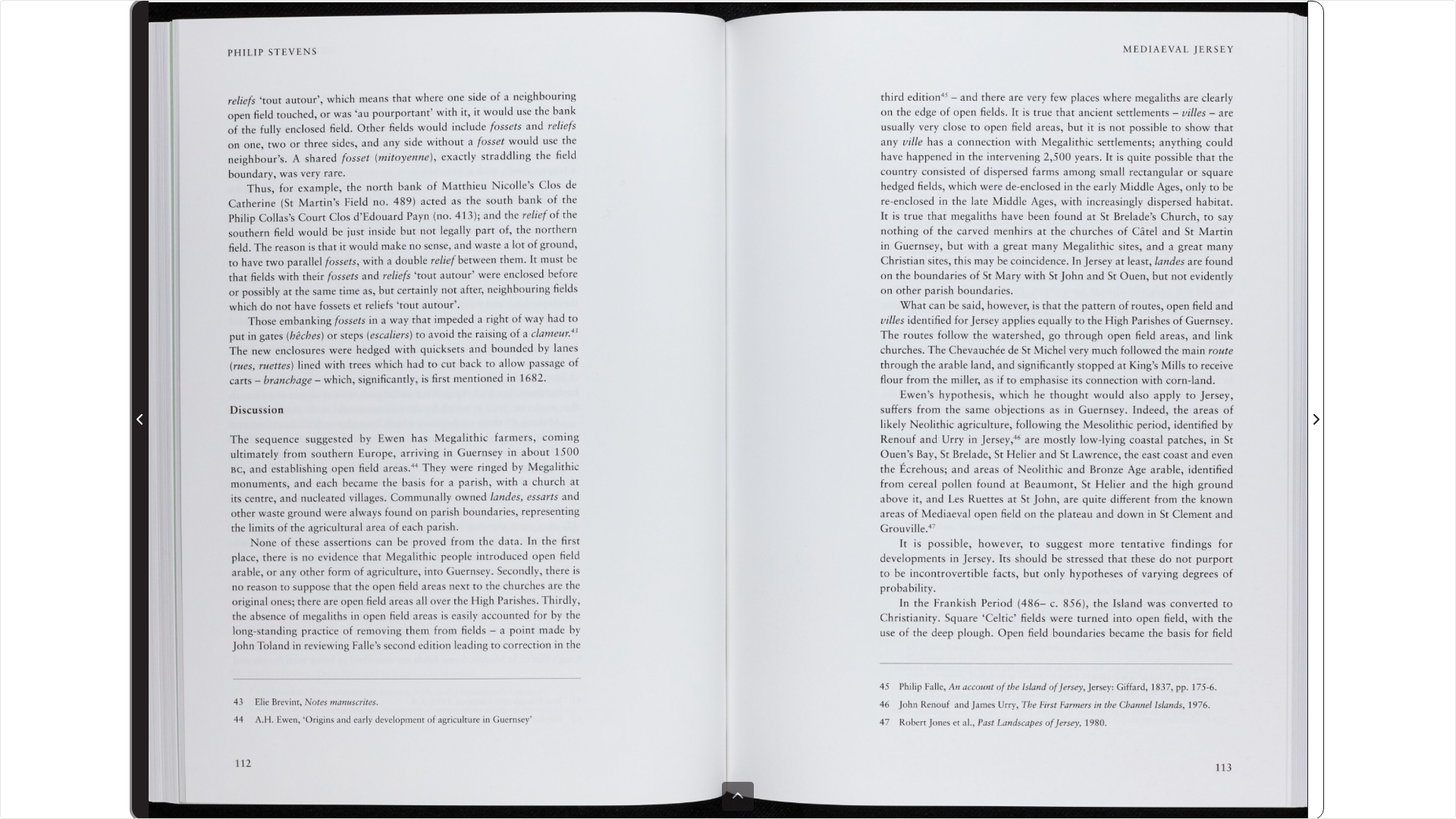
click at [142, 419] on icon "Previous Page" at bounding box center [141, 419] width 8 height 12
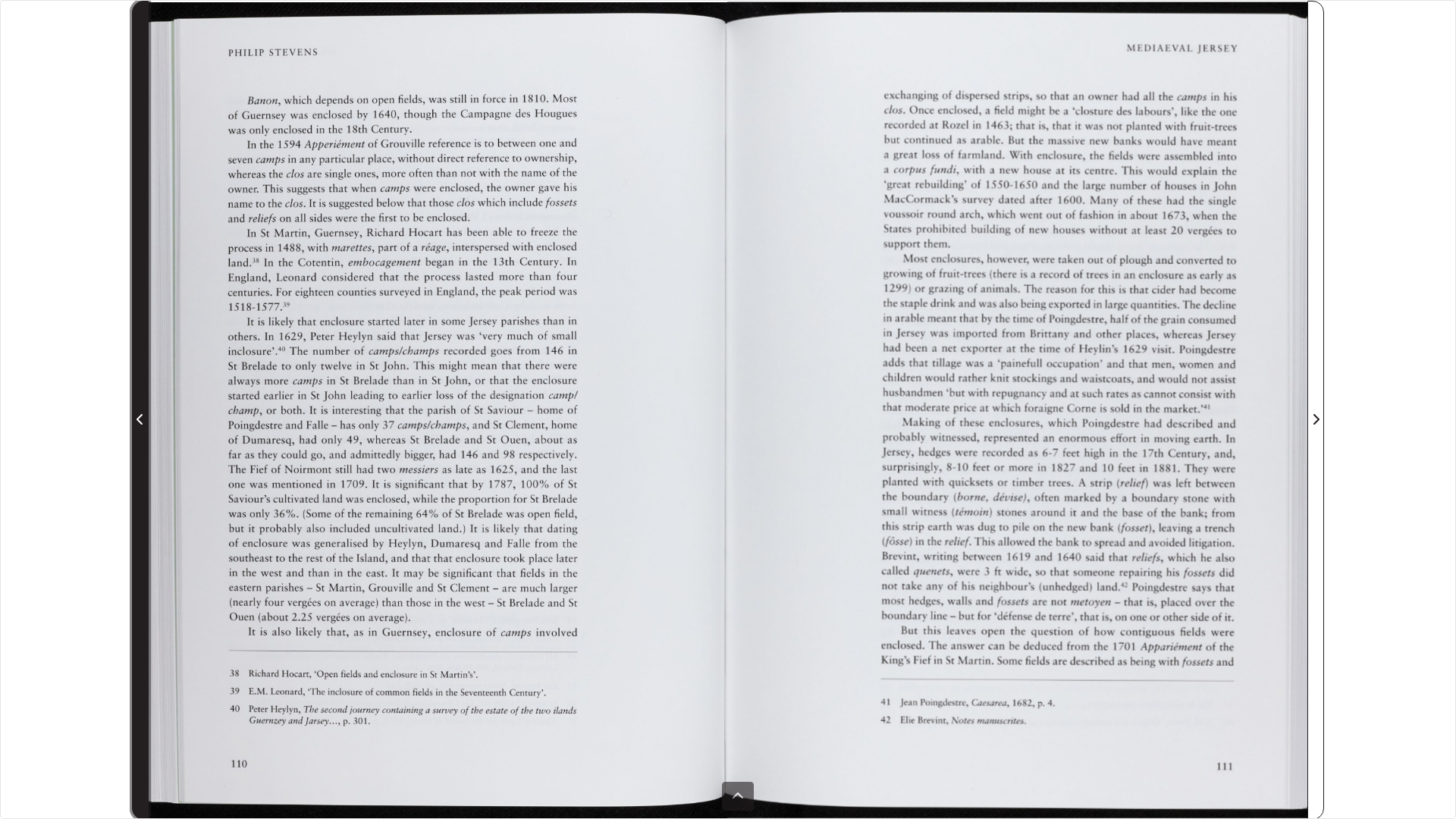
click at [142, 419] on icon "Previous Page" at bounding box center [141, 419] width 8 height 12
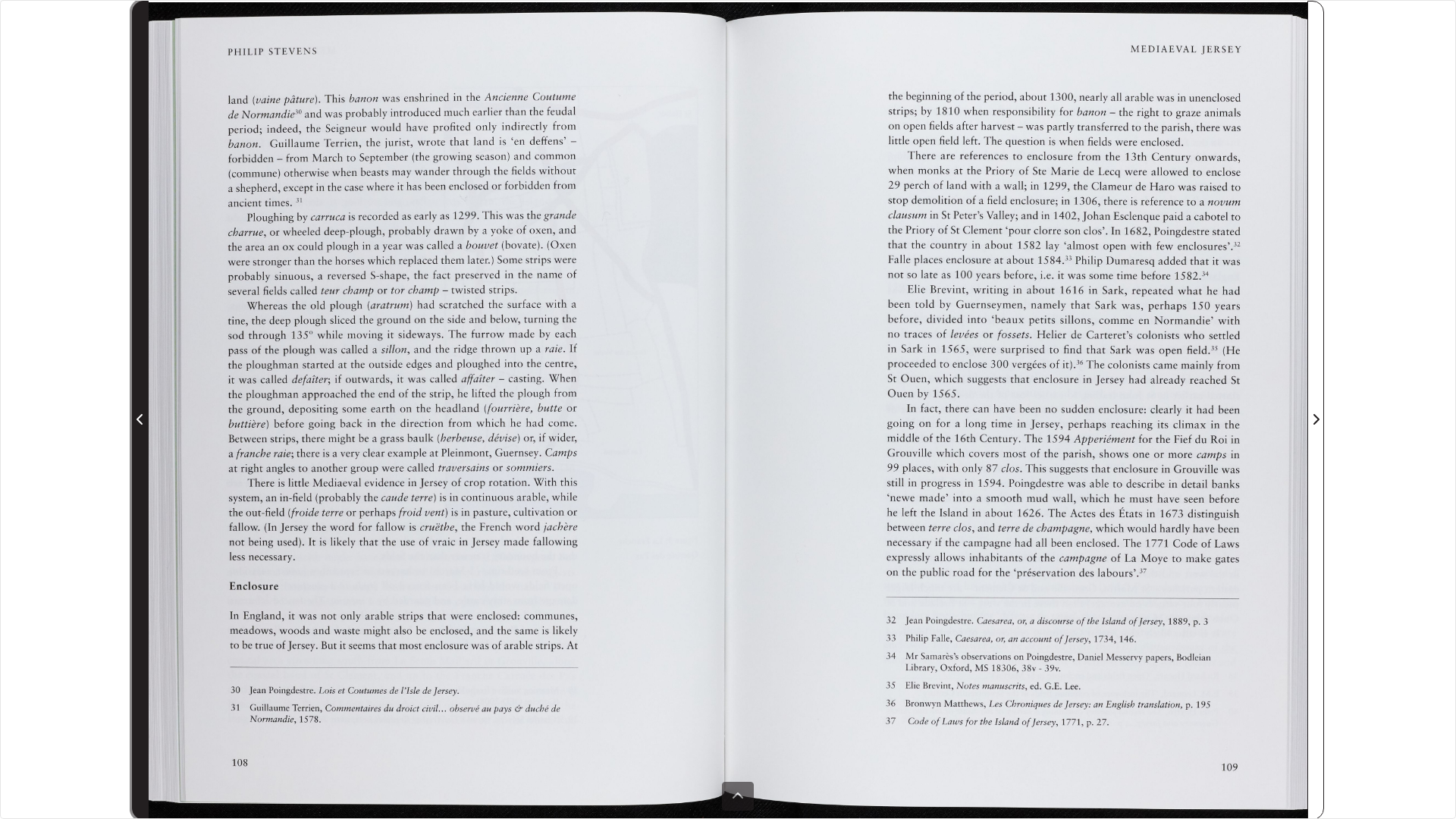
click at [142, 419] on icon "Previous Page" at bounding box center [141, 419] width 8 height 12
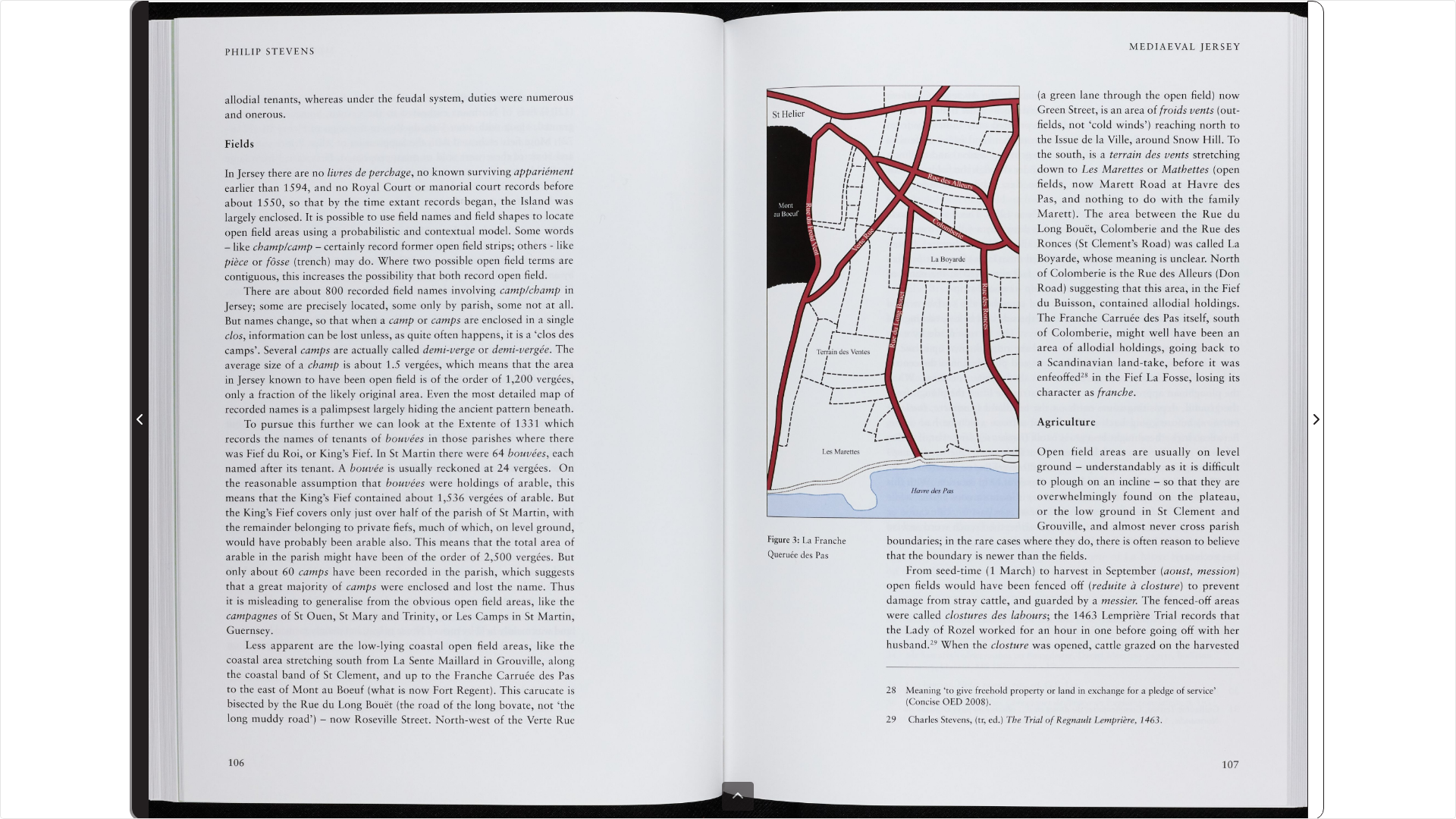
click at [142, 419] on icon "Previous Page" at bounding box center [141, 419] width 8 height 12
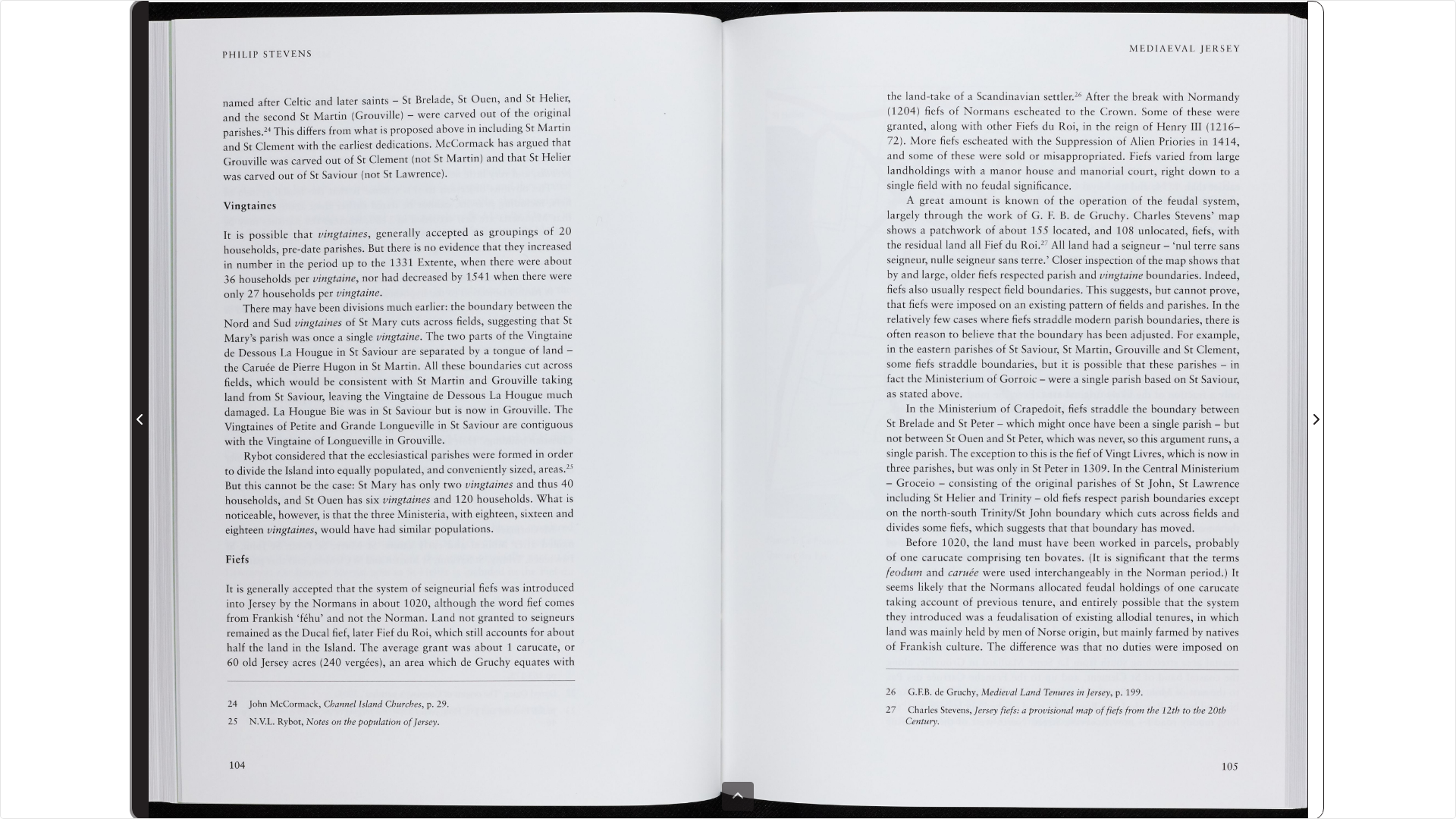
click at [142, 419] on icon "Previous Page" at bounding box center [141, 419] width 8 height 12
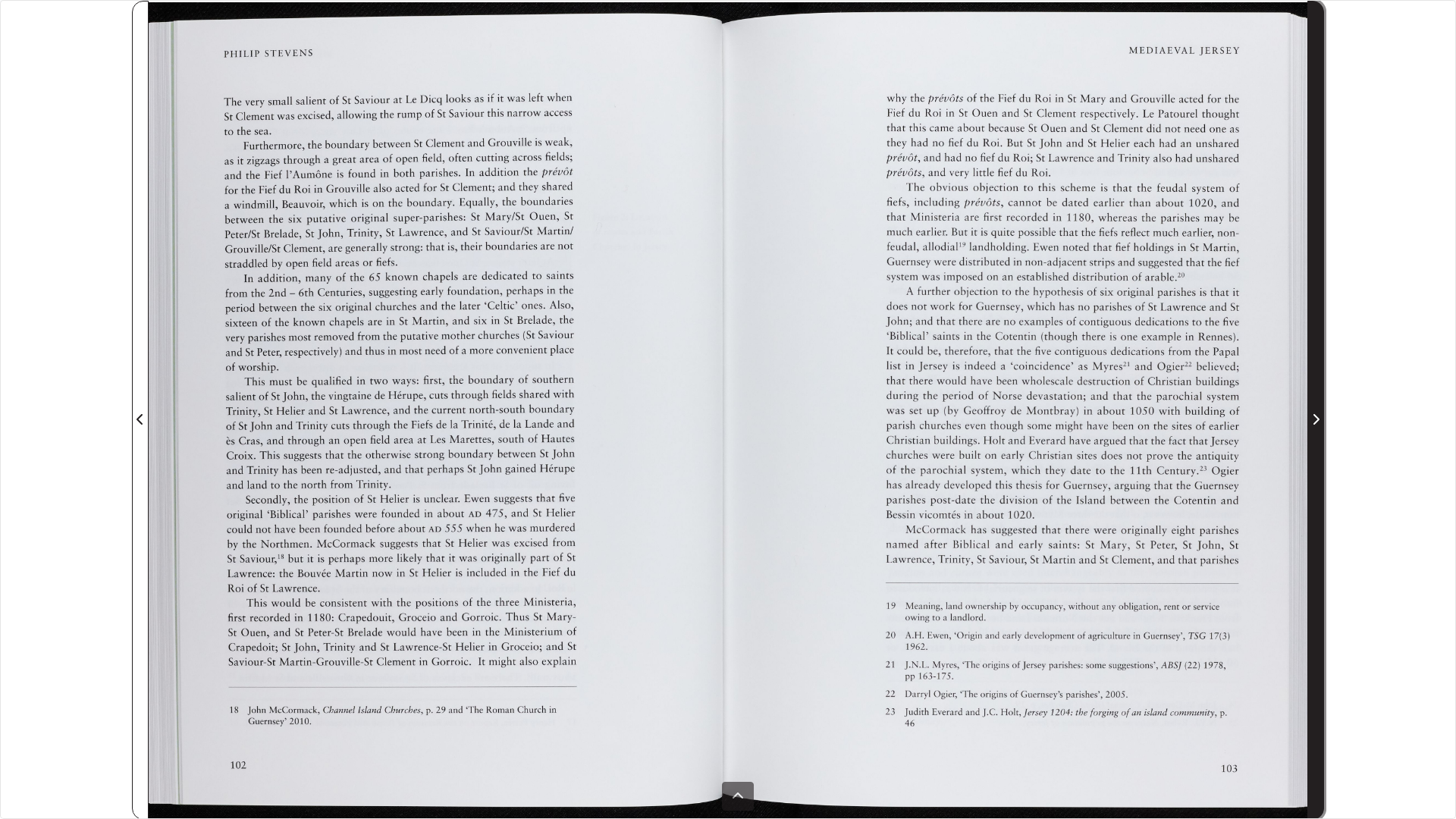
click at [1313, 421] on icon "Next Page" at bounding box center [1316, 419] width 8 height 12
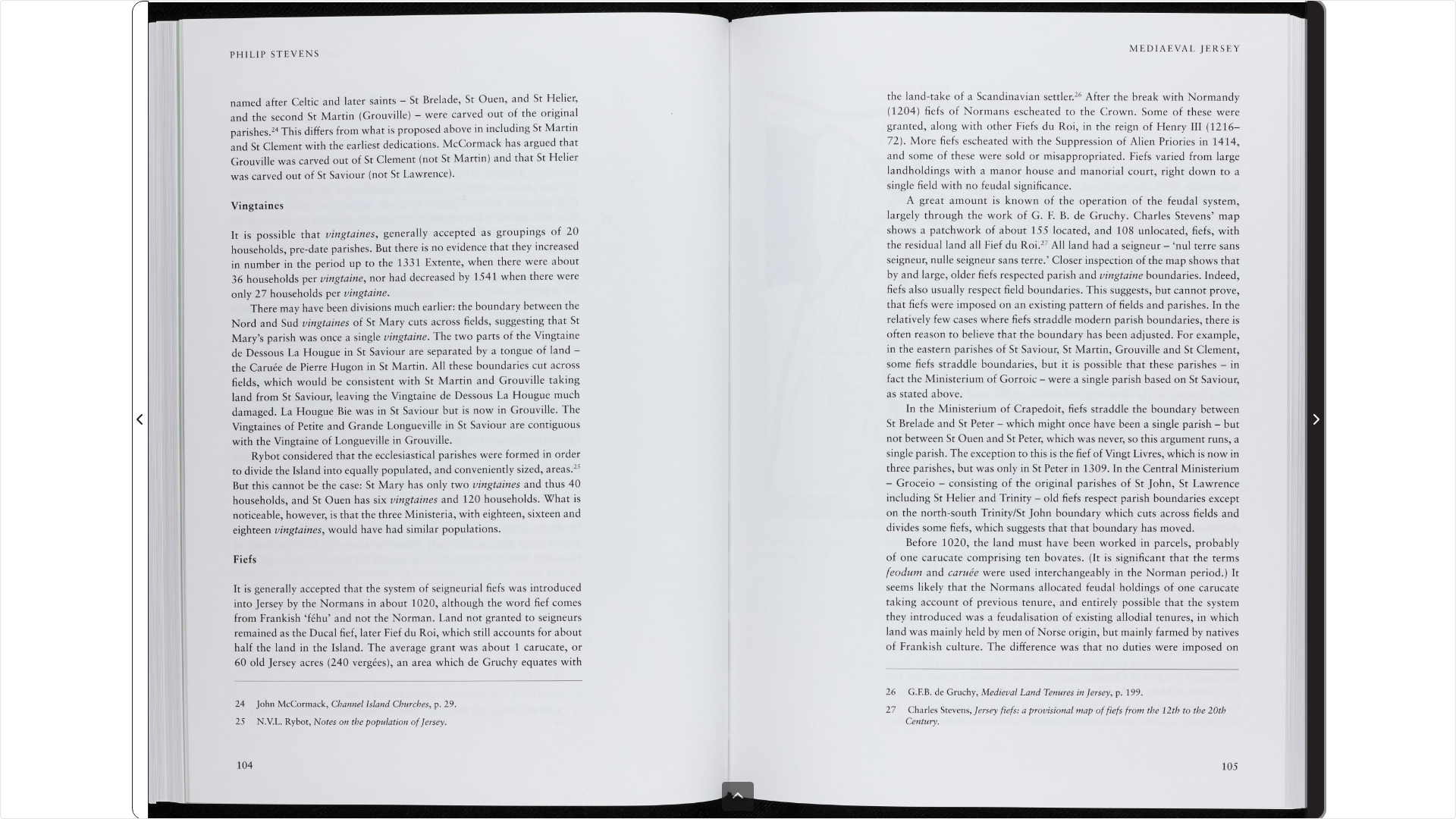
click at [1313, 421] on icon "Next Page" at bounding box center [1316, 419] width 8 height 12
click at [1313, 416] on icon "Next Page" at bounding box center [1316, 419] width 8 height 12
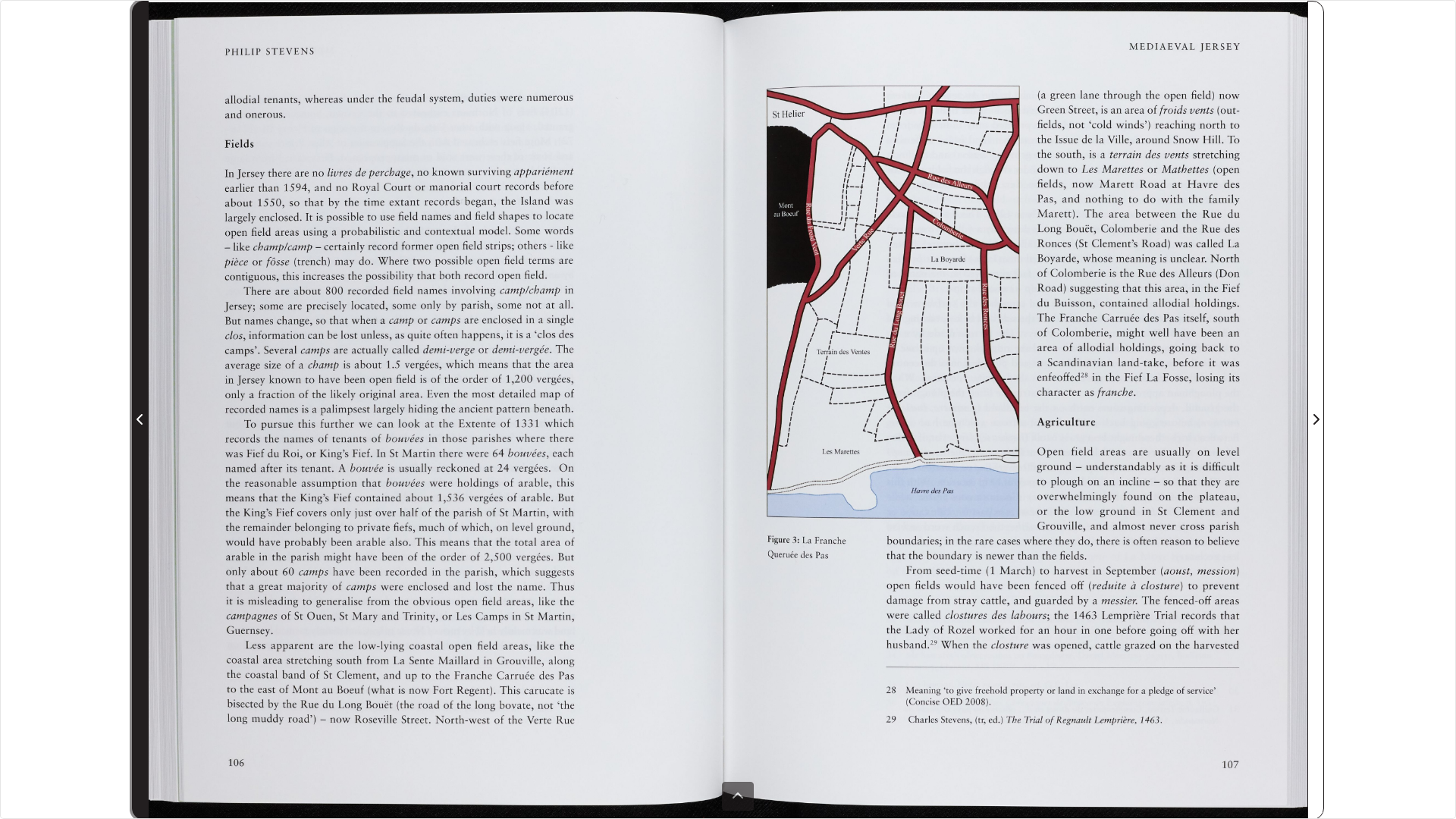
click at [142, 418] on icon "Previous Page" at bounding box center [141, 419] width 8 height 12
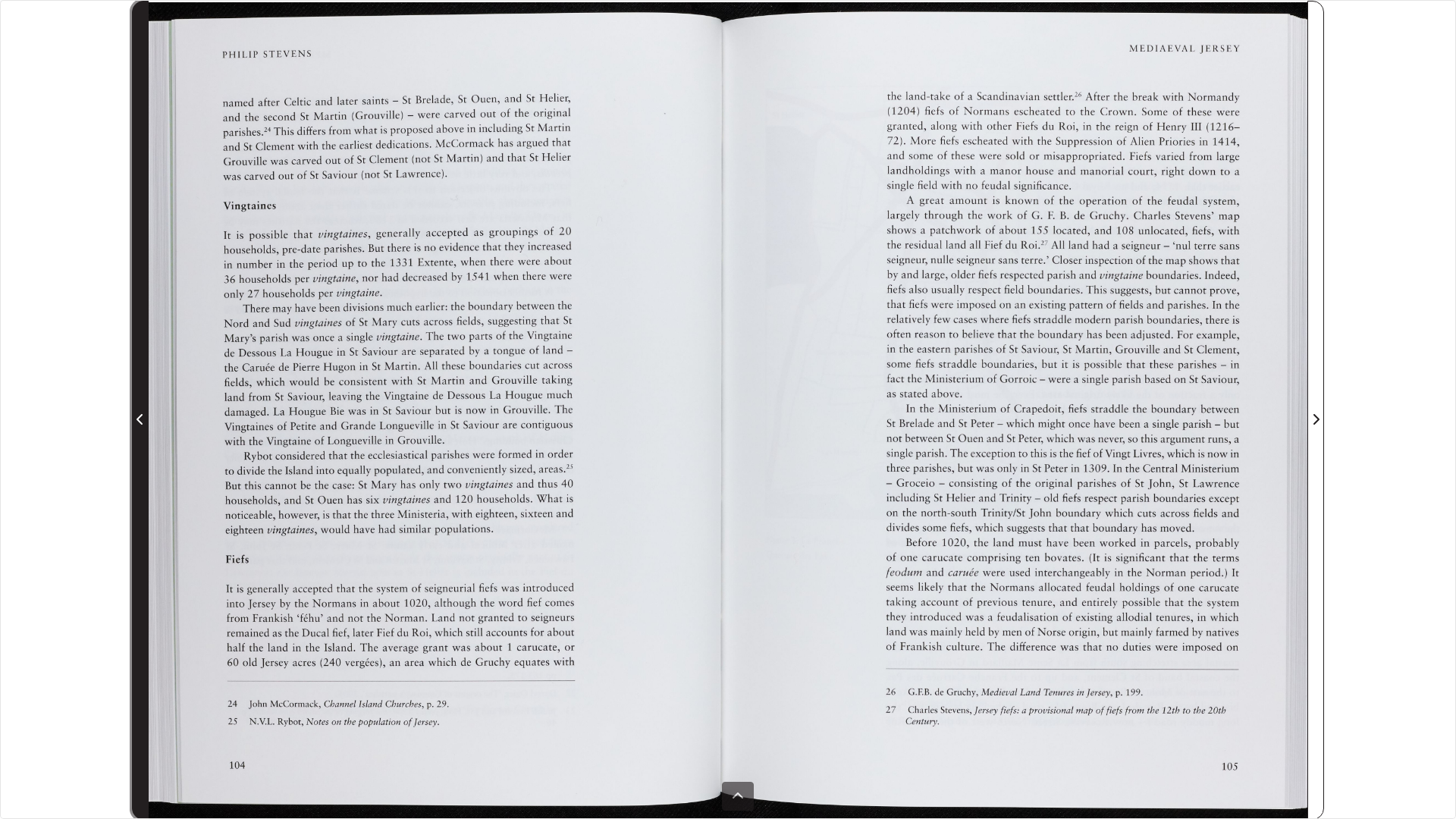
click at [142, 418] on icon "Previous Page" at bounding box center [141, 419] width 8 height 12
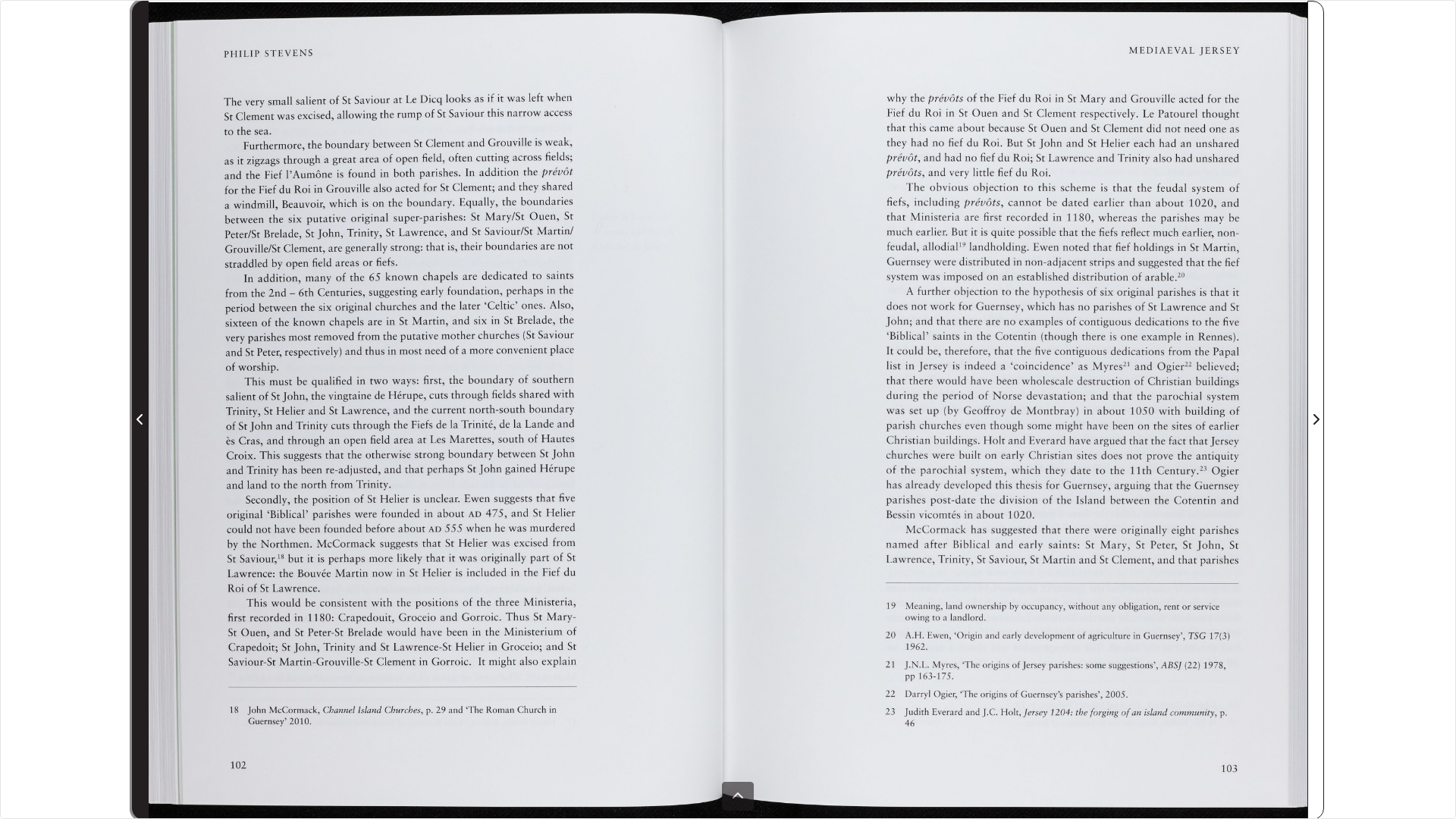
click at [142, 418] on icon "Previous Page" at bounding box center [141, 419] width 8 height 12
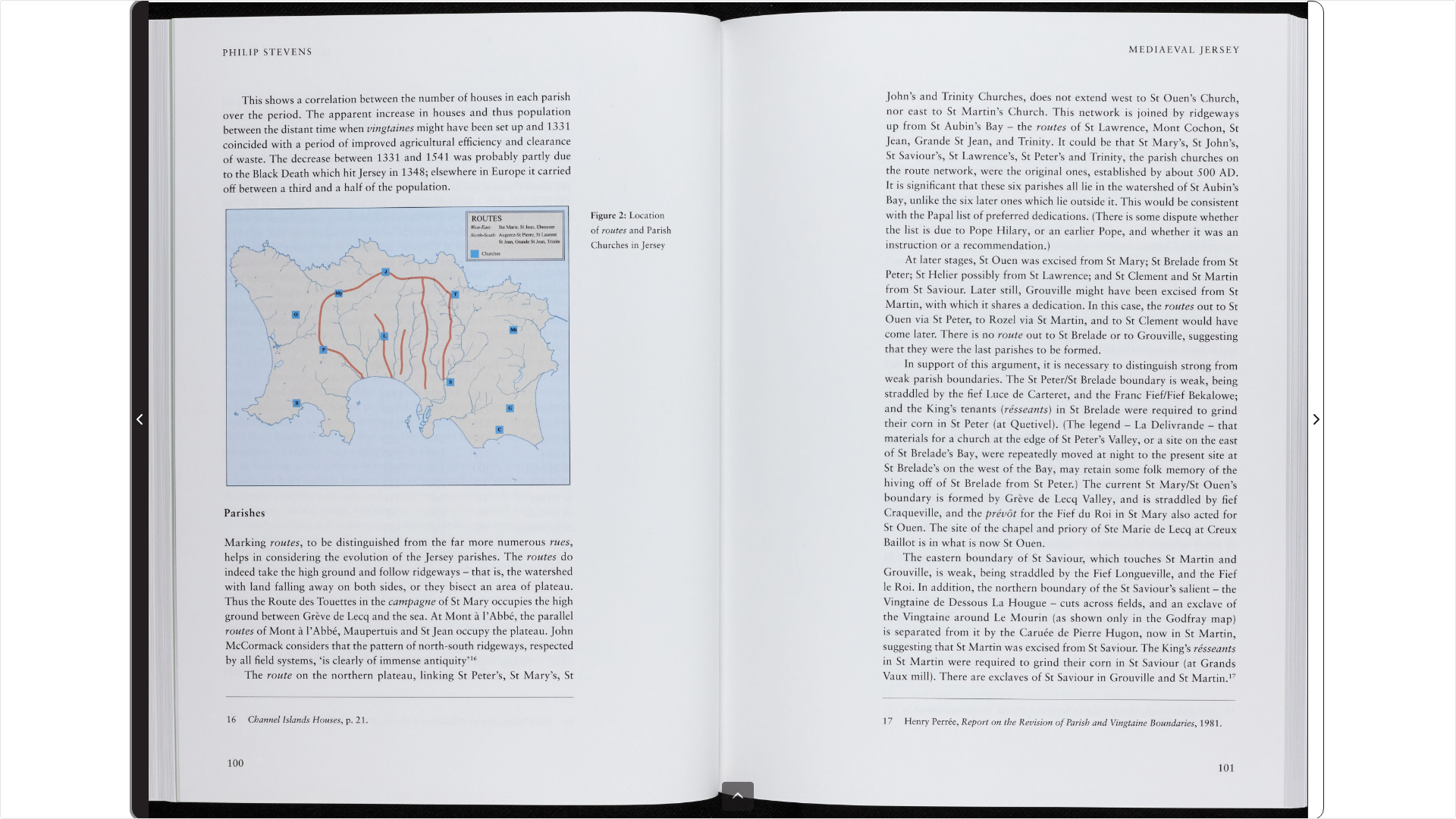
click at [142, 418] on icon "Previous Page" at bounding box center [141, 419] width 8 height 12
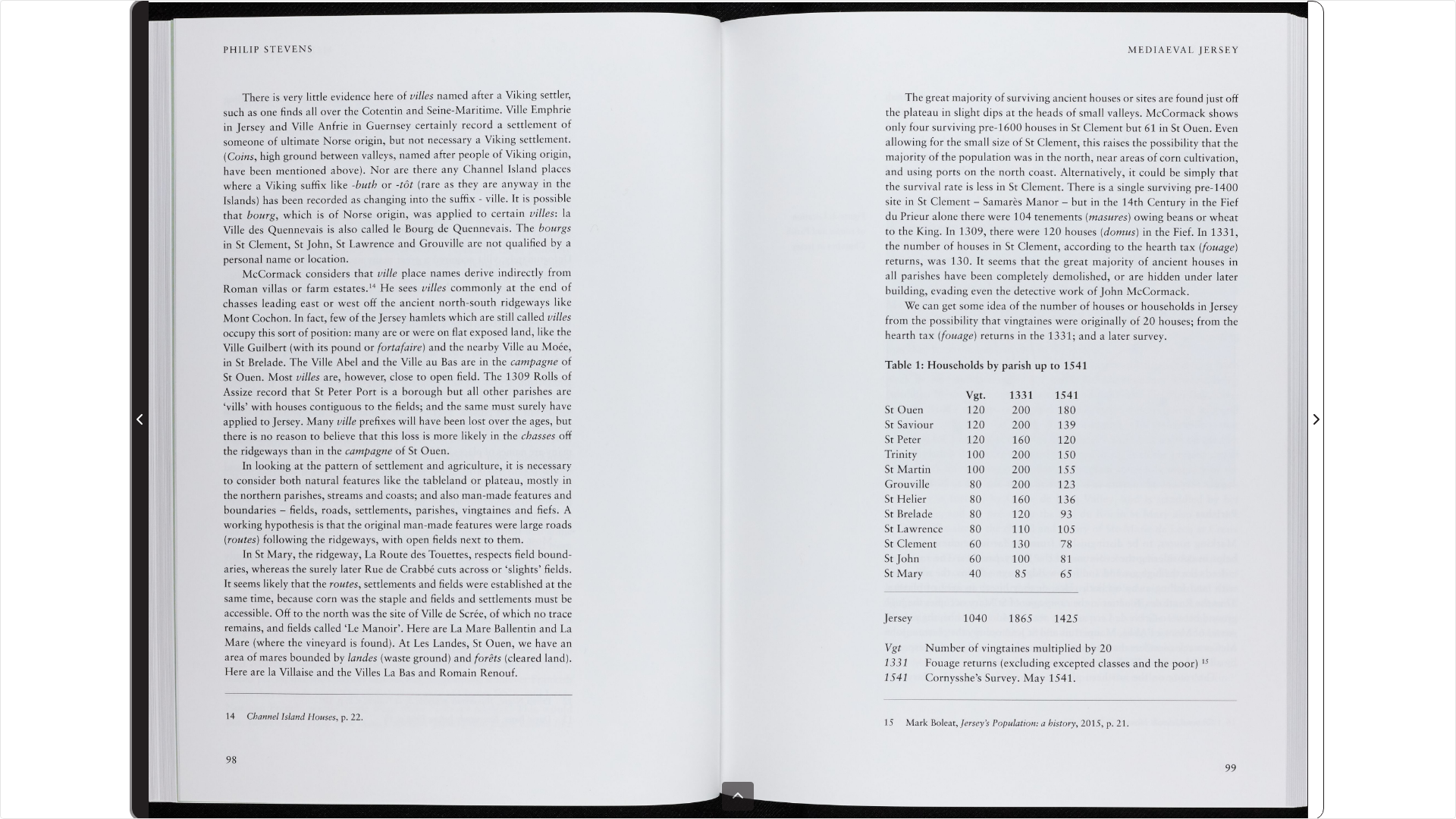
click at [142, 418] on icon "Previous Page" at bounding box center [141, 419] width 8 height 12
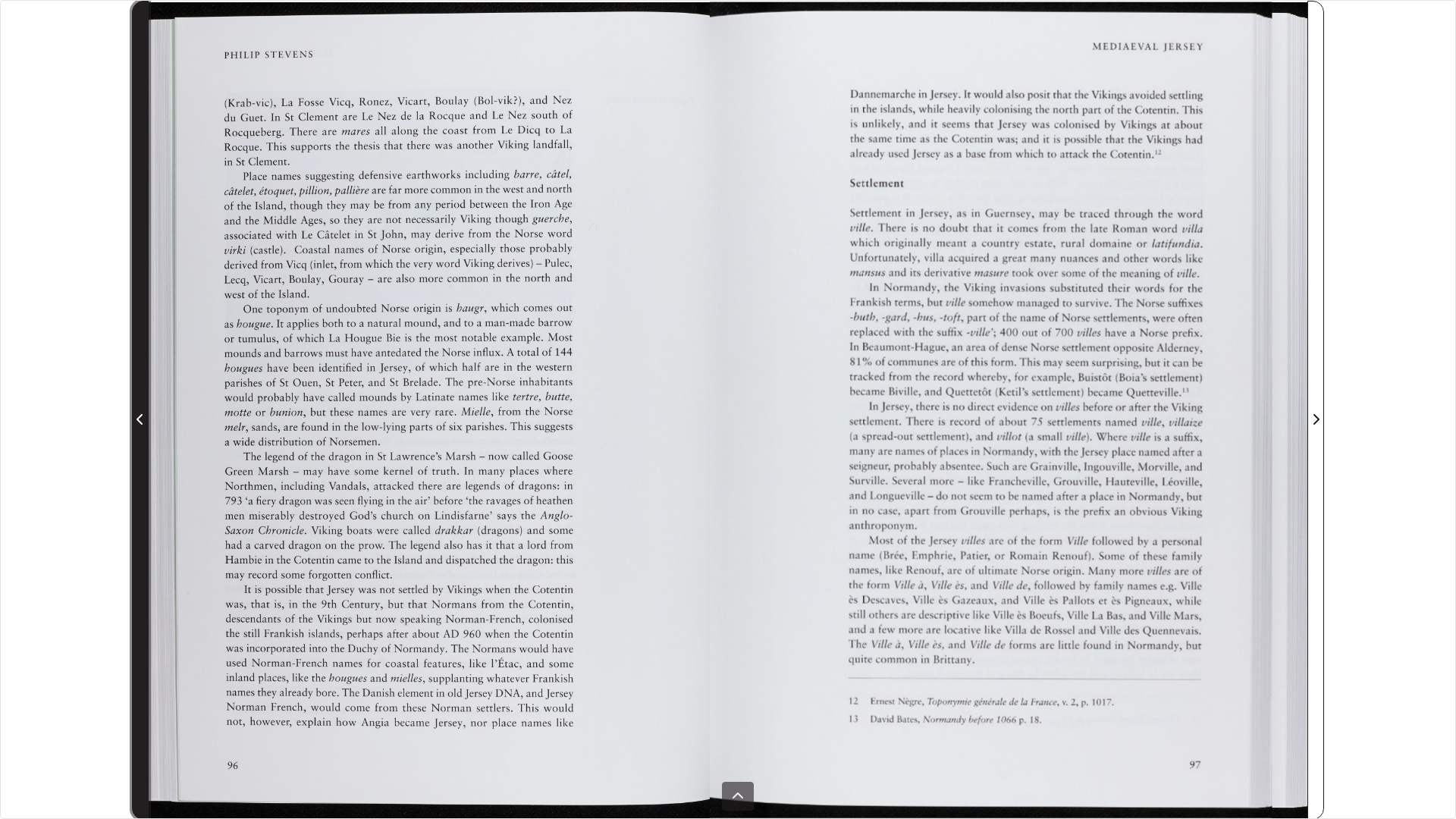
click at [142, 418] on icon "Previous Page" at bounding box center [141, 419] width 8 height 12
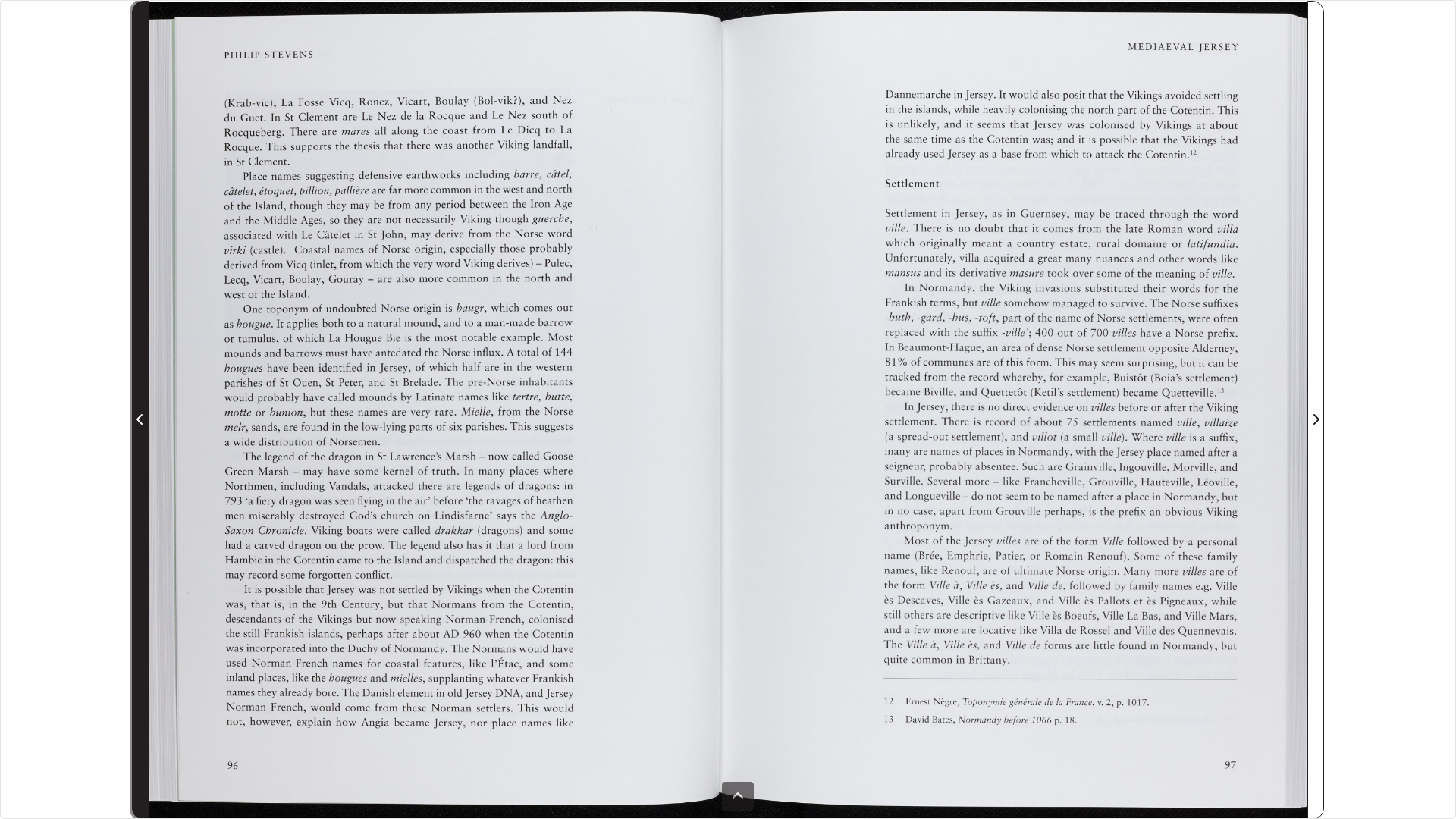
click at [135, 419] on span "Previous Page" at bounding box center [140, 419] width 15 height 18
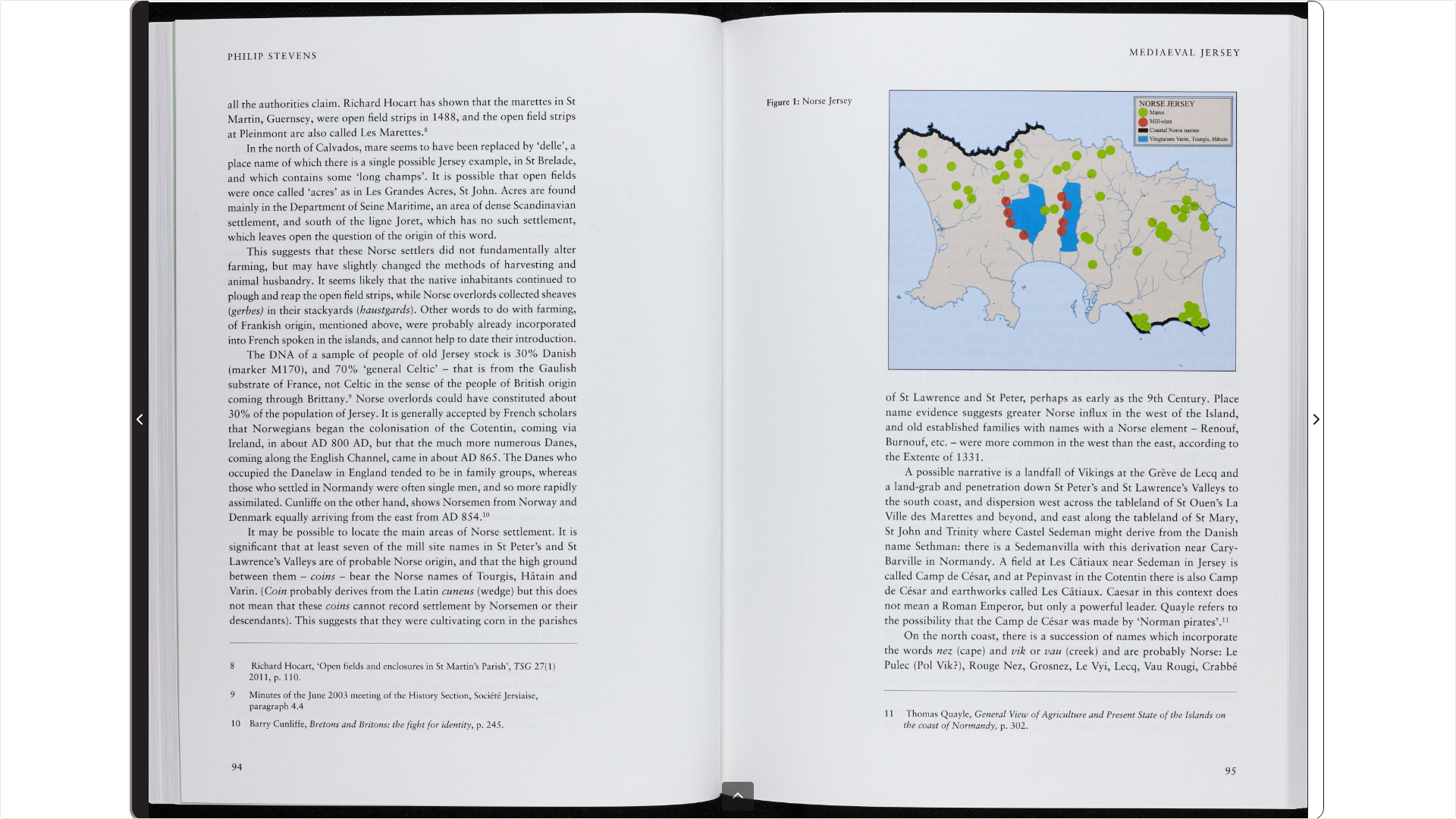
click at [142, 419] on icon "Previous Page" at bounding box center [141, 419] width 8 height 12
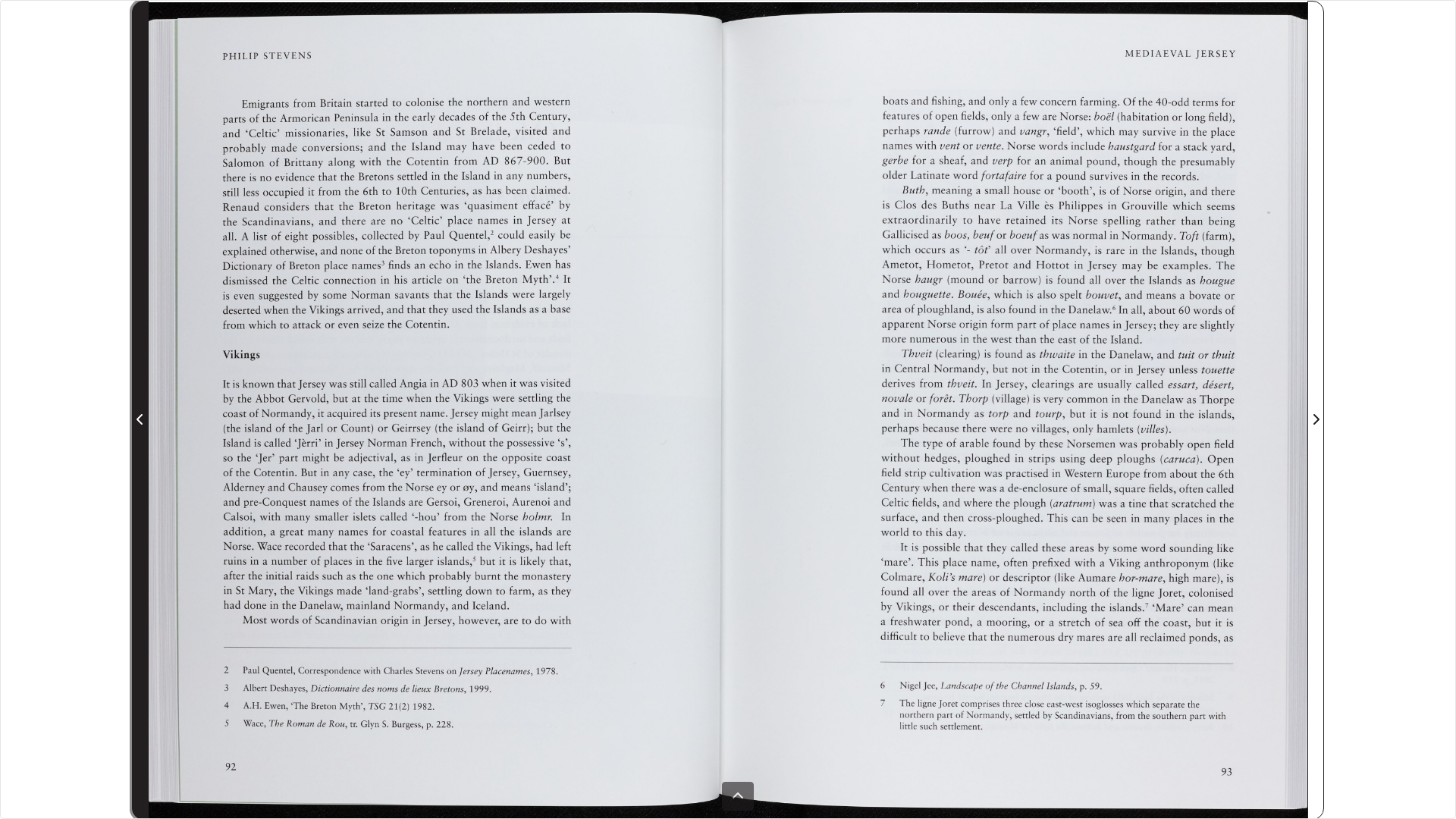
click at [142, 419] on icon "Previous Page" at bounding box center [141, 419] width 8 height 12
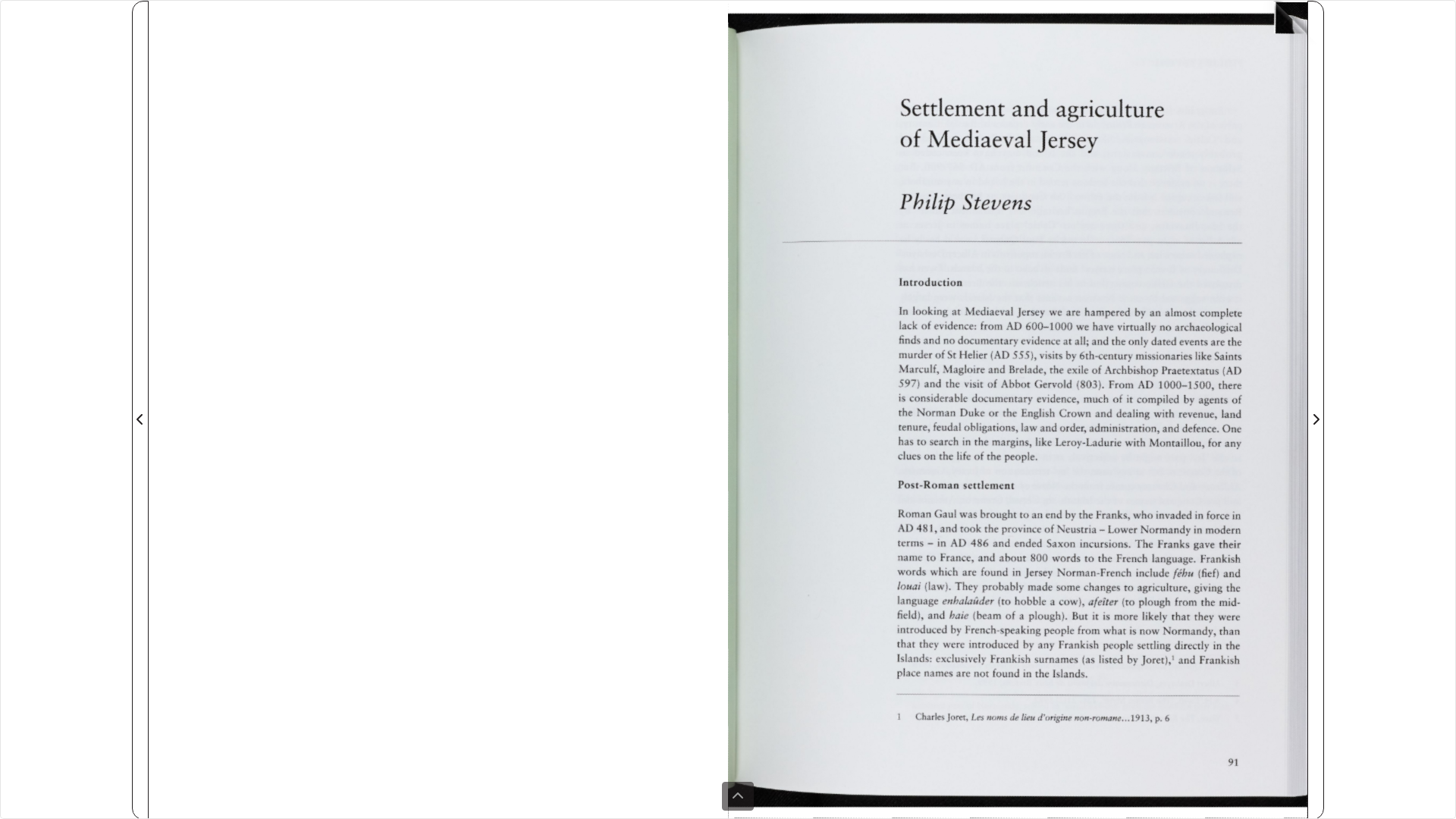
click at [476, 212] on div at bounding box center [650, 502] width 1004 height 1003
click at [1381, 81] on div "sheet 1 of 30 1 *" at bounding box center [728, 410] width 1456 height 819
click at [1427, 14] on div "sheet 1 of 30 1 *" at bounding box center [728, 410] width 1456 height 819
click at [1438, 472] on div "sheet 1 of 30 1 *" at bounding box center [728, 410] width 1456 height 819
click at [1413, 473] on div "sheet 1 of 30 1 *" at bounding box center [728, 410] width 1456 height 819
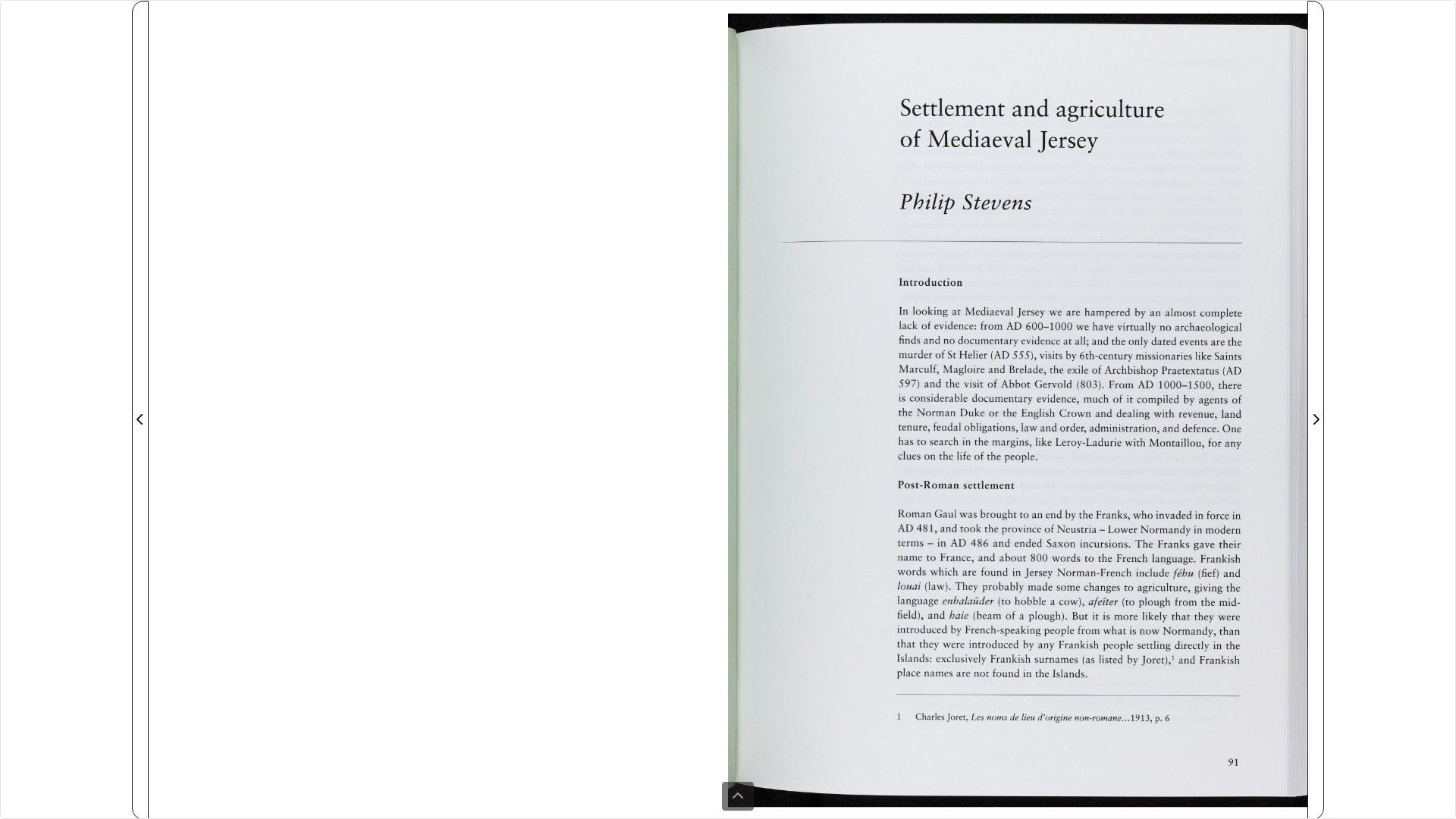
click at [233, 373] on div at bounding box center [728, 410] width 1158 height 819
click at [230, 373] on div at bounding box center [728, 410] width 1158 height 819
click at [53, 410] on div "sheet 1 of 30 1 *" at bounding box center [728, 410] width 1456 height 819
click at [53, 406] on div "sheet 1 of 30 1 *" at bounding box center [728, 410] width 1456 height 819
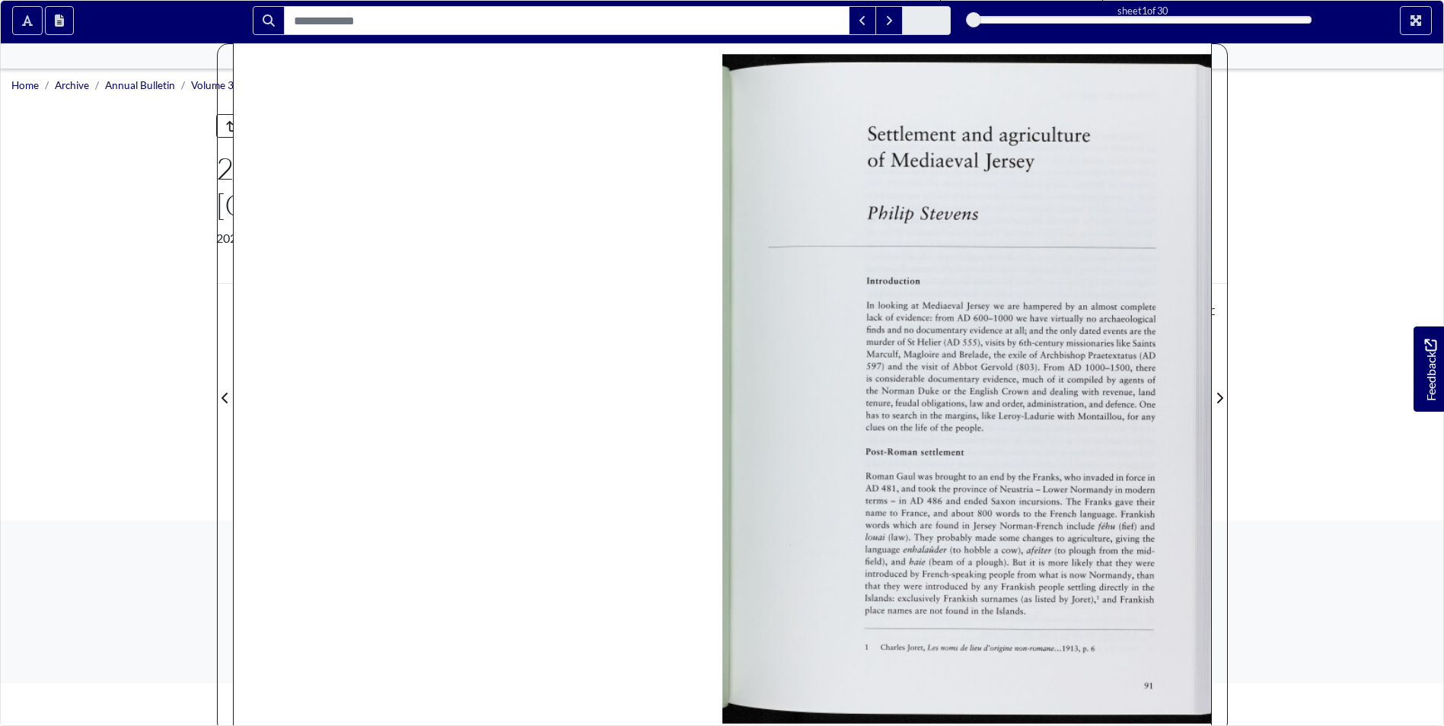
click at [186, 504] on body "Menu" at bounding box center [722, 363] width 1444 height 726
